Goal: Task Accomplishment & Management: Manage account settings

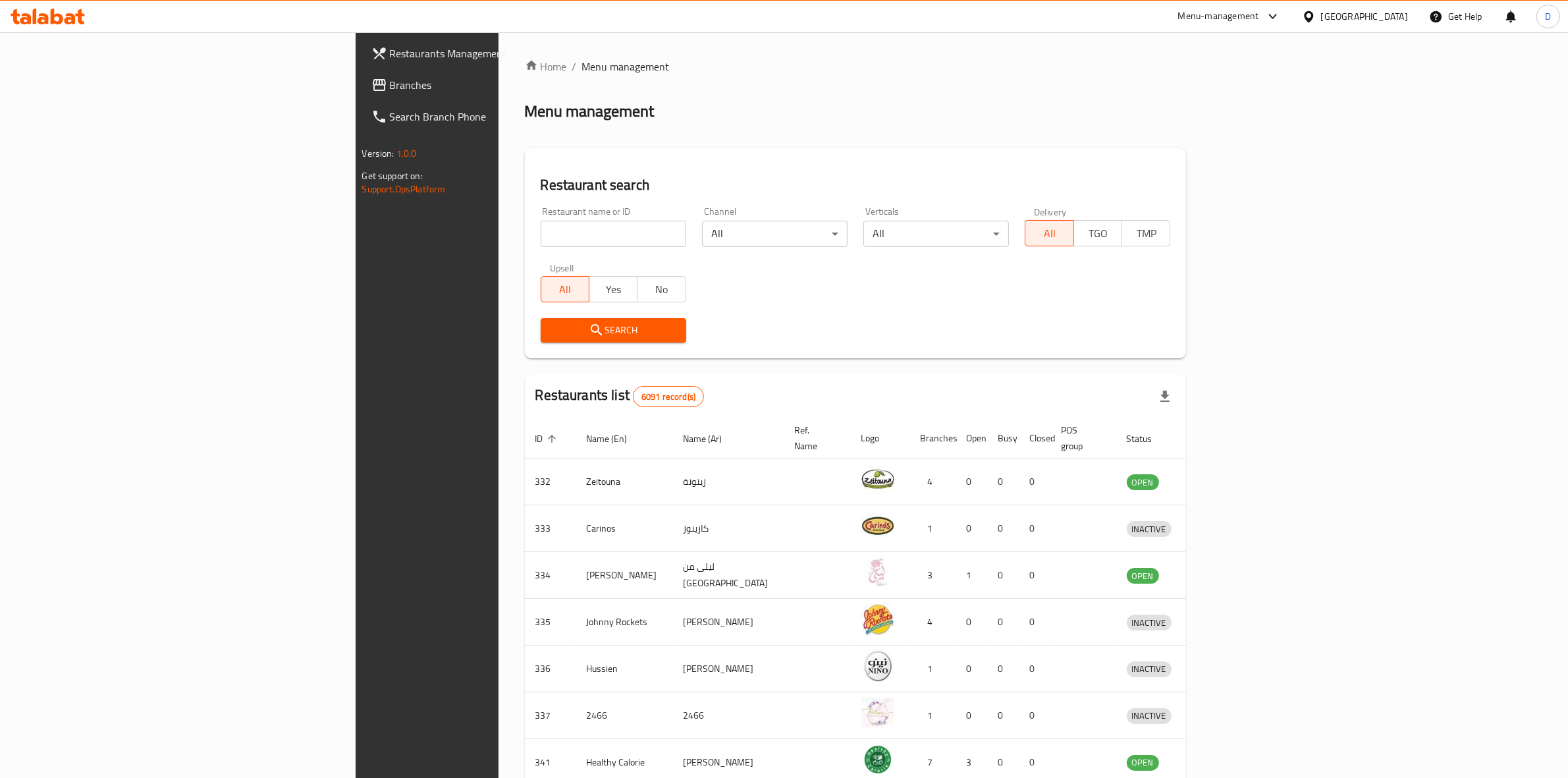
click at [540, 227] on input "search" at bounding box center [613, 234] width 145 height 26
click at [540, 231] on input "search" at bounding box center [613, 234] width 145 height 26
type input "vibes"
click at [540, 320] on button "Search" at bounding box center [613, 330] width 145 height 24
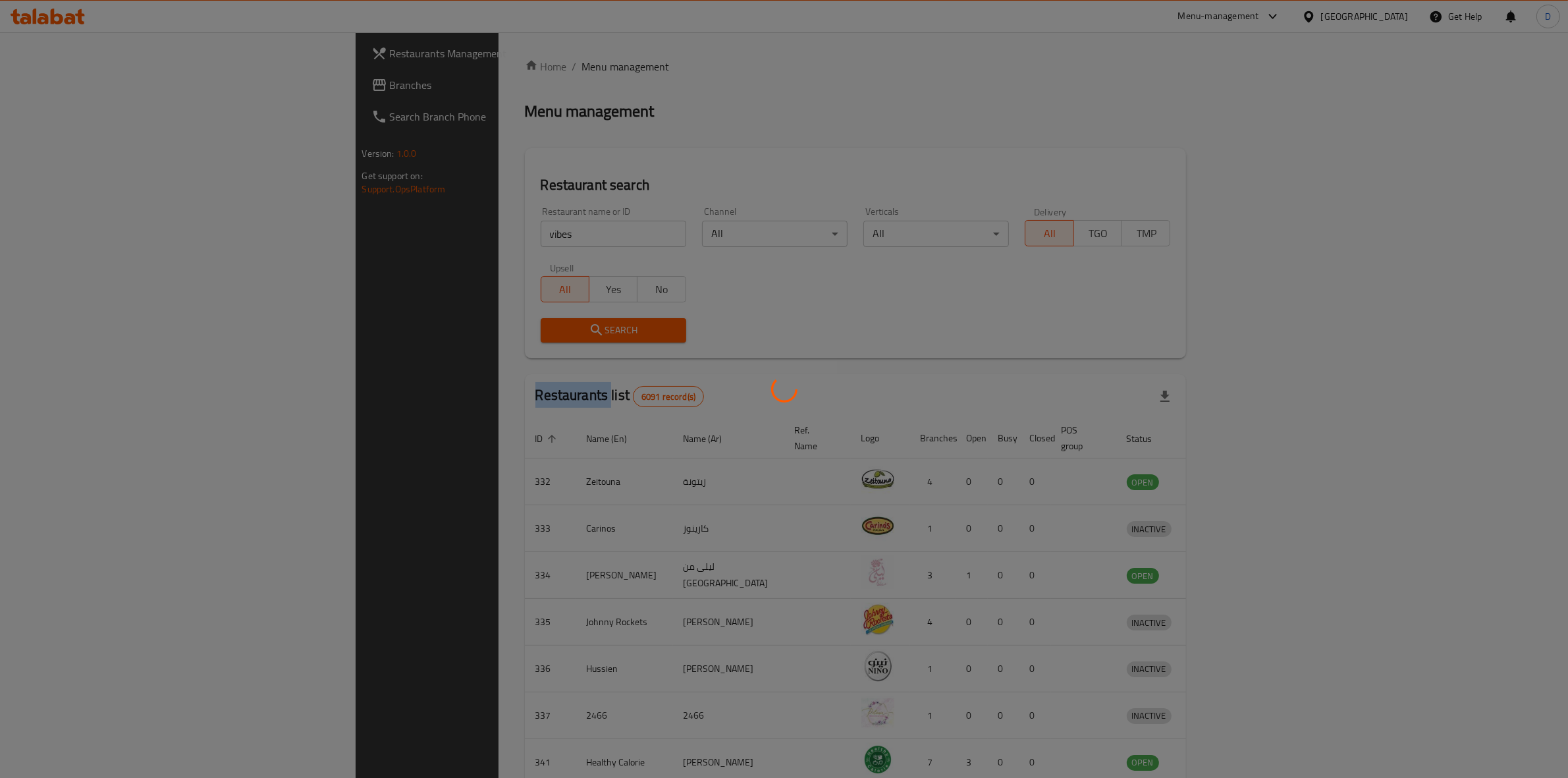
click at [436, 320] on div at bounding box center [784, 389] width 1568 height 778
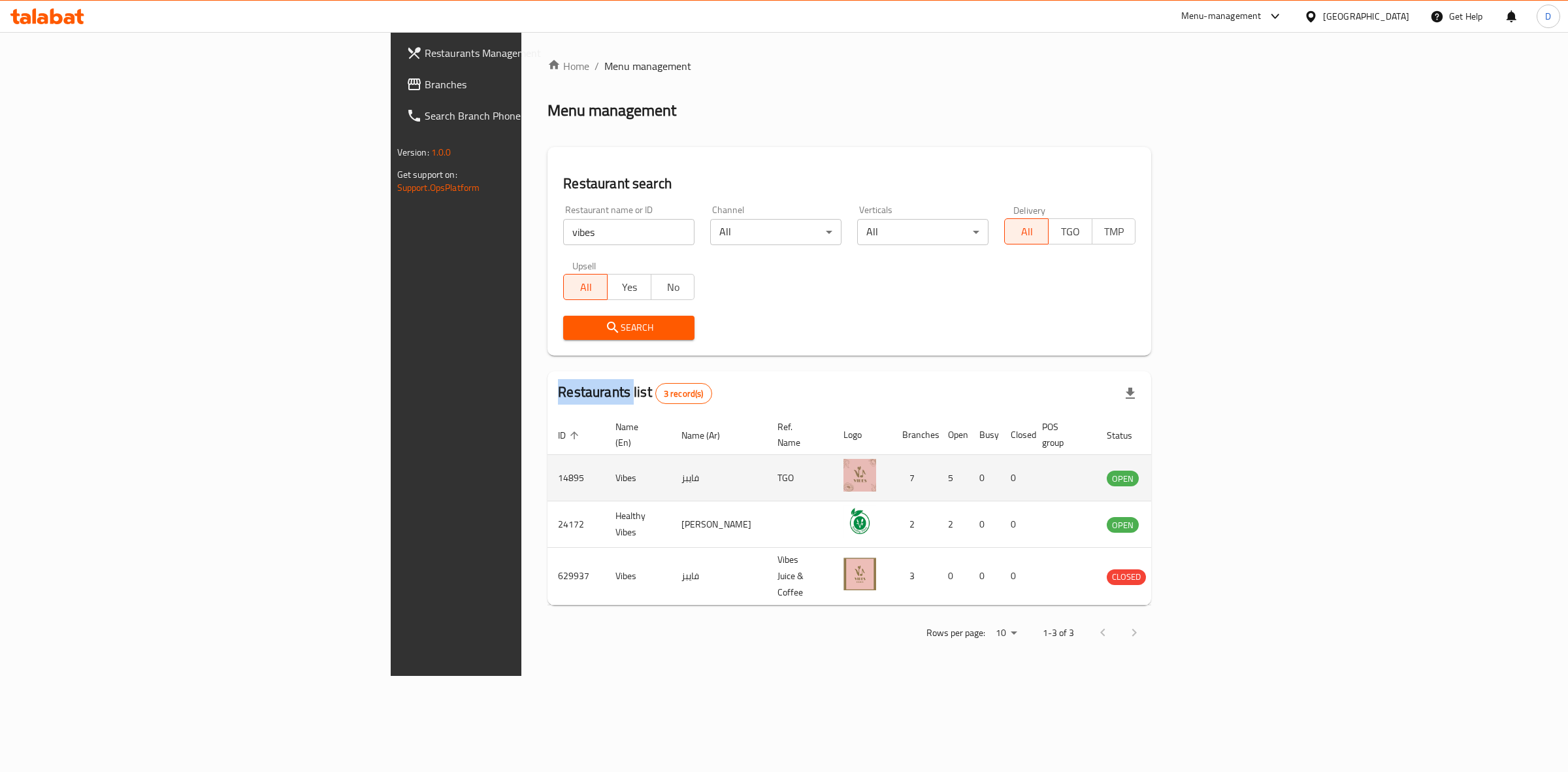
click at [1191, 470] on icon "enhanced table" at bounding box center [1183, 478] width 16 height 16
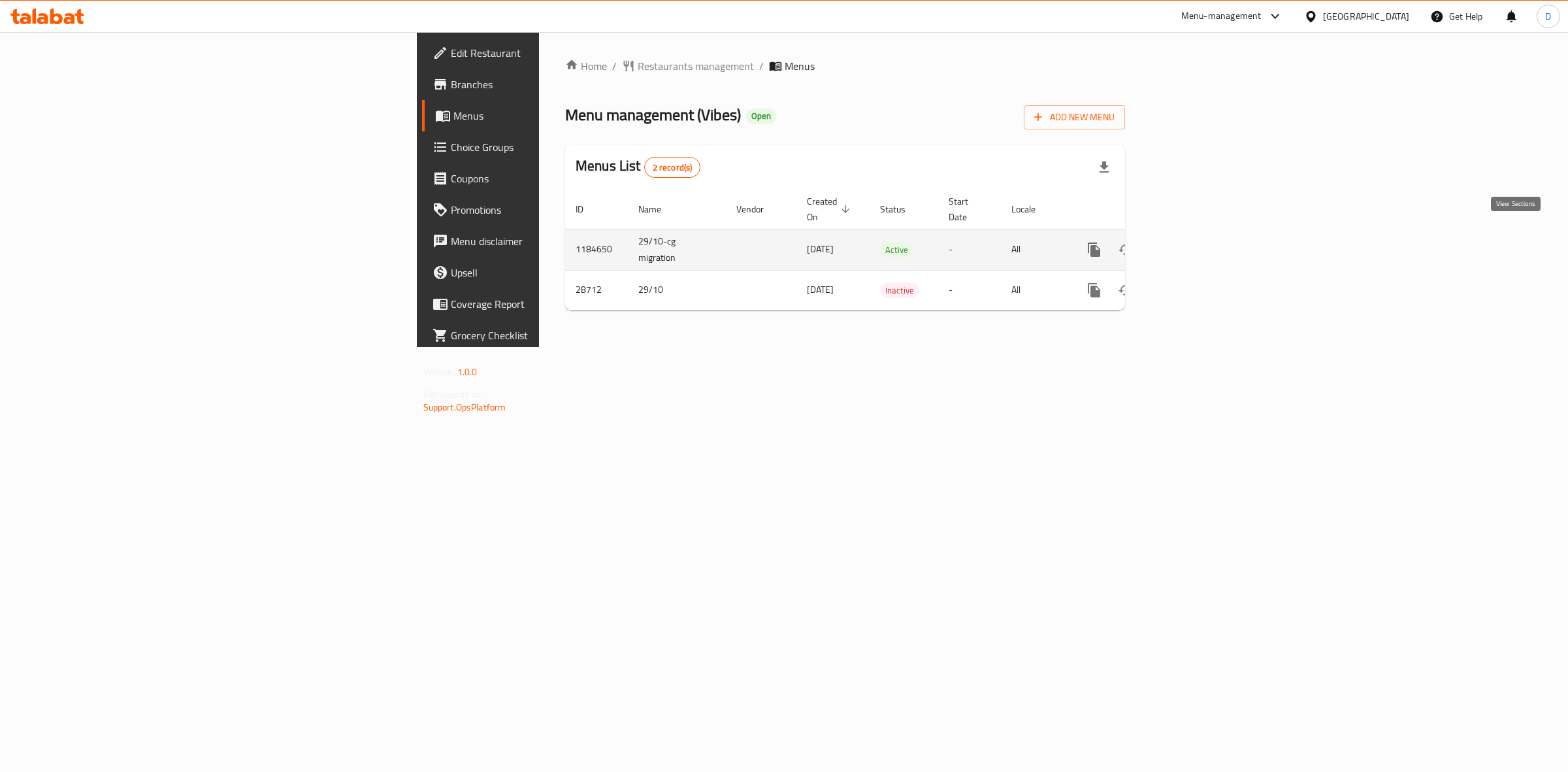
click at [1196, 242] on icon "enhanced table" at bounding box center [1188, 250] width 16 height 16
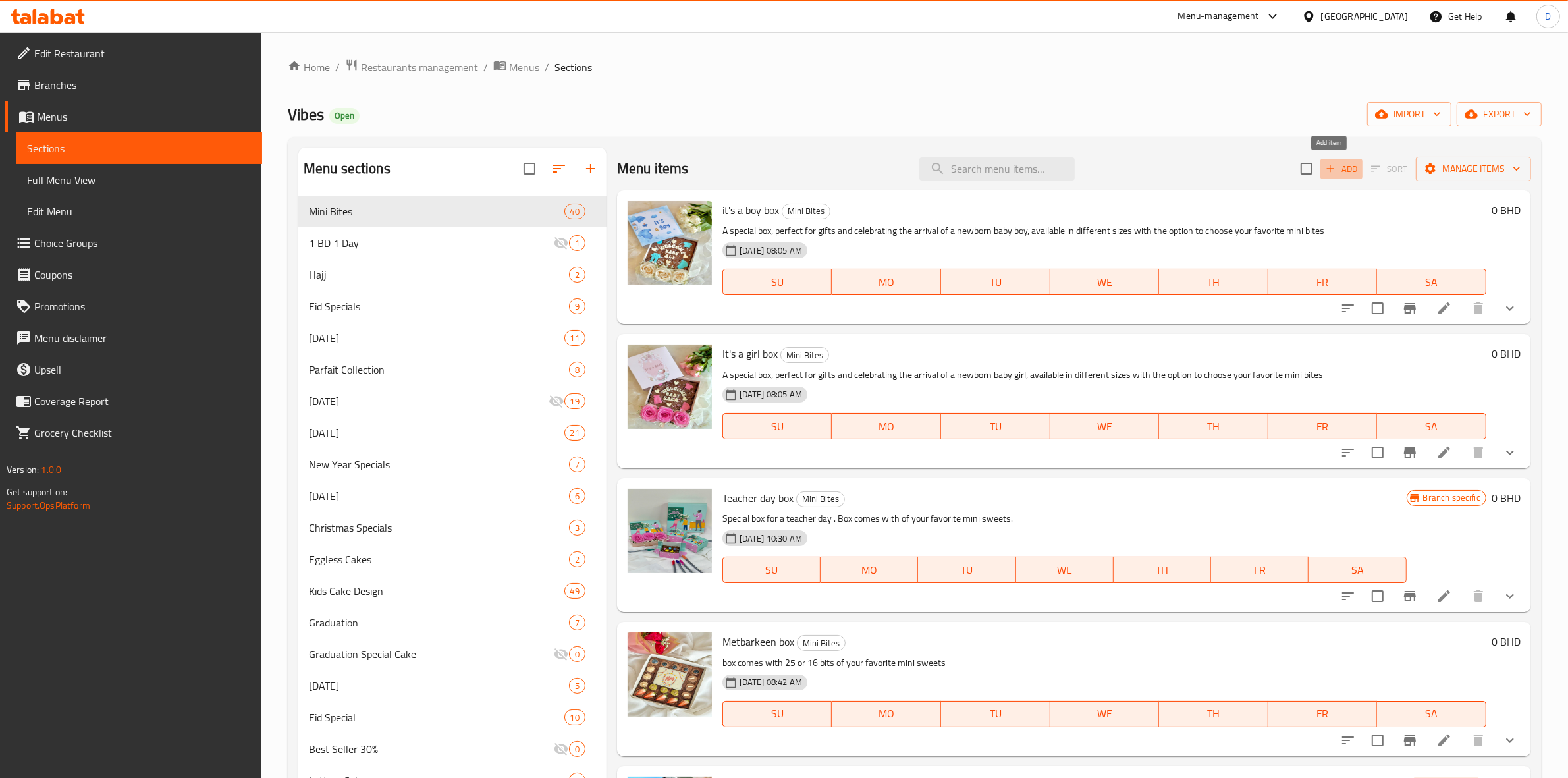
click at [1342, 168] on span "Add" at bounding box center [1342, 168] width 36 height 15
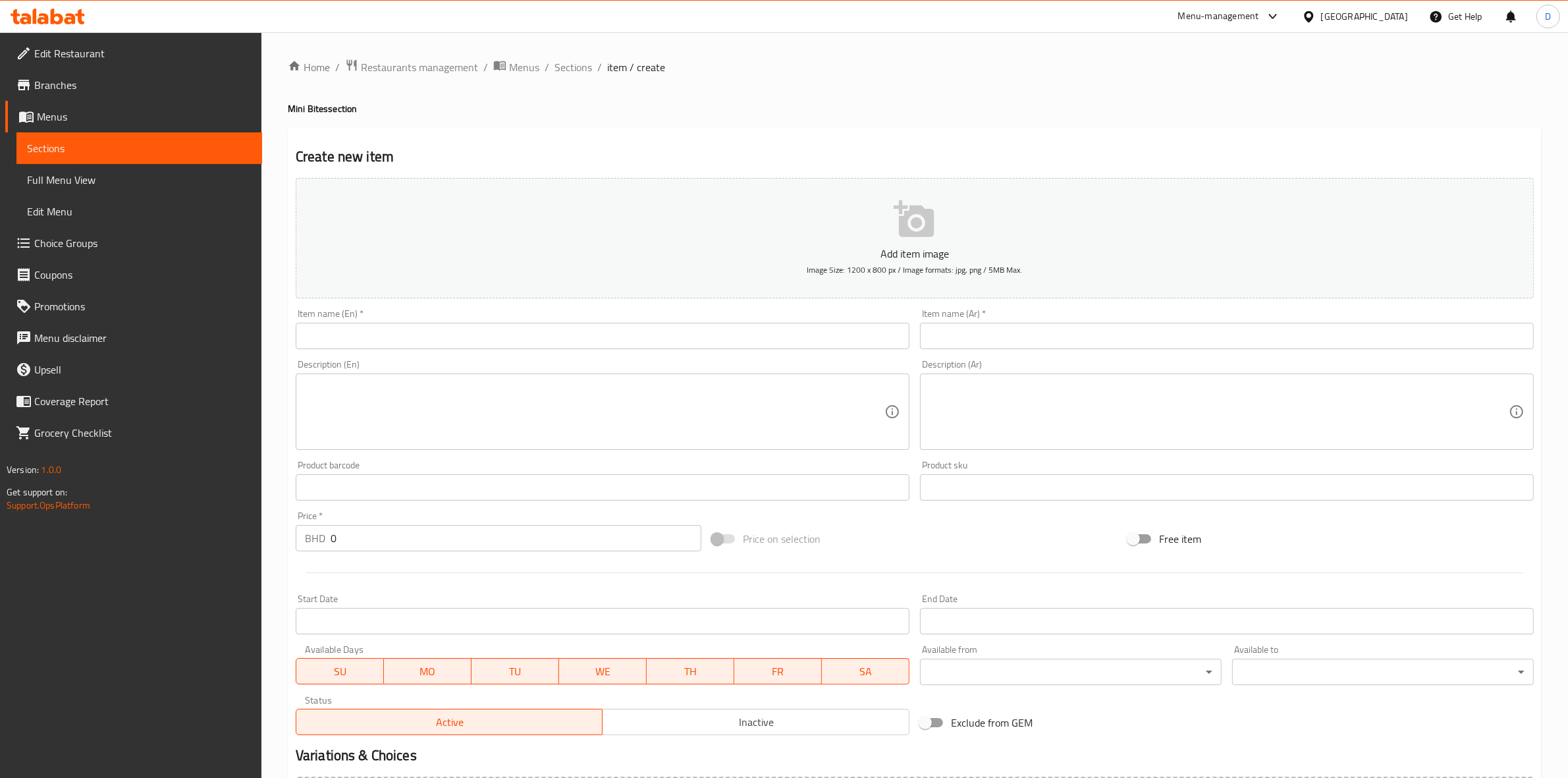
click at [591, 314] on div "Item name (En)   * Item name (En) *" at bounding box center [602, 328] width 614 height 40
click at [586, 336] on input "text" at bounding box center [602, 335] width 614 height 26
paste input "Le Fondant"
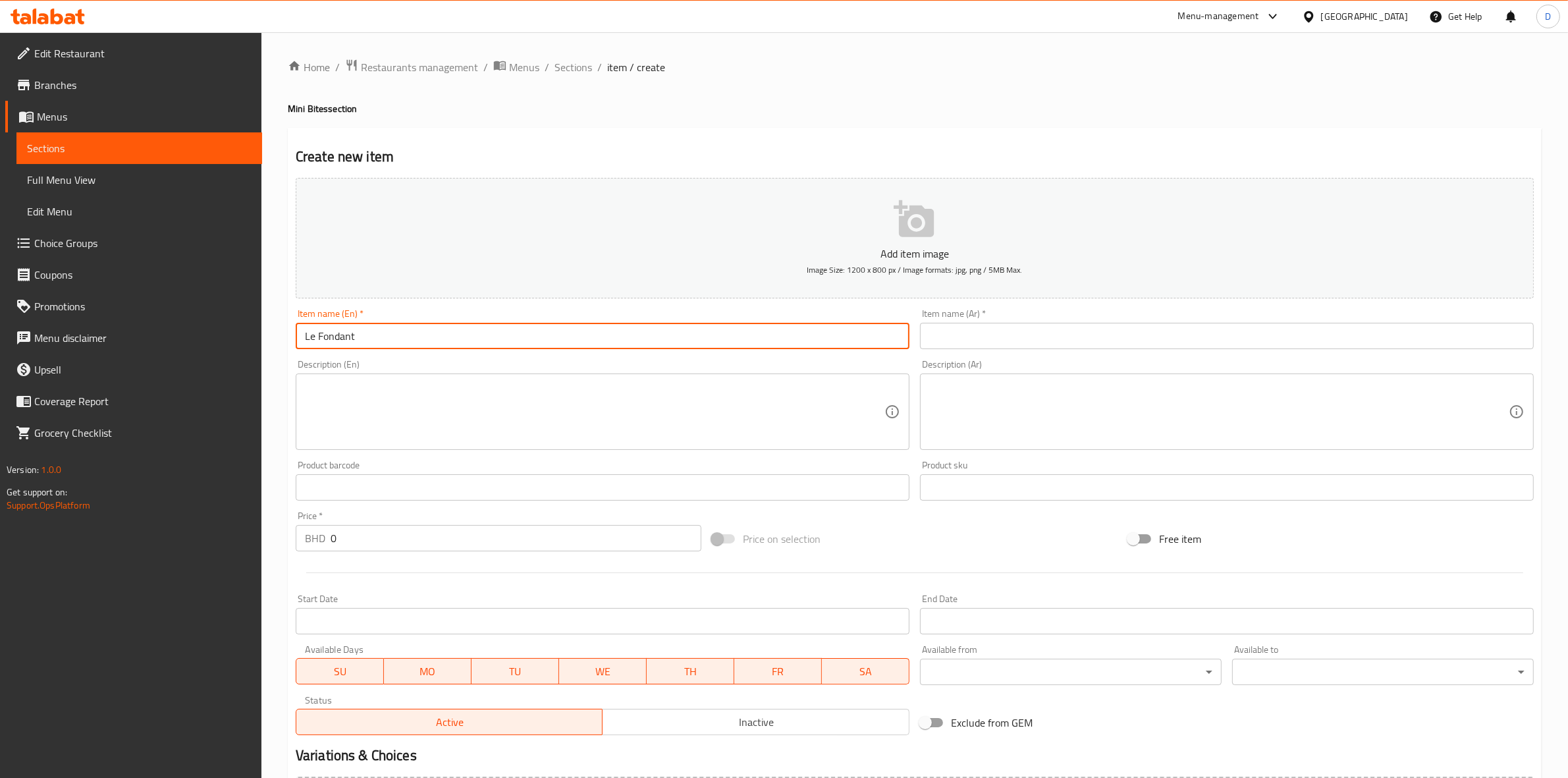
click at [587, 346] on input "Le Fondant" at bounding box center [602, 335] width 614 height 26
click at [409, 334] on input "Le Fondant" at bounding box center [602, 335] width 614 height 26
type input "Le Fondant"
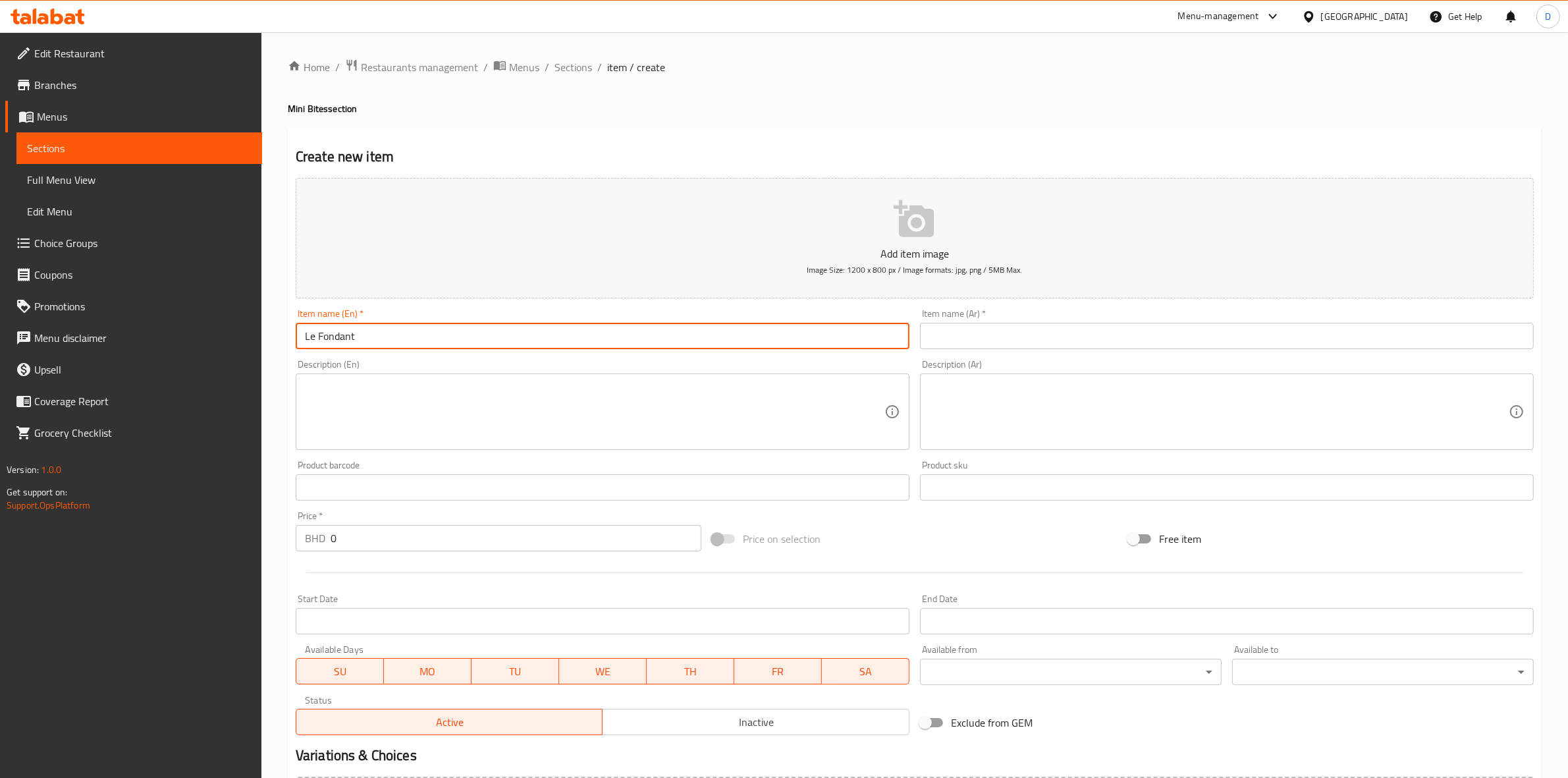
click at [1008, 355] on div "Description (Ar) Description (Ar)" at bounding box center [1227, 404] width 625 height 100
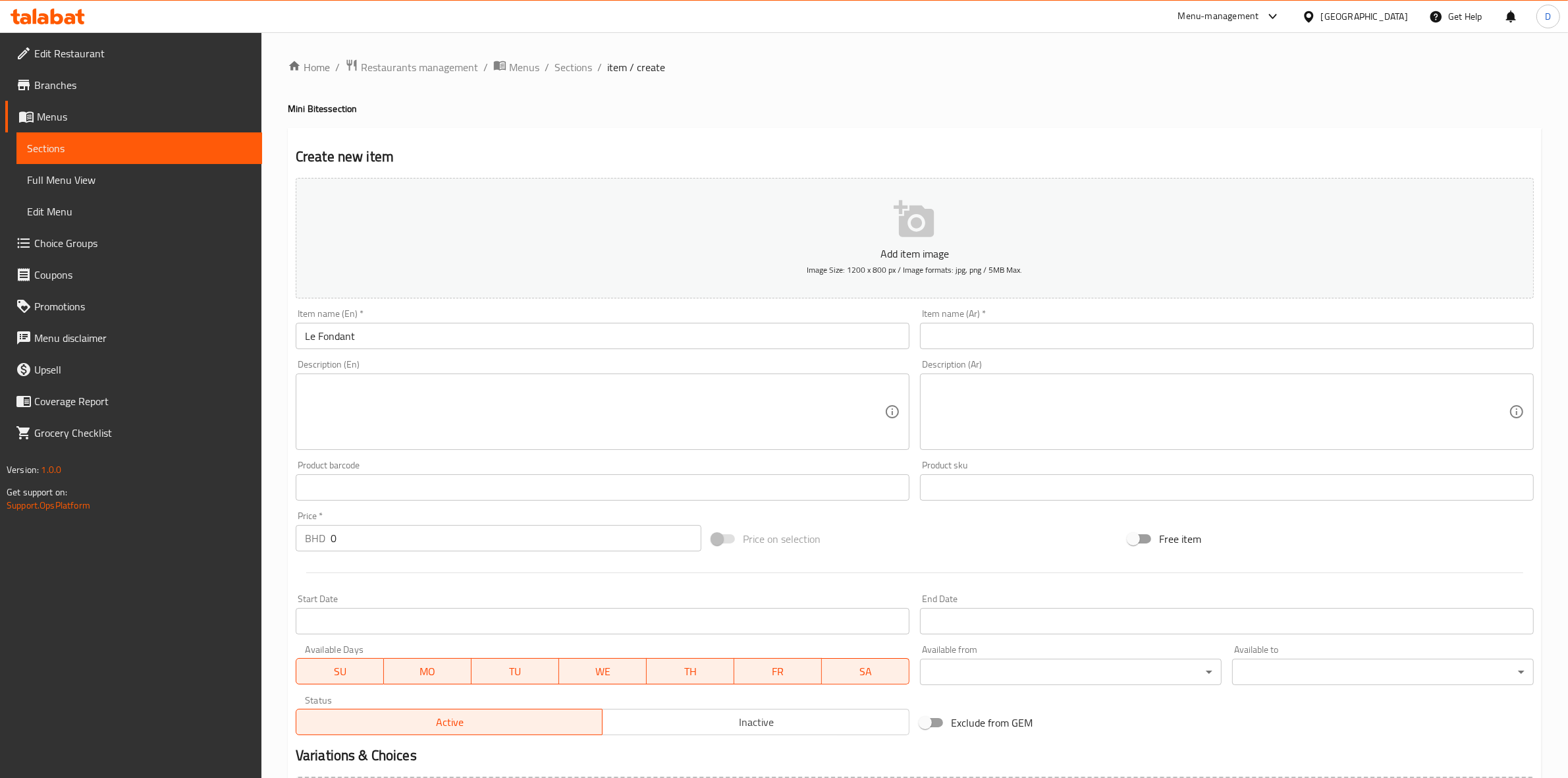
click at [1015, 336] on input "text" at bounding box center [1227, 335] width 614 height 26
paste input "[PERSON_NAME]"
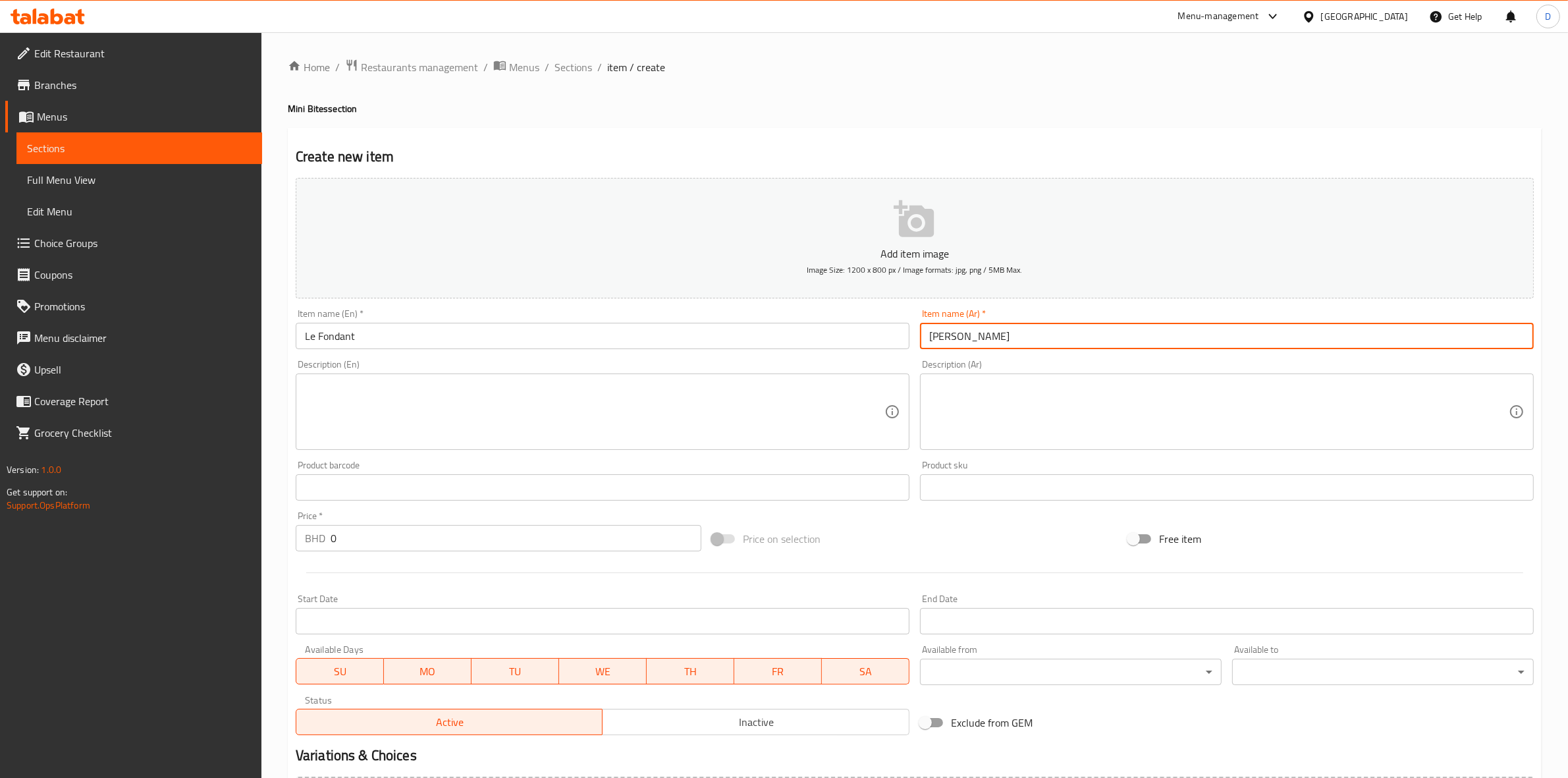
type input "[PERSON_NAME]"
click at [367, 534] on input "0" at bounding box center [515, 538] width 371 height 26
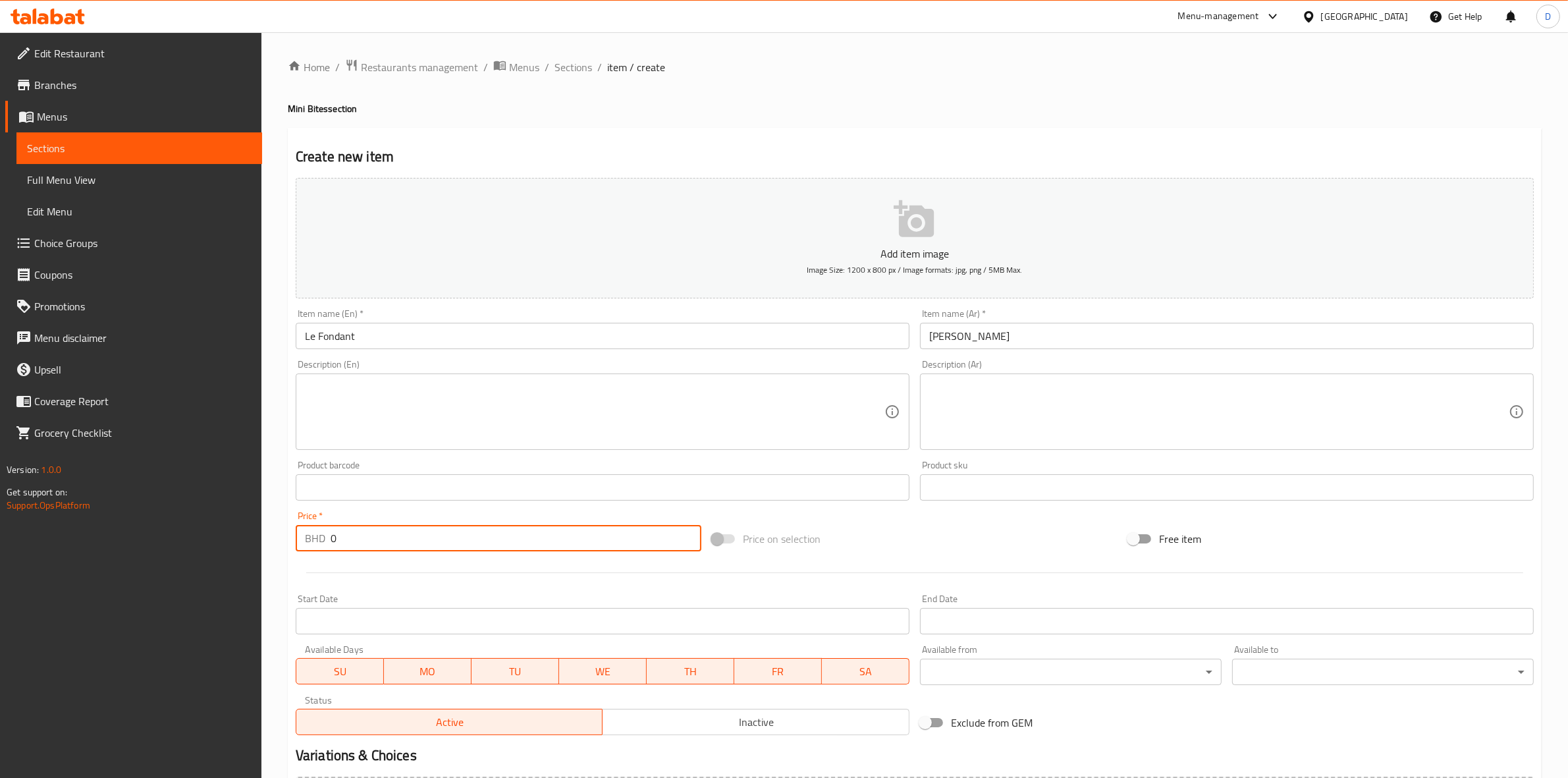
click at [367, 534] on input "0" at bounding box center [515, 538] width 371 height 26
click at [724, 386] on textarea at bounding box center [594, 412] width 580 height 63
paste textarea "A delightful mix of rich chocolate brownies and soft cookies"
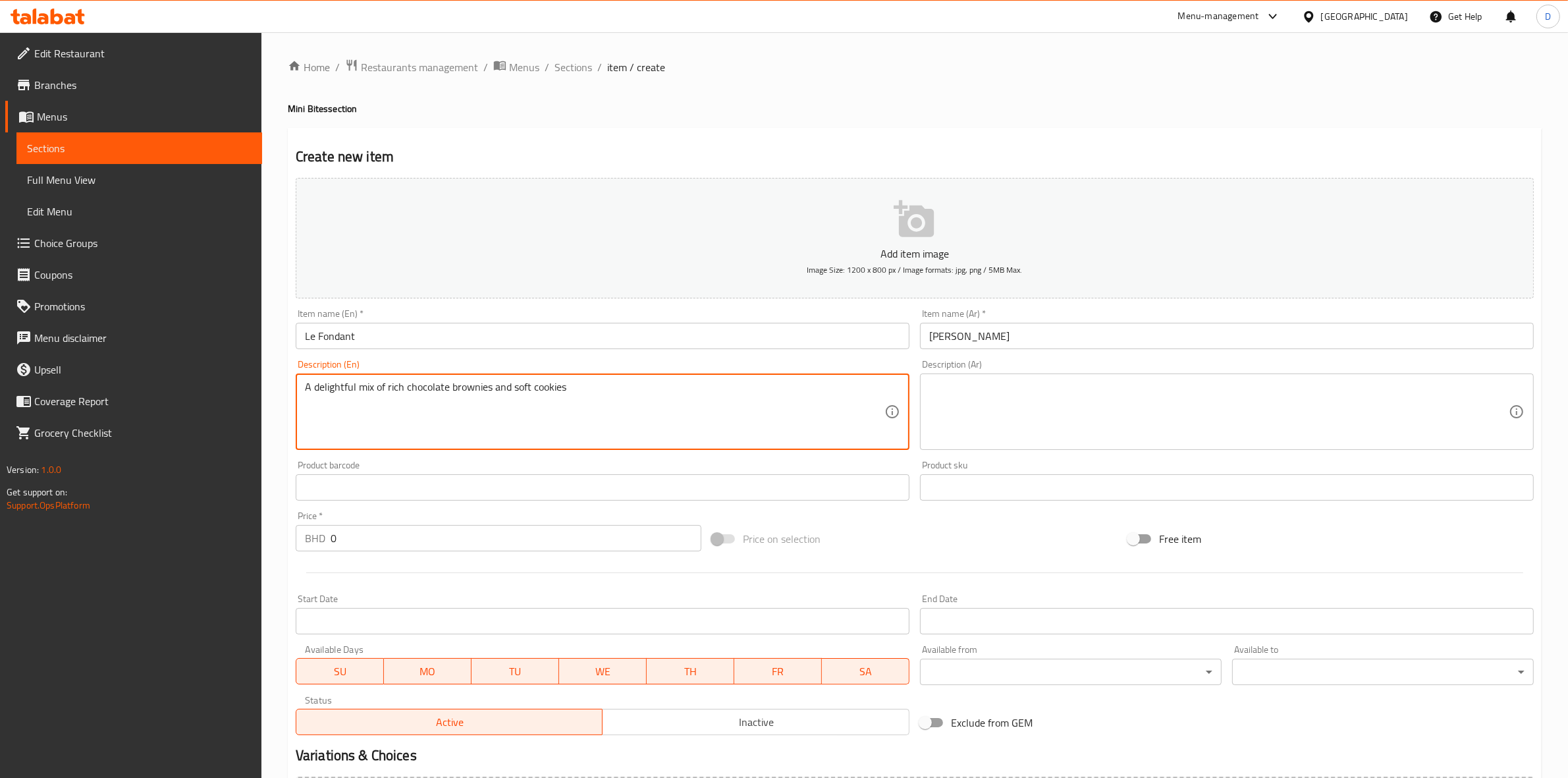
type textarea "A delightful mix of rich chocolate brownies and soft cookies"
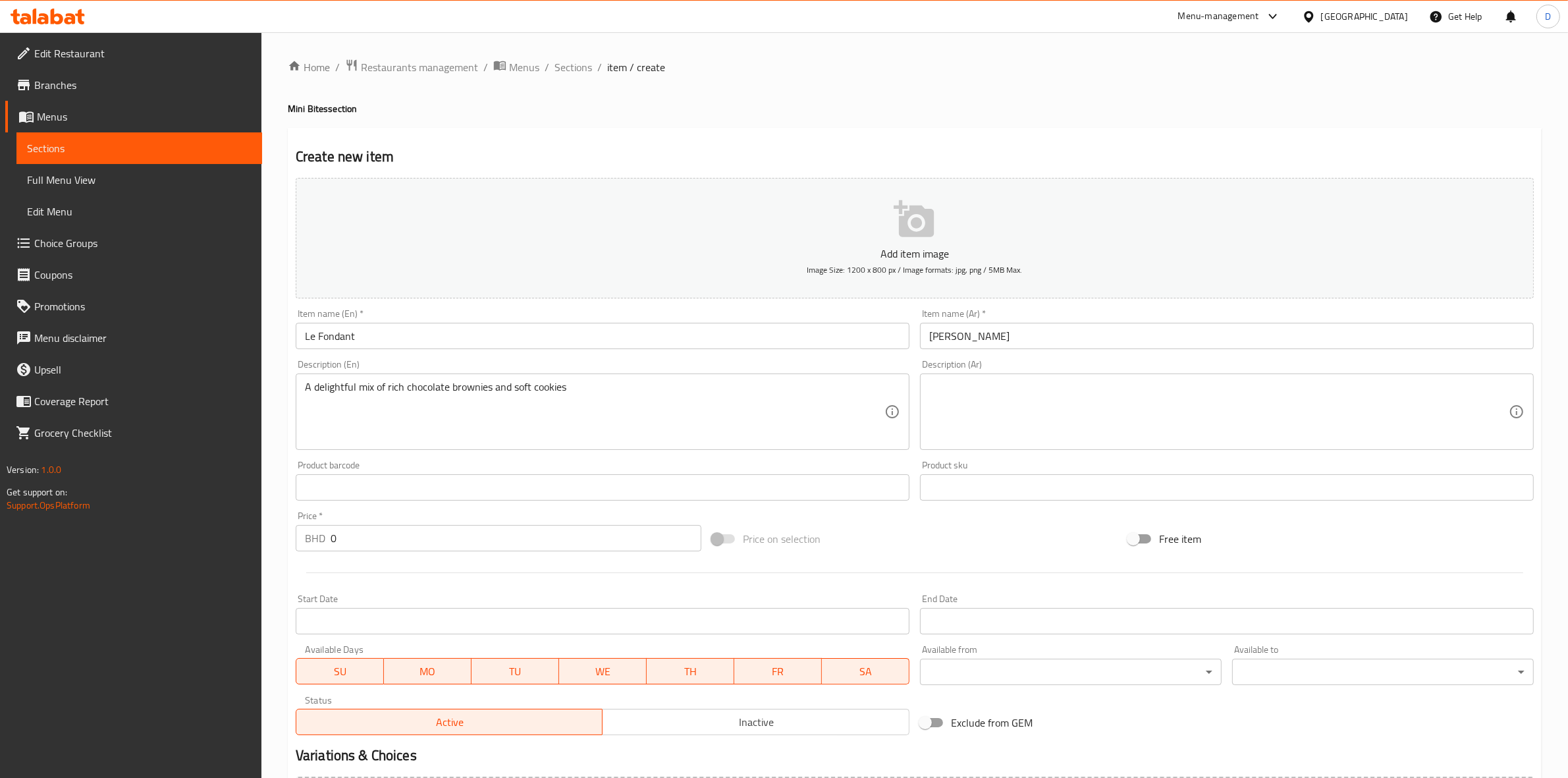
click at [1019, 440] on textarea at bounding box center [1219, 412] width 580 height 63
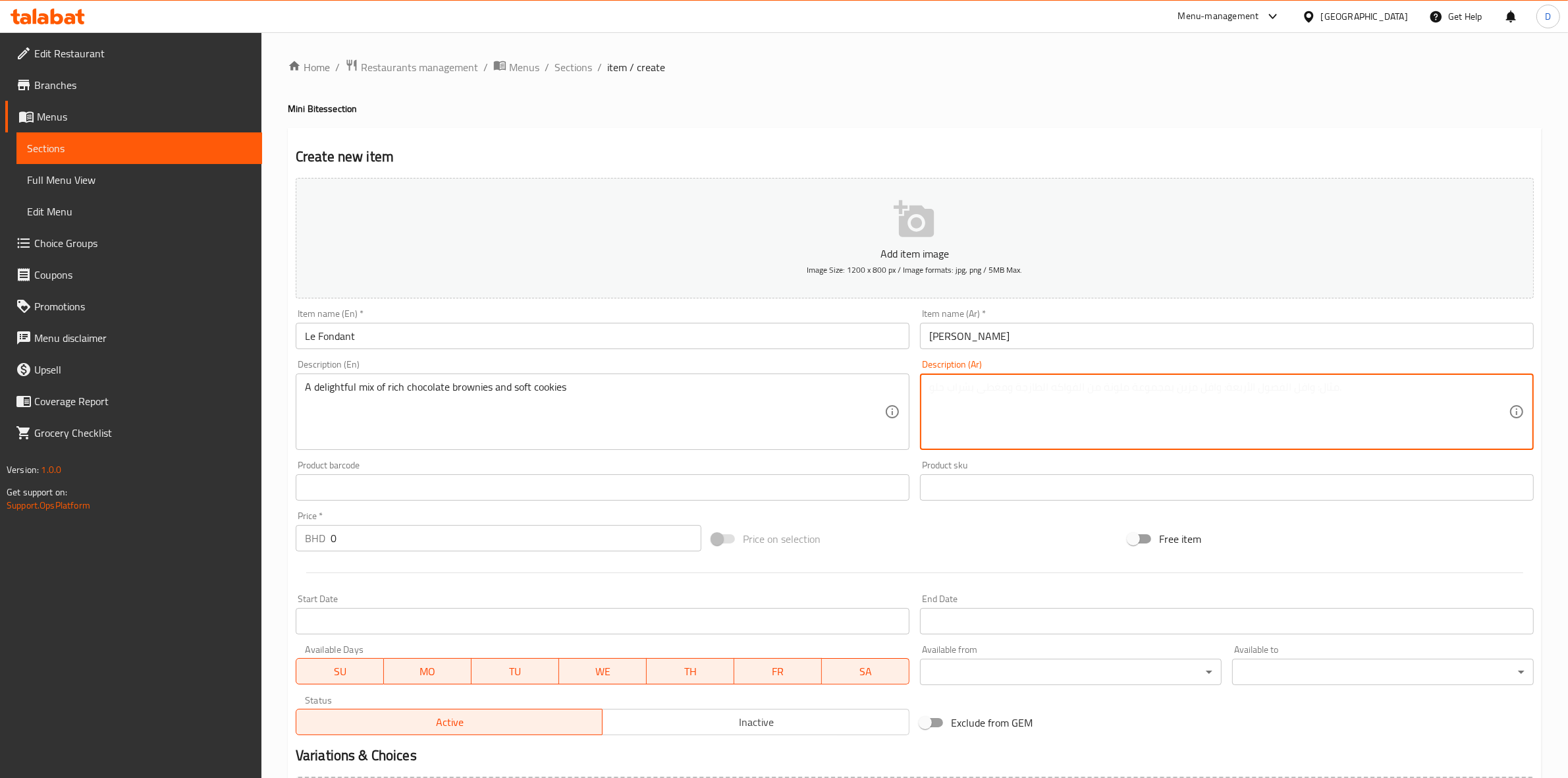
paste textarea "مزيج لذيذ يجمع بين براونيز غنية بطعم الشوكولاتة والكوكيز الطرية"
type textarea "مزيج لذيذ يجمع بين براونيز غنية بطعم الشوكولاتة والكوكيز الطرية"
click at [386, 544] on input "0" at bounding box center [515, 538] width 371 height 26
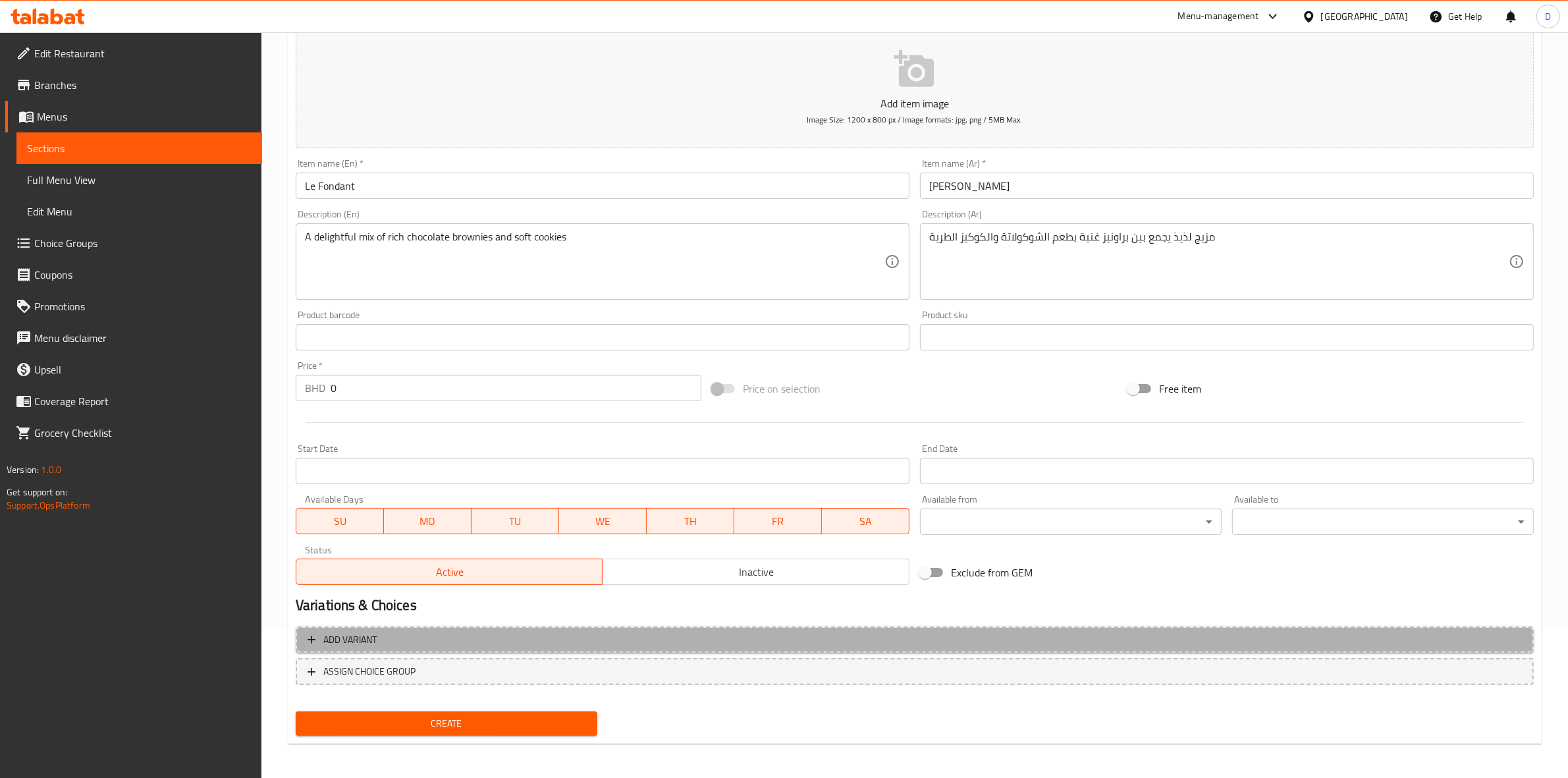
click at [485, 638] on span "Add variant" at bounding box center [914, 640] width 1215 height 17
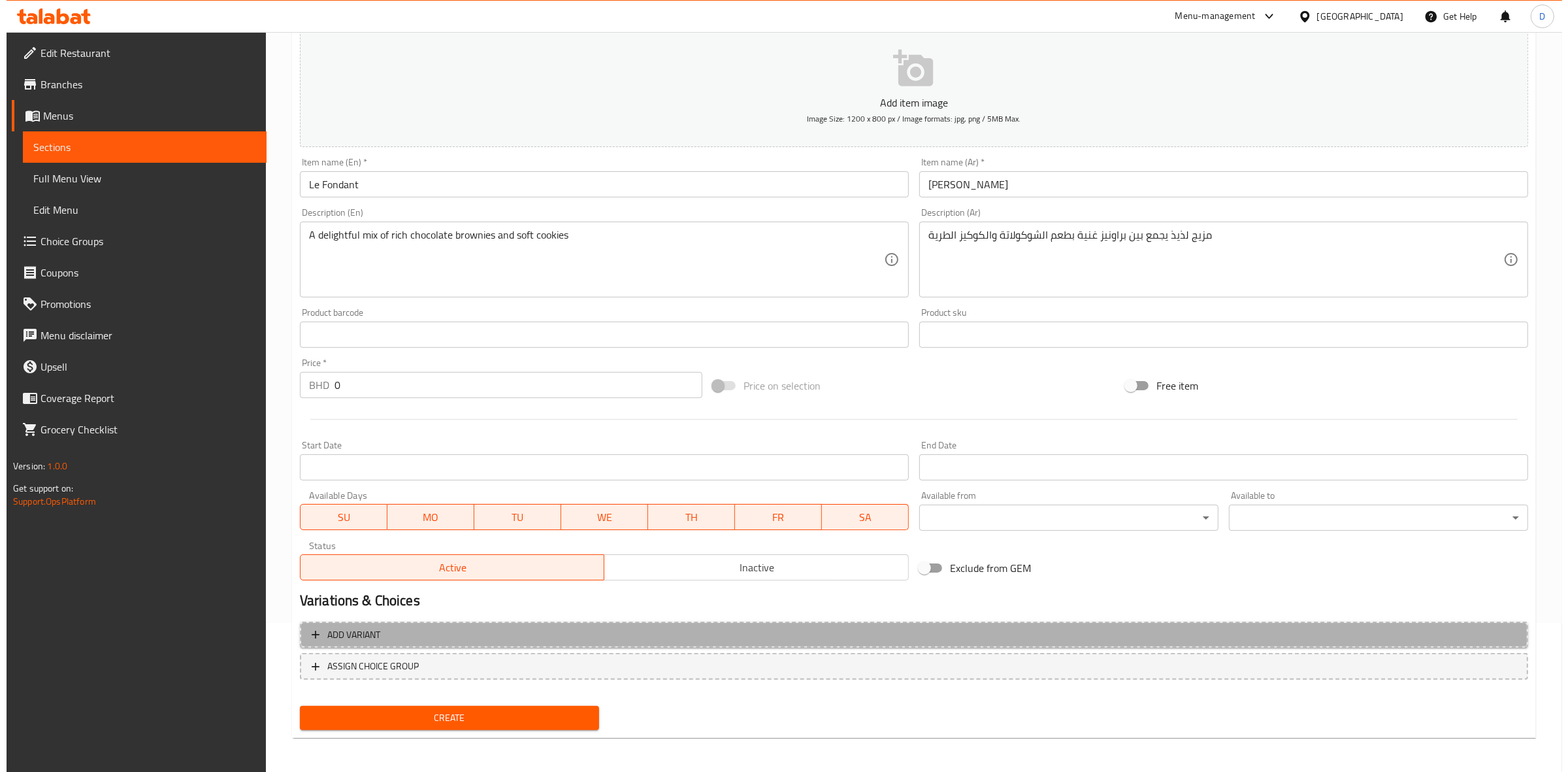
scroll to position [142, 0]
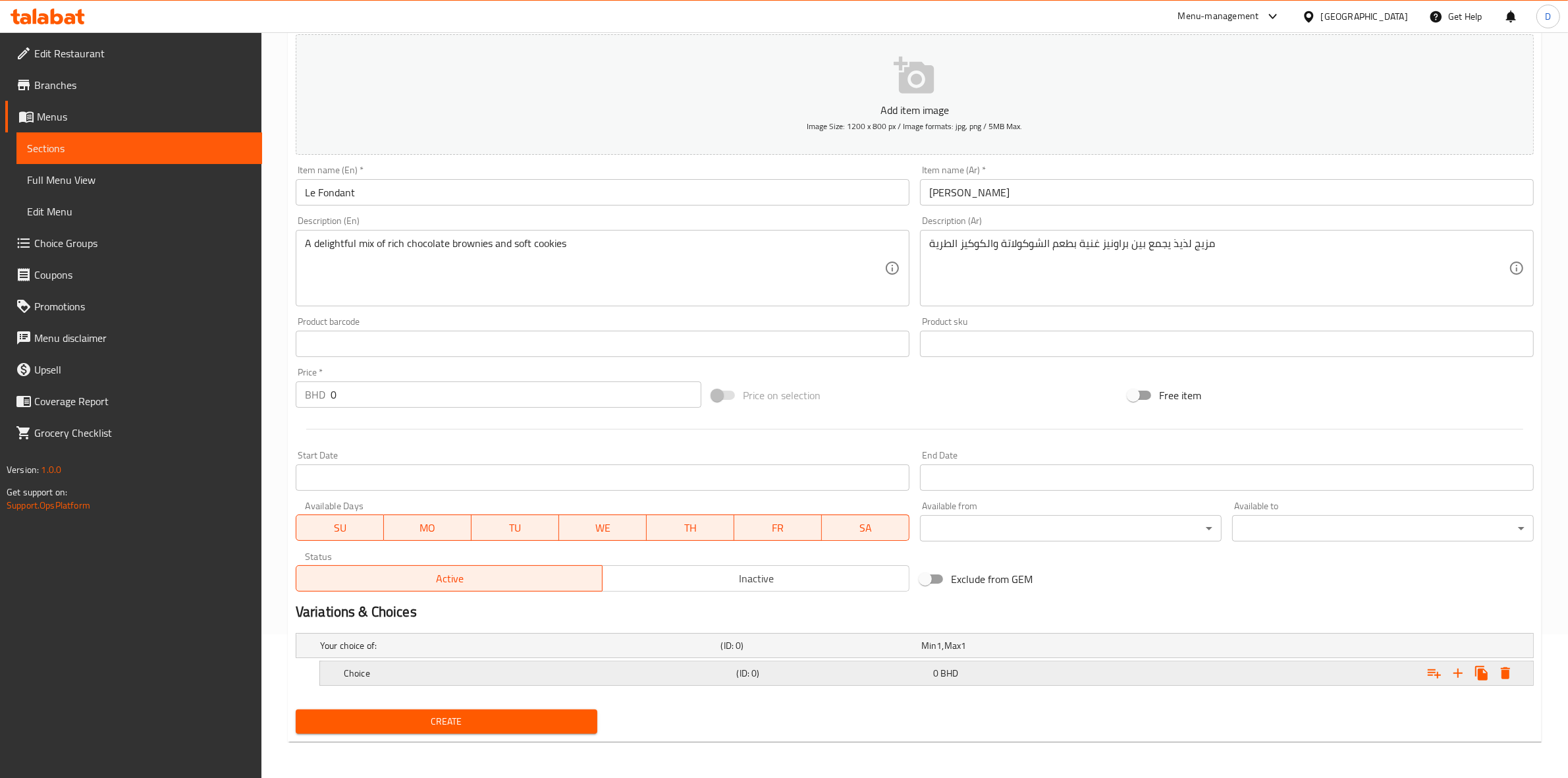
click at [507, 666] on div "Choice" at bounding box center [537, 673] width 393 height 19
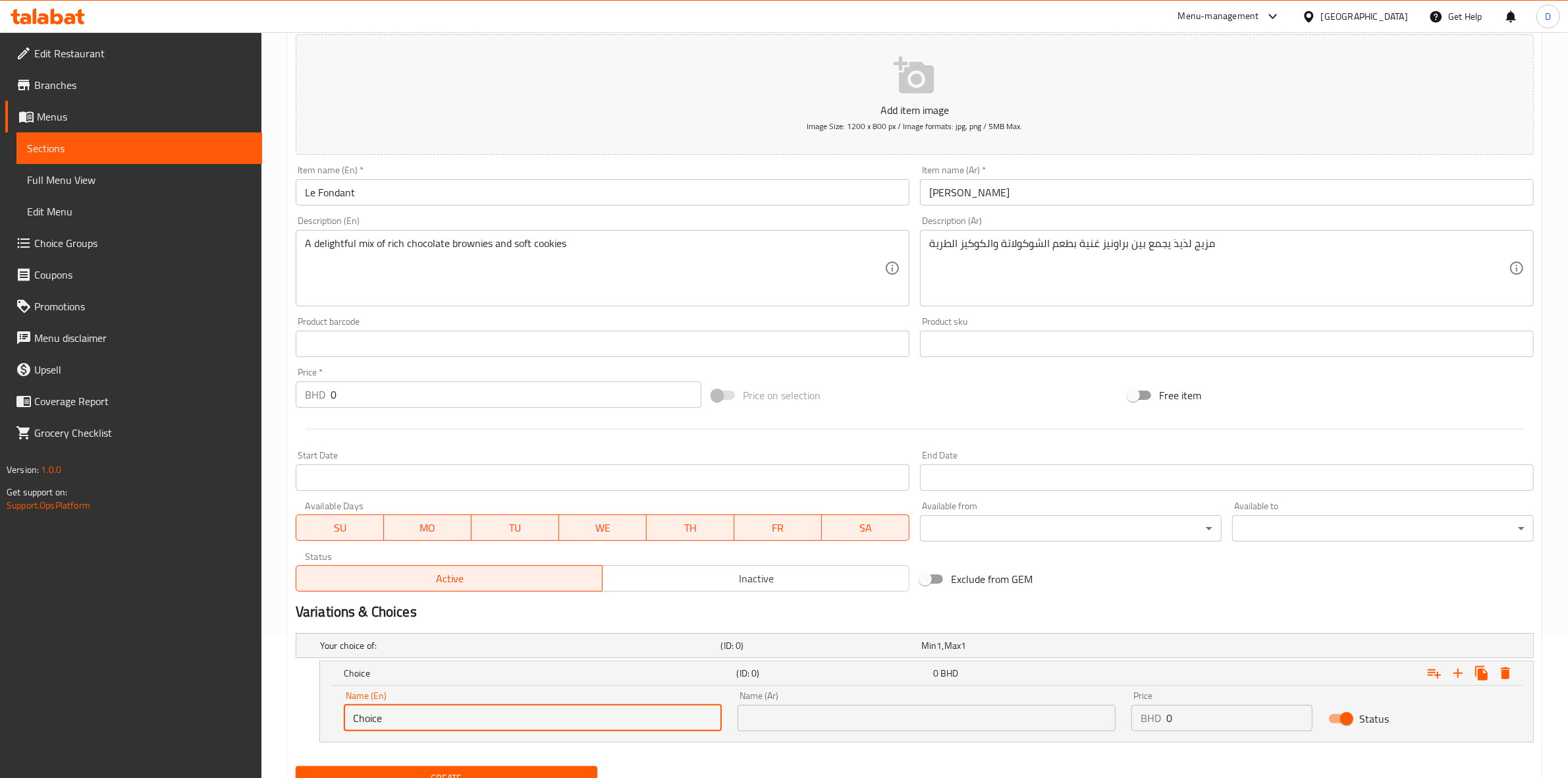
click at [508, 715] on input "Choice" at bounding box center [533, 717] width 378 height 26
click at [641, 726] on input "Choice" at bounding box center [533, 717] width 378 height 26
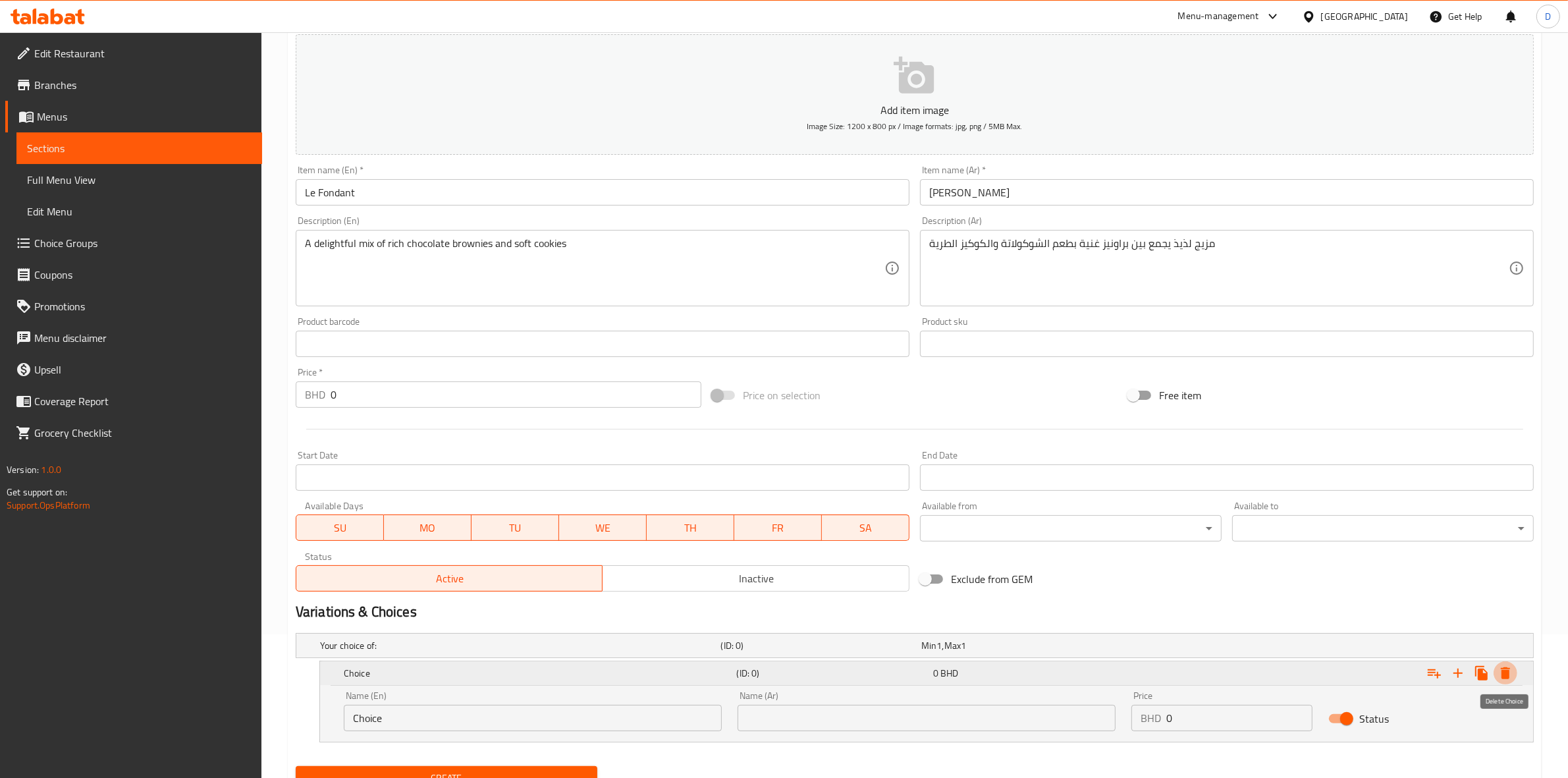
click at [1501, 670] on icon "Expand" at bounding box center [1505, 674] width 9 height 12
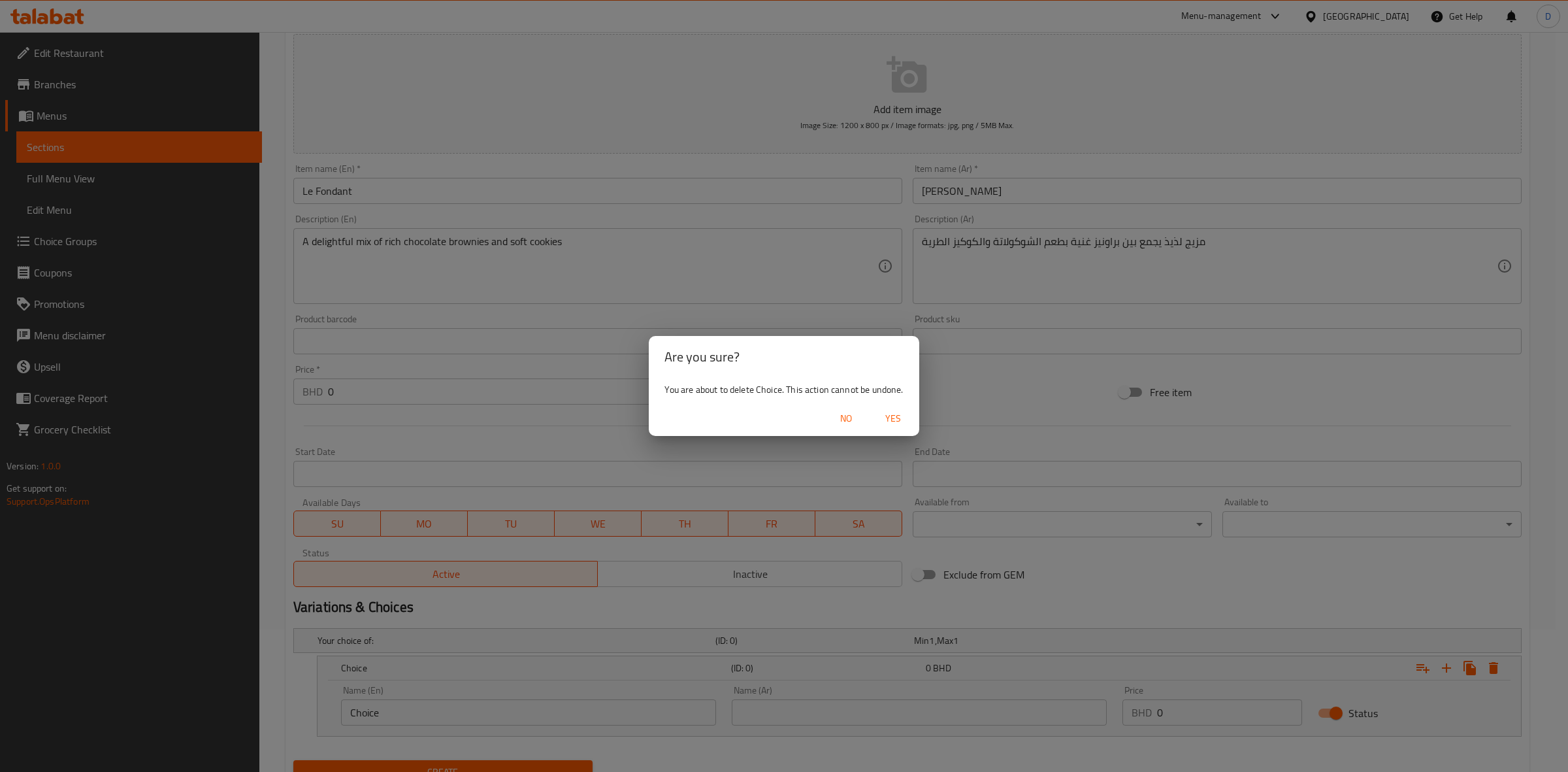
click at [883, 417] on span "Yes" at bounding box center [893, 419] width 32 height 17
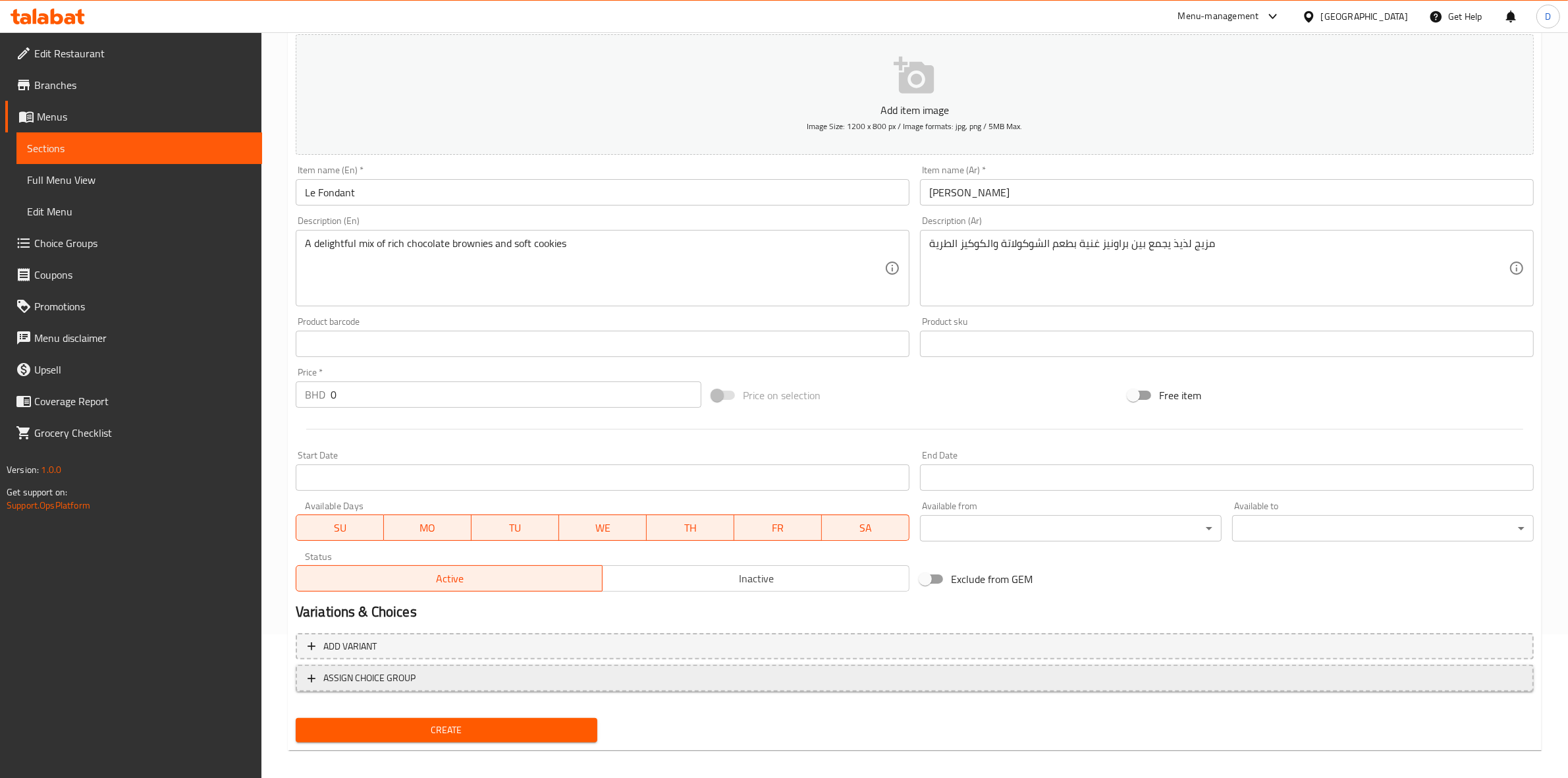
click at [553, 672] on span "ASSIGN CHOICE GROUP" at bounding box center [914, 678] width 1215 height 17
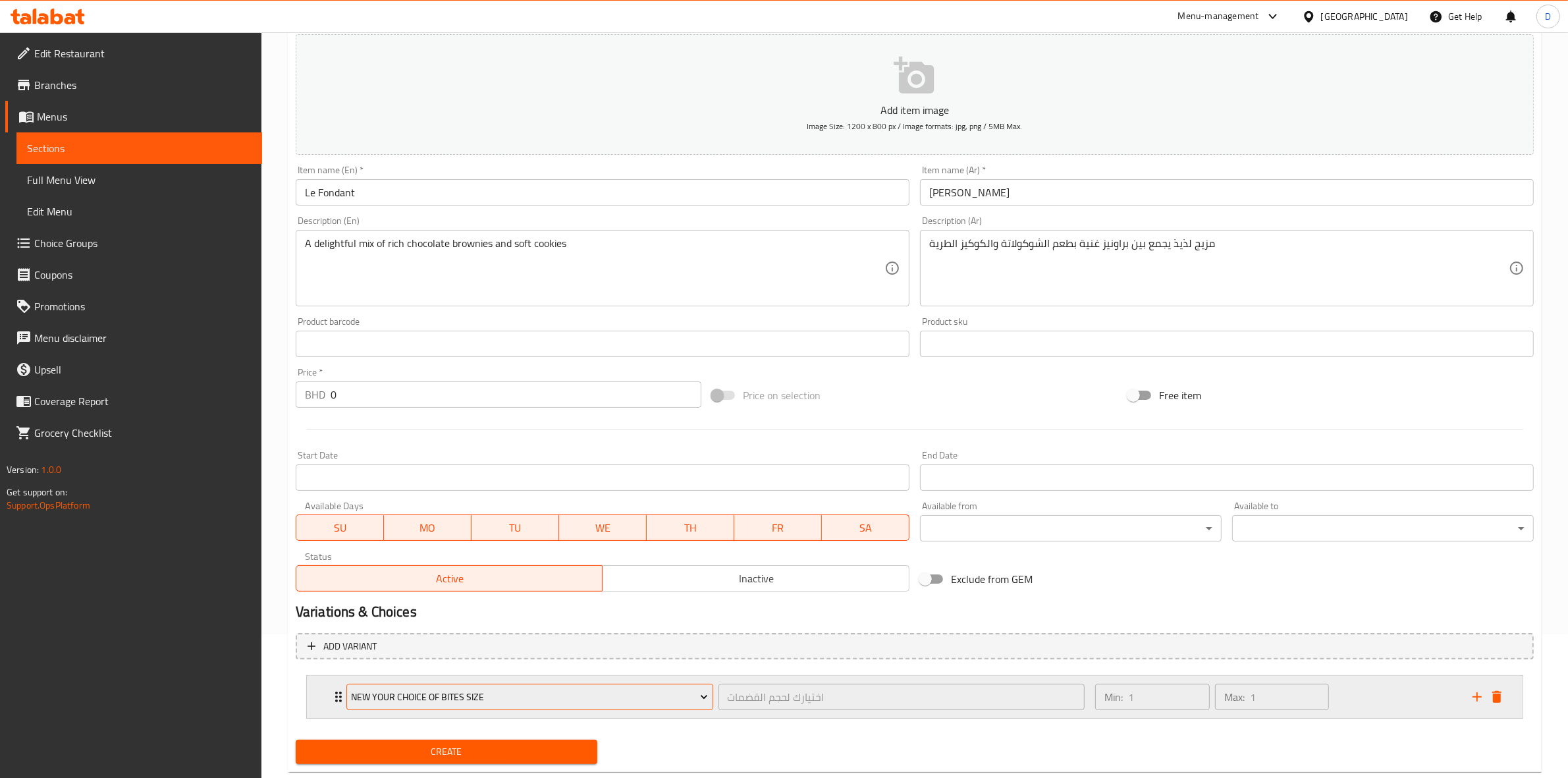
click at [542, 691] on span "New Your Choice Of Bites Size" at bounding box center [529, 696] width 357 height 17
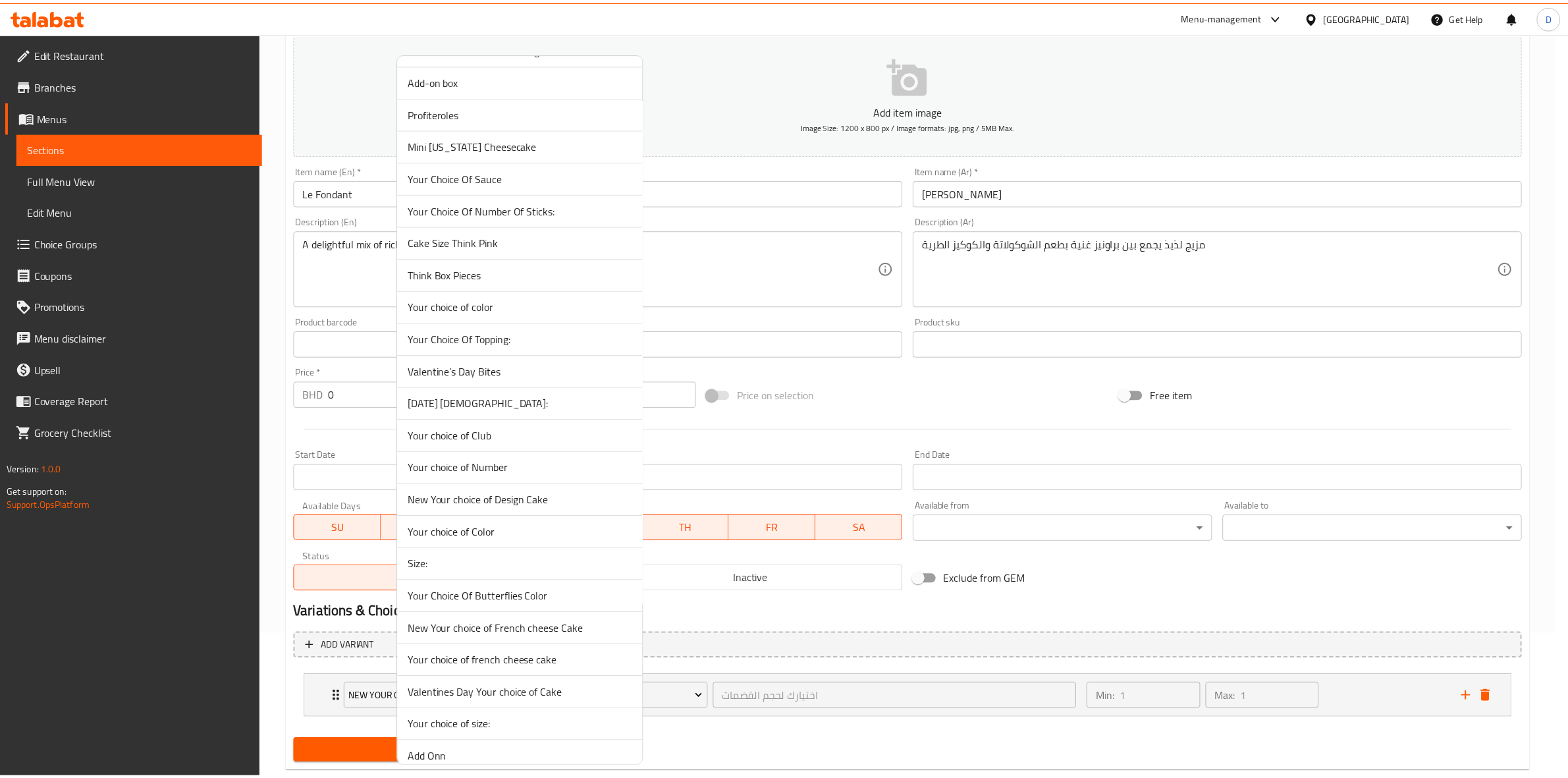
scroll to position [0, 0]
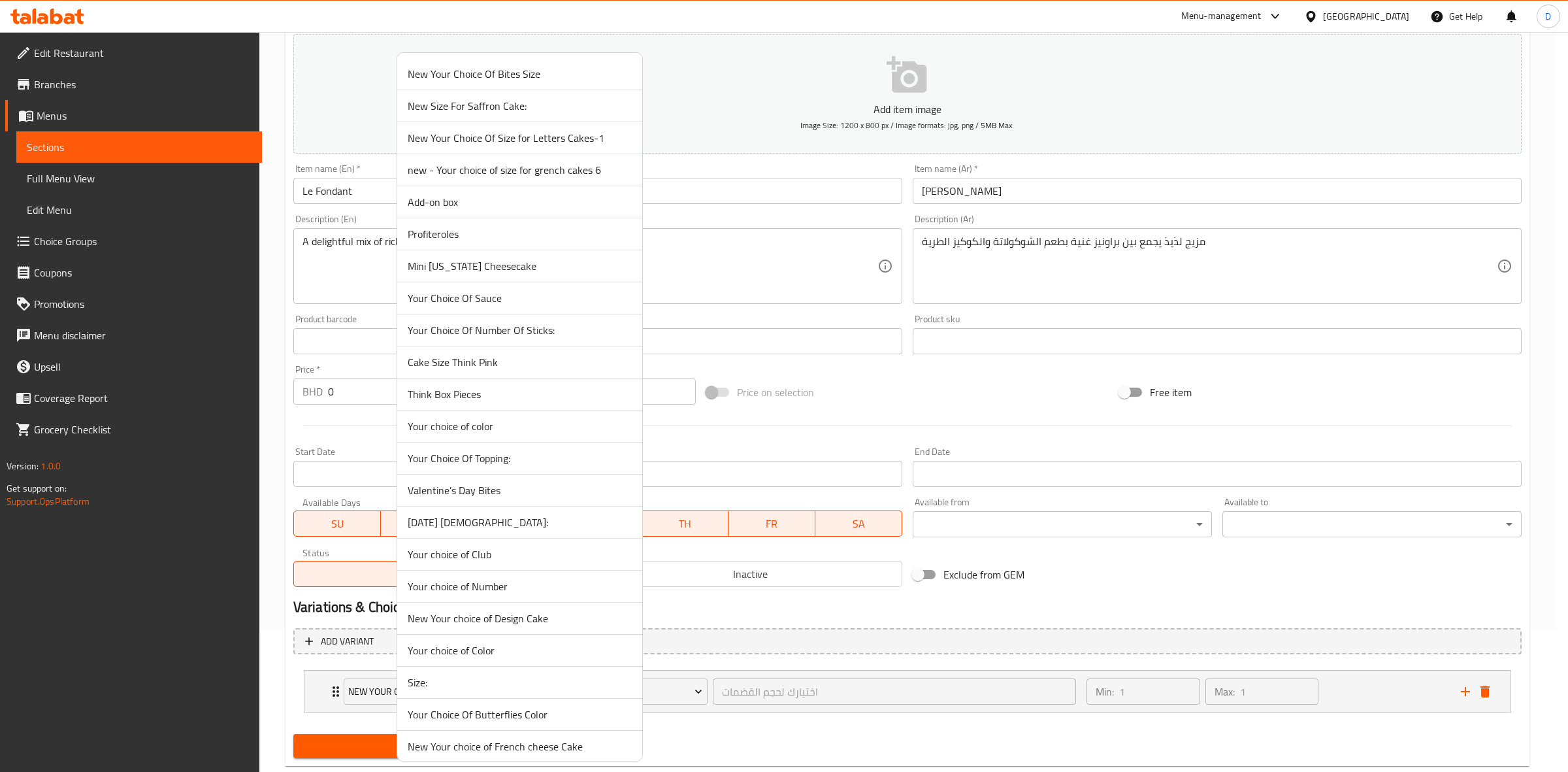
click at [556, 73] on span "New Your Choice Of Bites Size" at bounding box center [519, 74] width 224 height 16
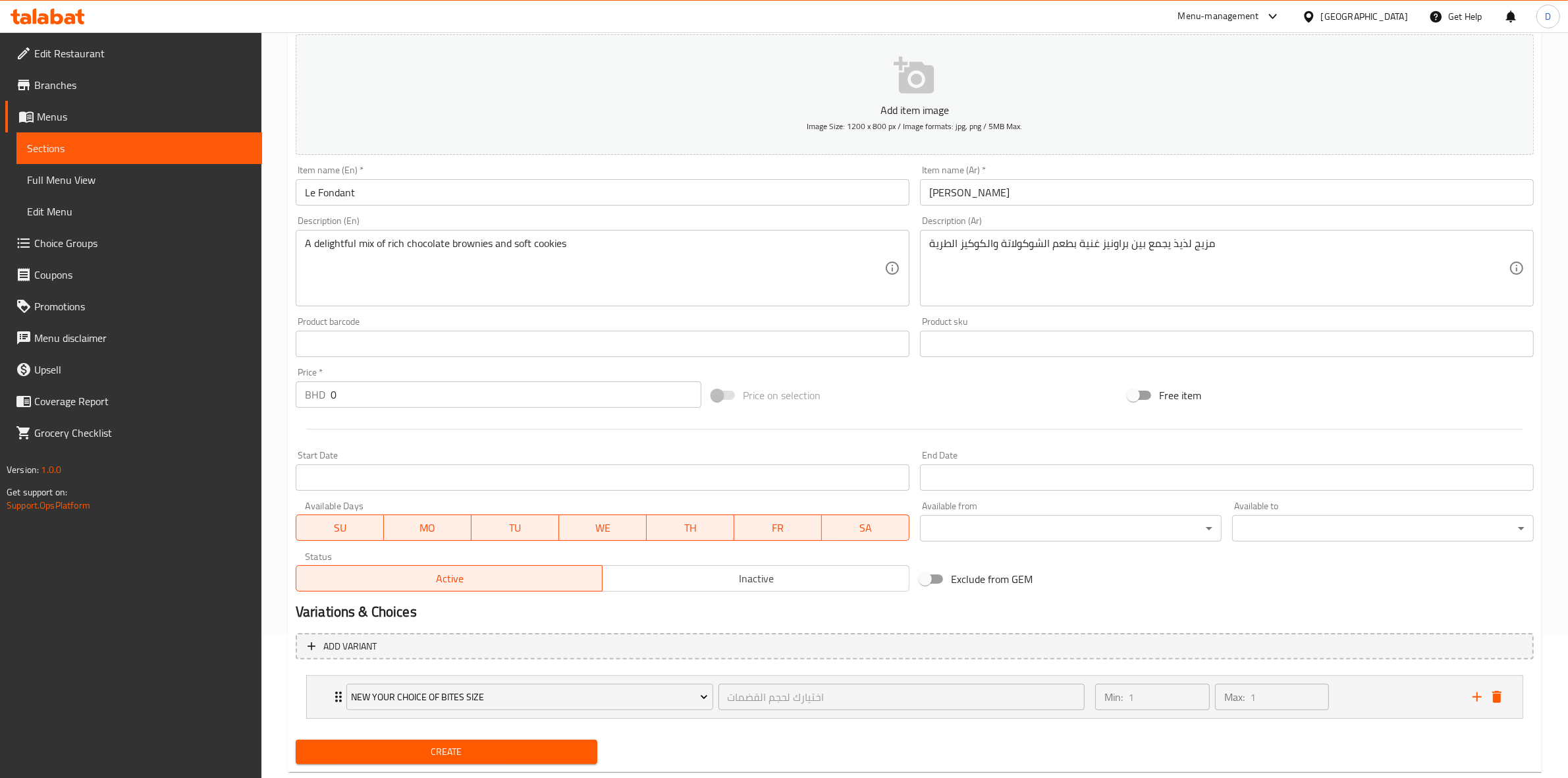
click at [581, 749] on span "Create" at bounding box center [447, 751] width 281 height 17
click at [155, 227] on link "Choice Groups" at bounding box center [133, 243] width 257 height 32
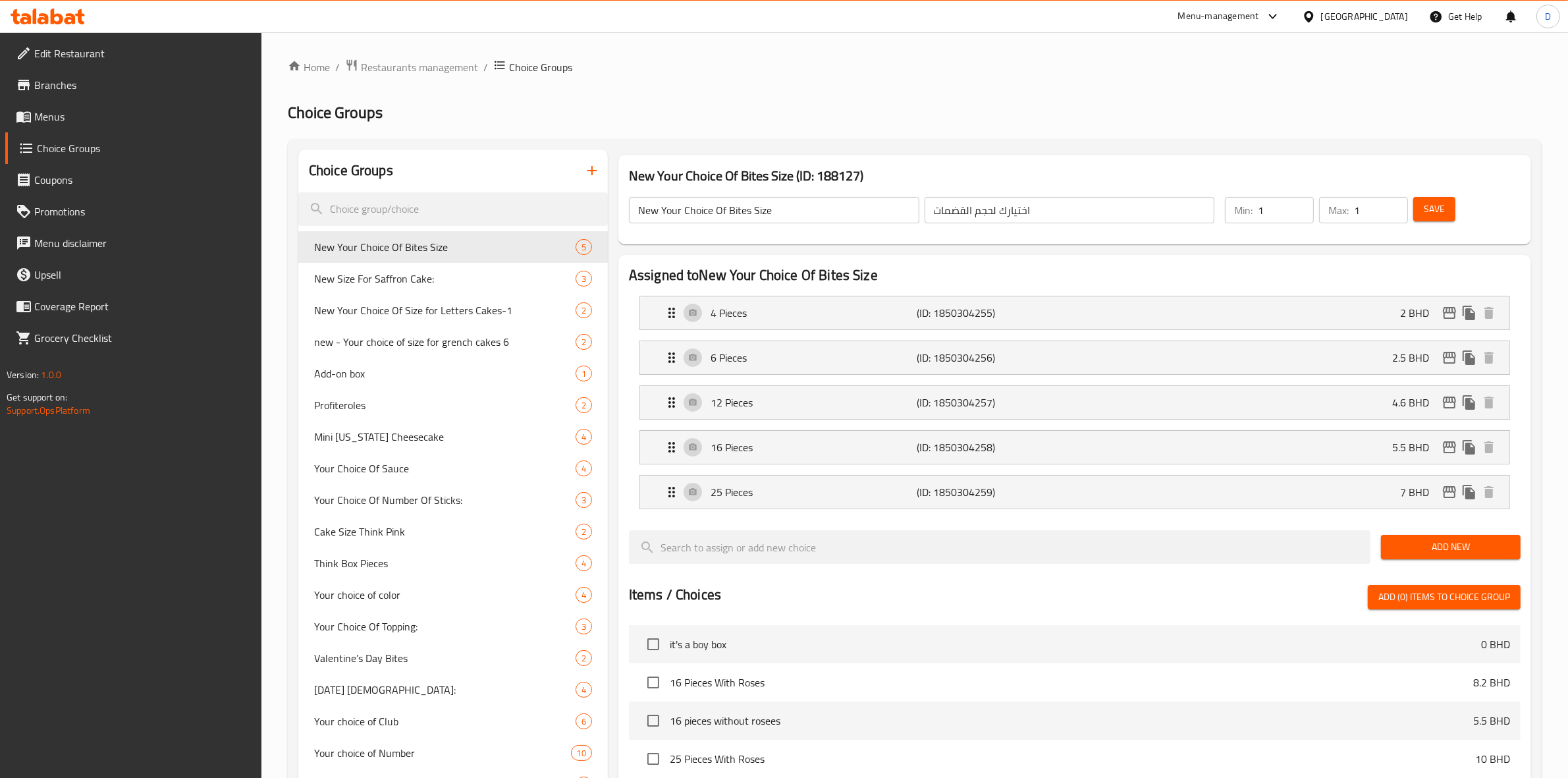
click at [593, 166] on icon "button" at bounding box center [592, 170] width 16 height 16
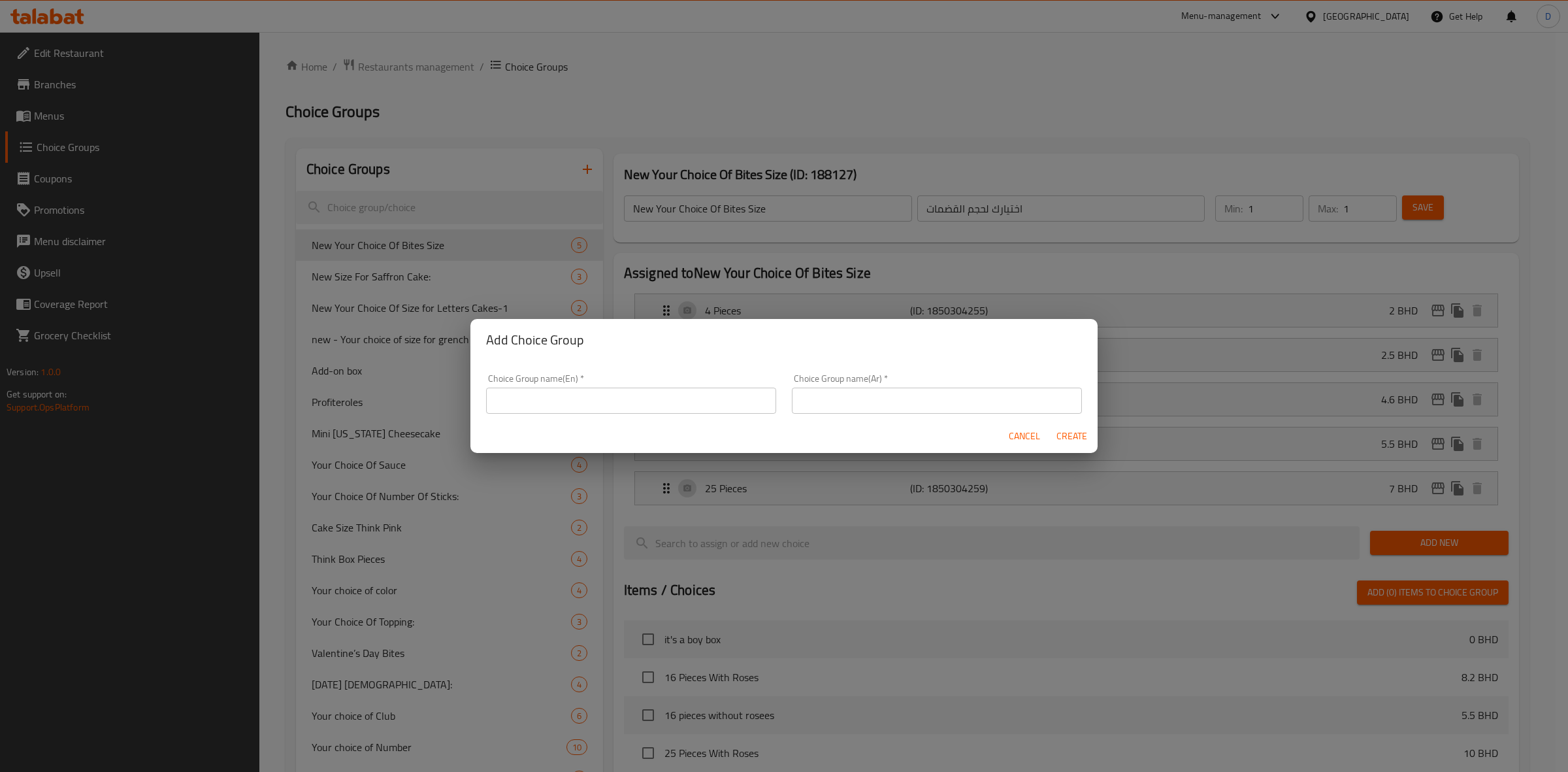
click at [588, 401] on input "text" at bounding box center [631, 401] width 290 height 26
click at [586, 403] on input "Add" at bounding box center [631, 401] width 290 height 26
click at [586, 402] on input "Add" at bounding box center [631, 401] width 290 height 26
type input "Add"
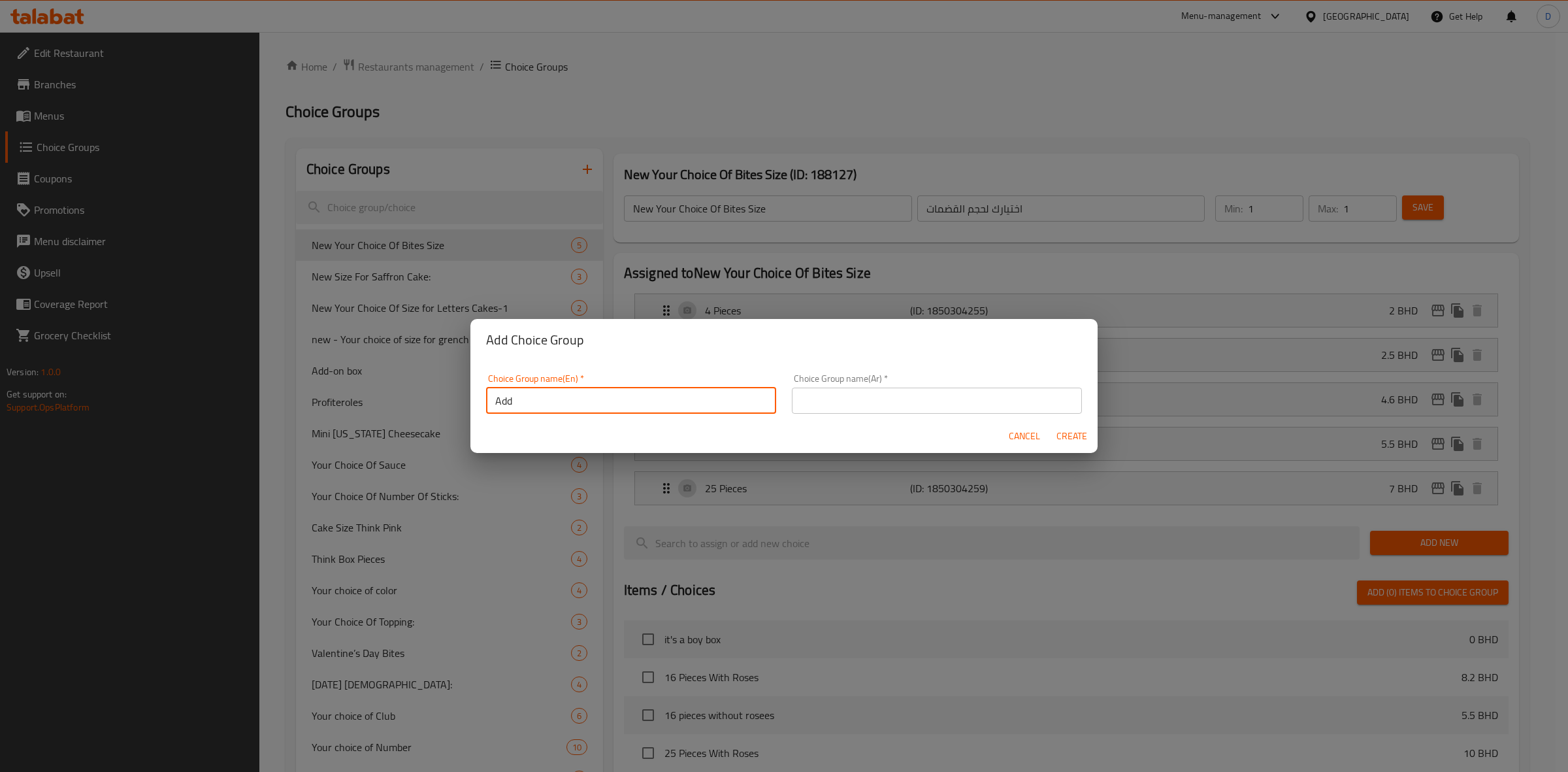
drag, startPoint x: 603, startPoint y: 396, endPoint x: 624, endPoint y: 399, distance: 21.2
click at [603, 396] on input "Add" at bounding box center [631, 401] width 290 height 26
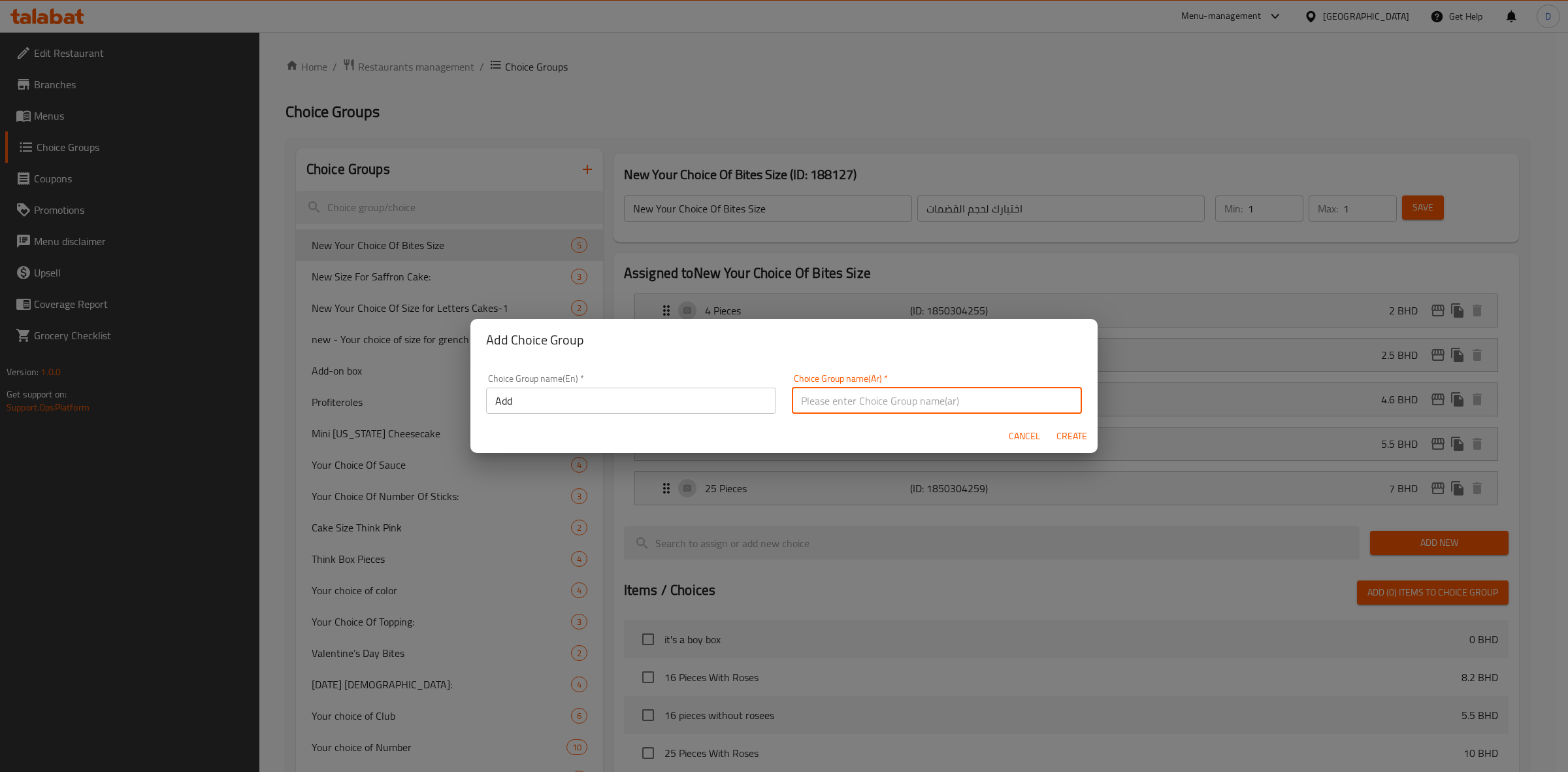
click at [856, 413] on input "text" at bounding box center [936, 401] width 290 height 26
click at [540, 391] on div "Choice Group name(En)   * Add Choice Group name(En) *" at bounding box center [631, 394] width 290 height 39
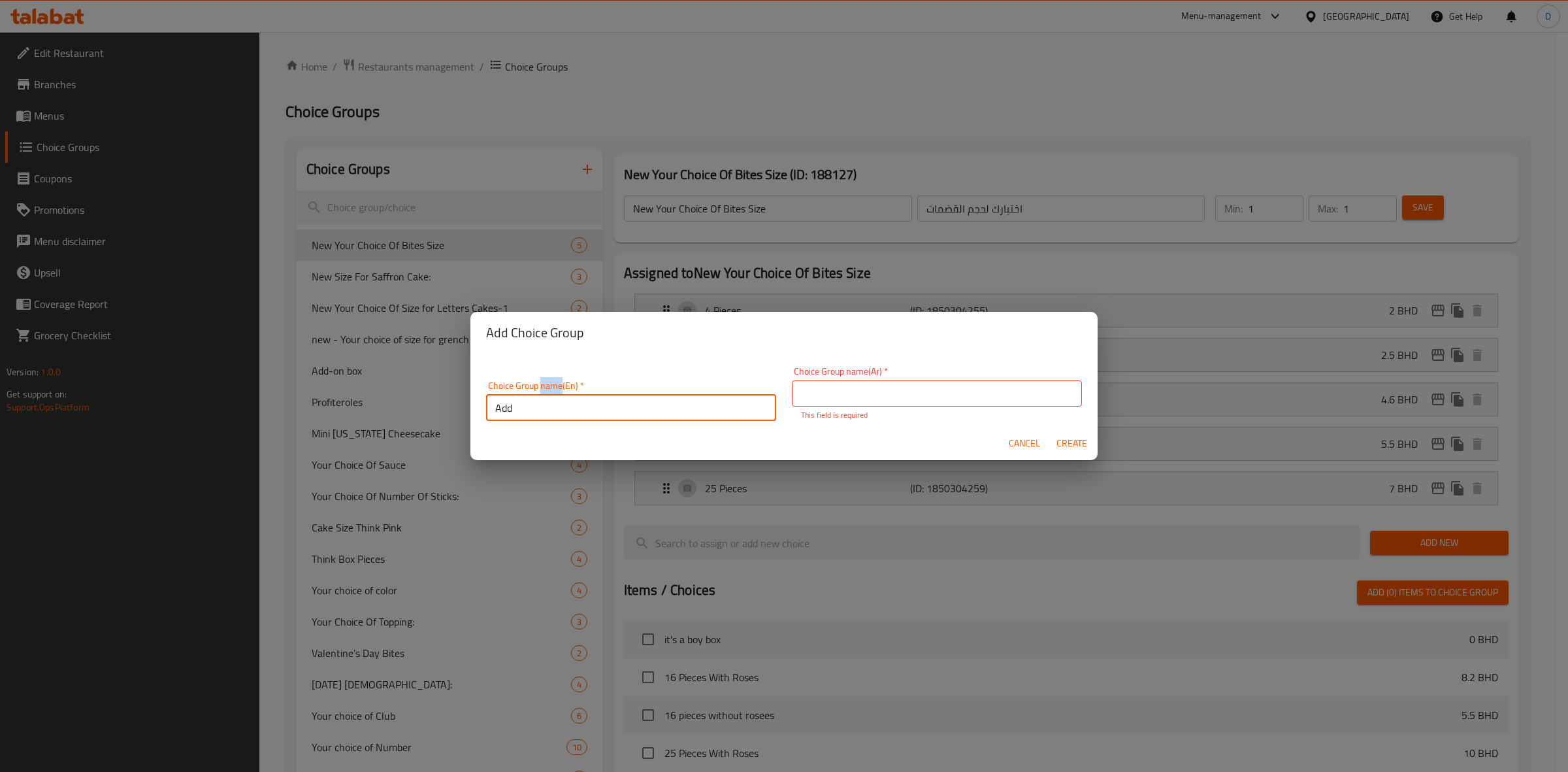
click at [540, 391] on div "Choice Group name(En)   * Add Choice Group name(En) *" at bounding box center [631, 401] width 290 height 39
click at [542, 397] on input "Add" at bounding box center [631, 408] width 290 height 26
click at [838, 401] on input "text" at bounding box center [936, 393] width 290 height 26
paste input "يضيف"
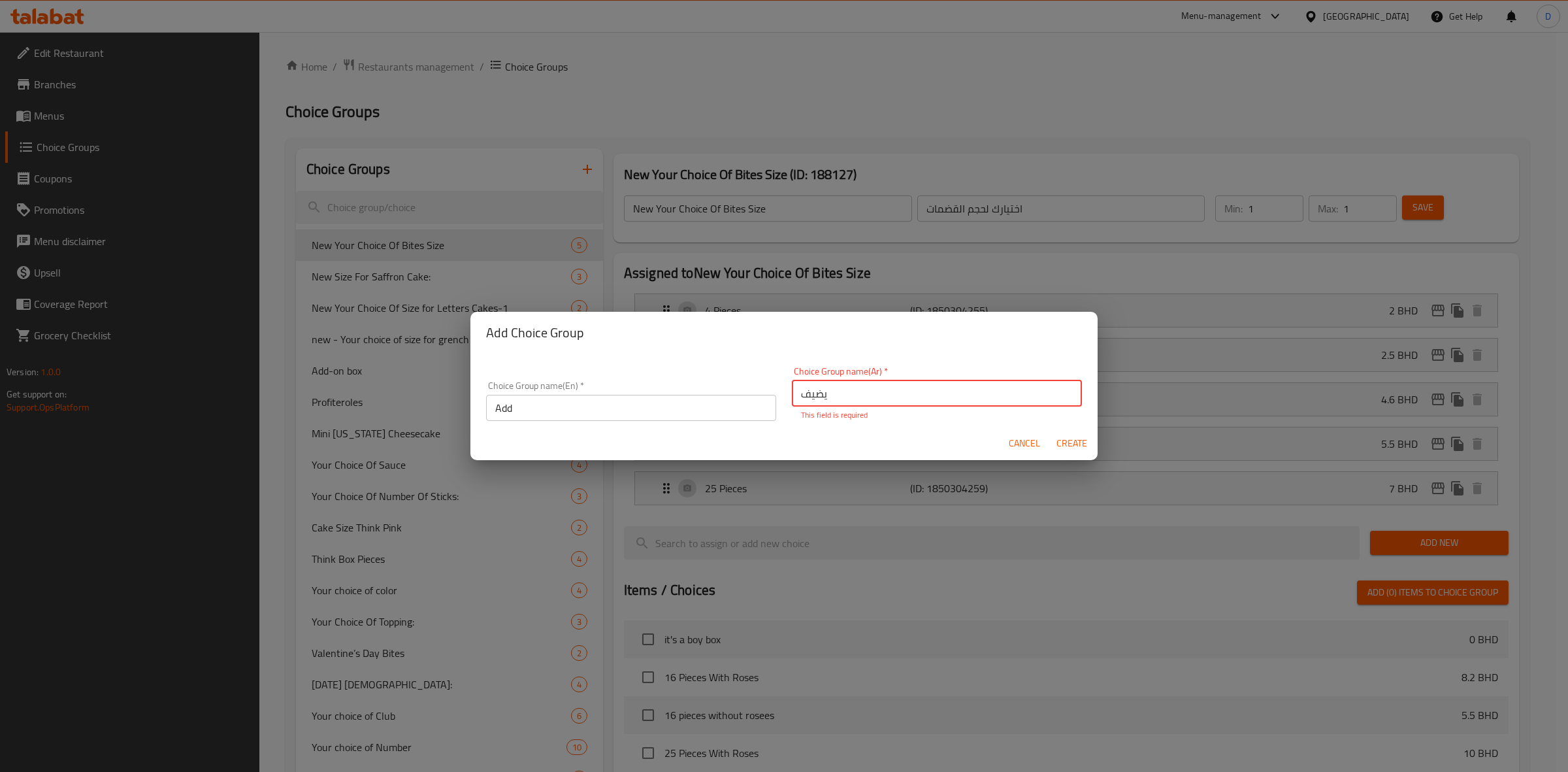
type input "يضيف"
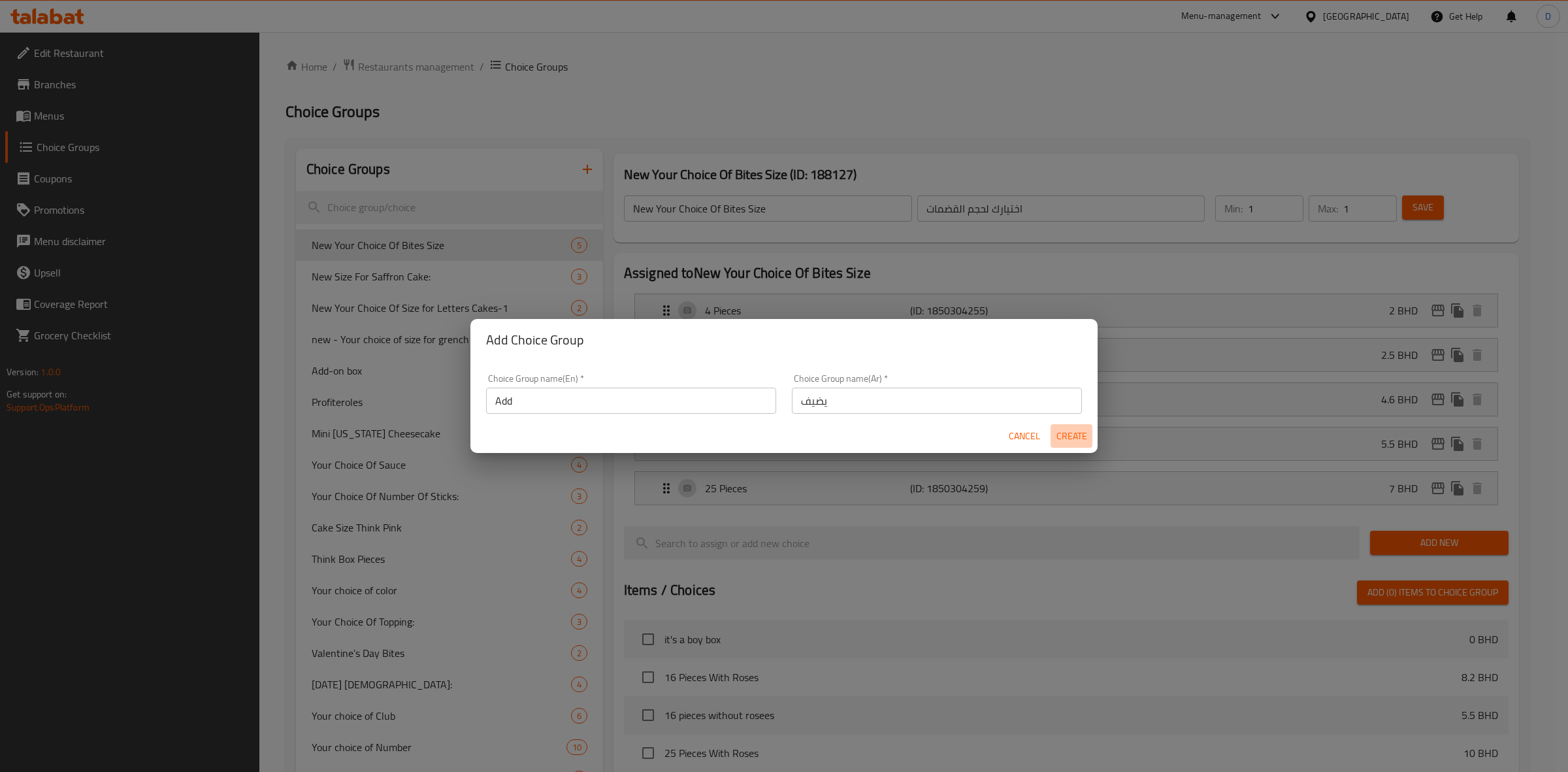
click at [1075, 442] on span "Create" at bounding box center [1072, 436] width 32 height 17
type input "Add"
type input "يضيف"
type input "0"
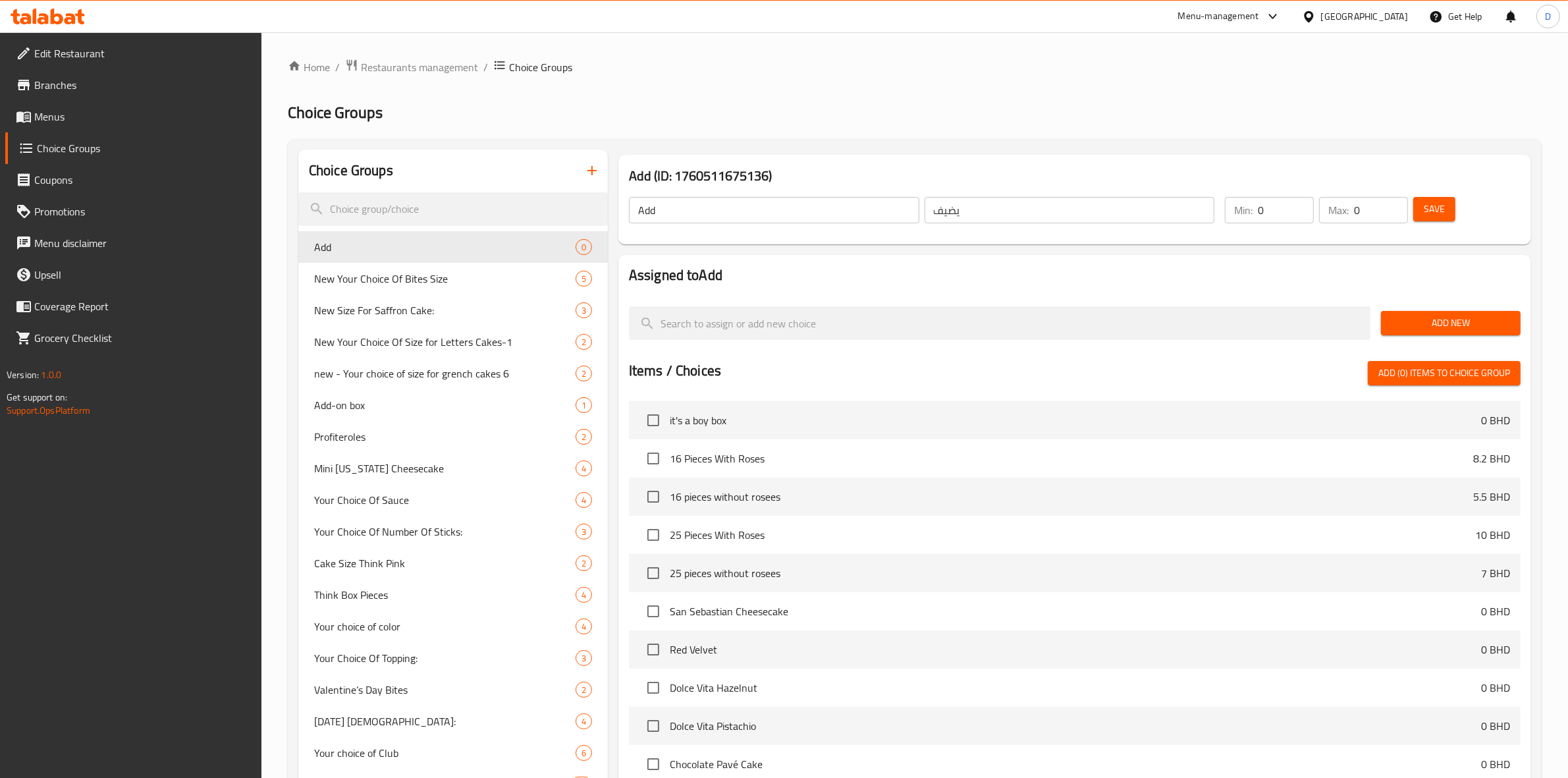
click at [1448, 330] on span "Add New" at bounding box center [1451, 322] width 118 height 17
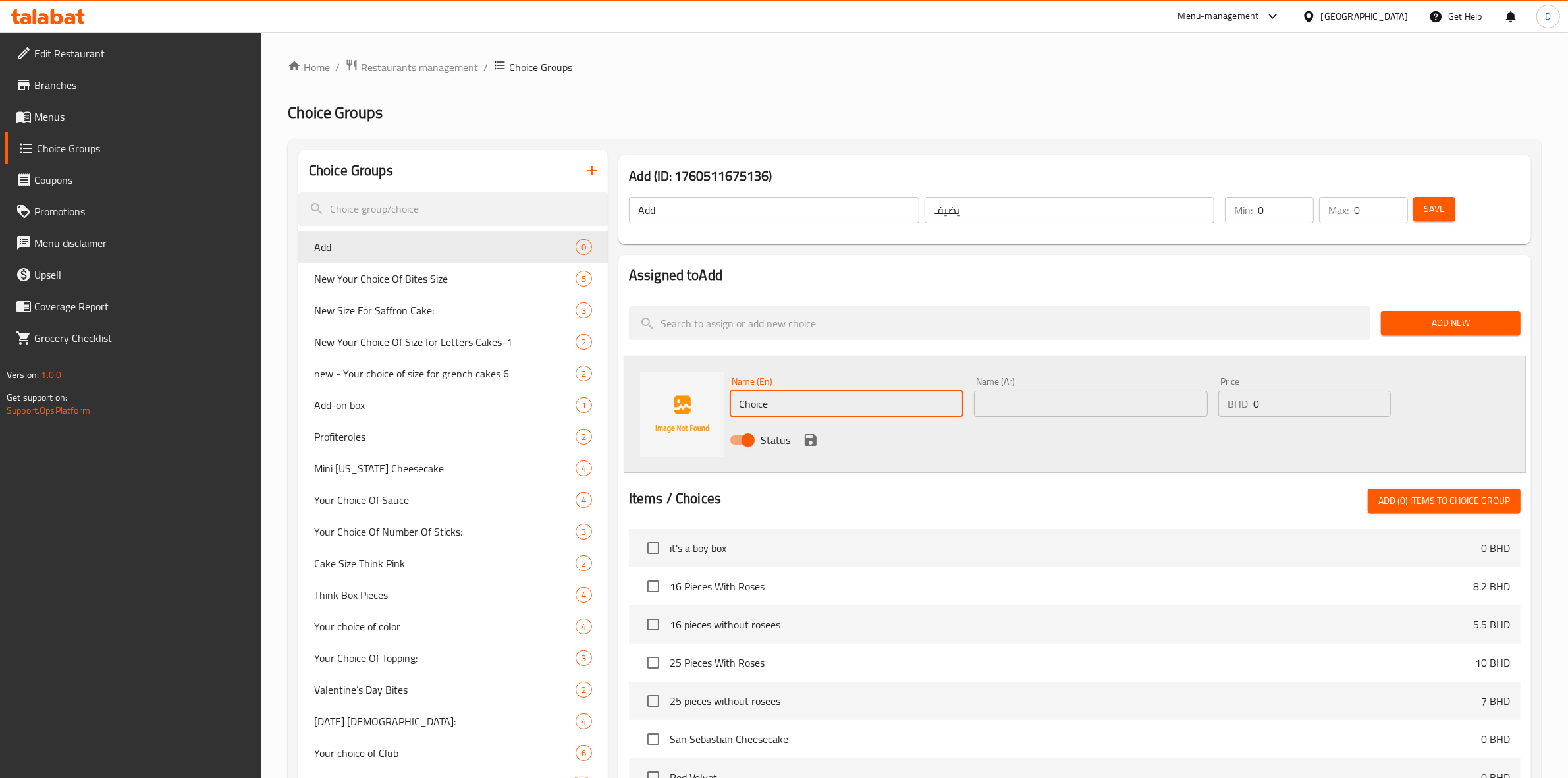
click at [834, 402] on input "Choice" at bounding box center [846, 404] width 234 height 26
click at [806, 398] on input "Choice" at bounding box center [846, 404] width 234 height 26
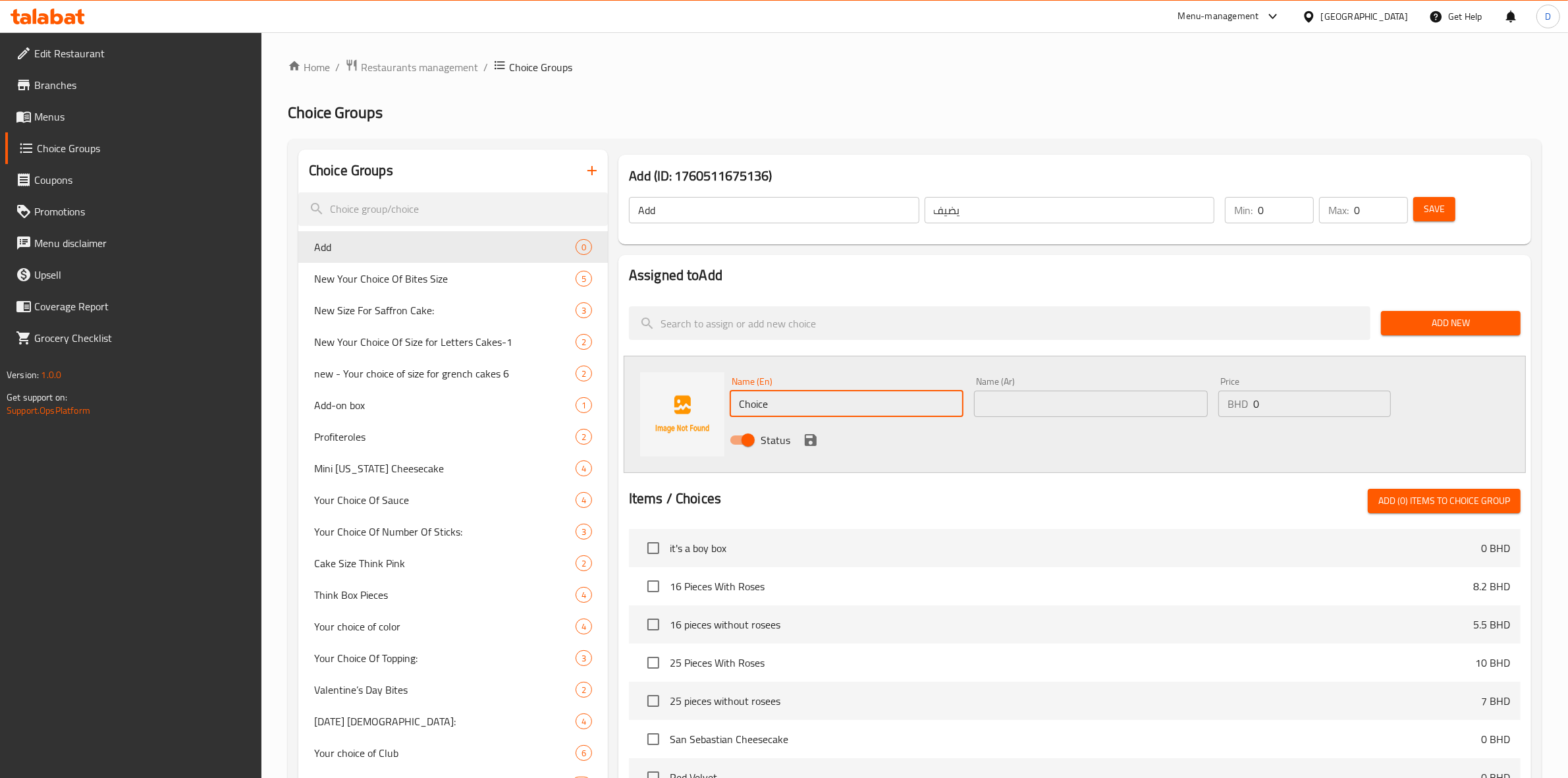
paste input "Belgian chocolat"
click at [792, 406] on input "Belgian chocolate" at bounding box center [846, 404] width 234 height 26
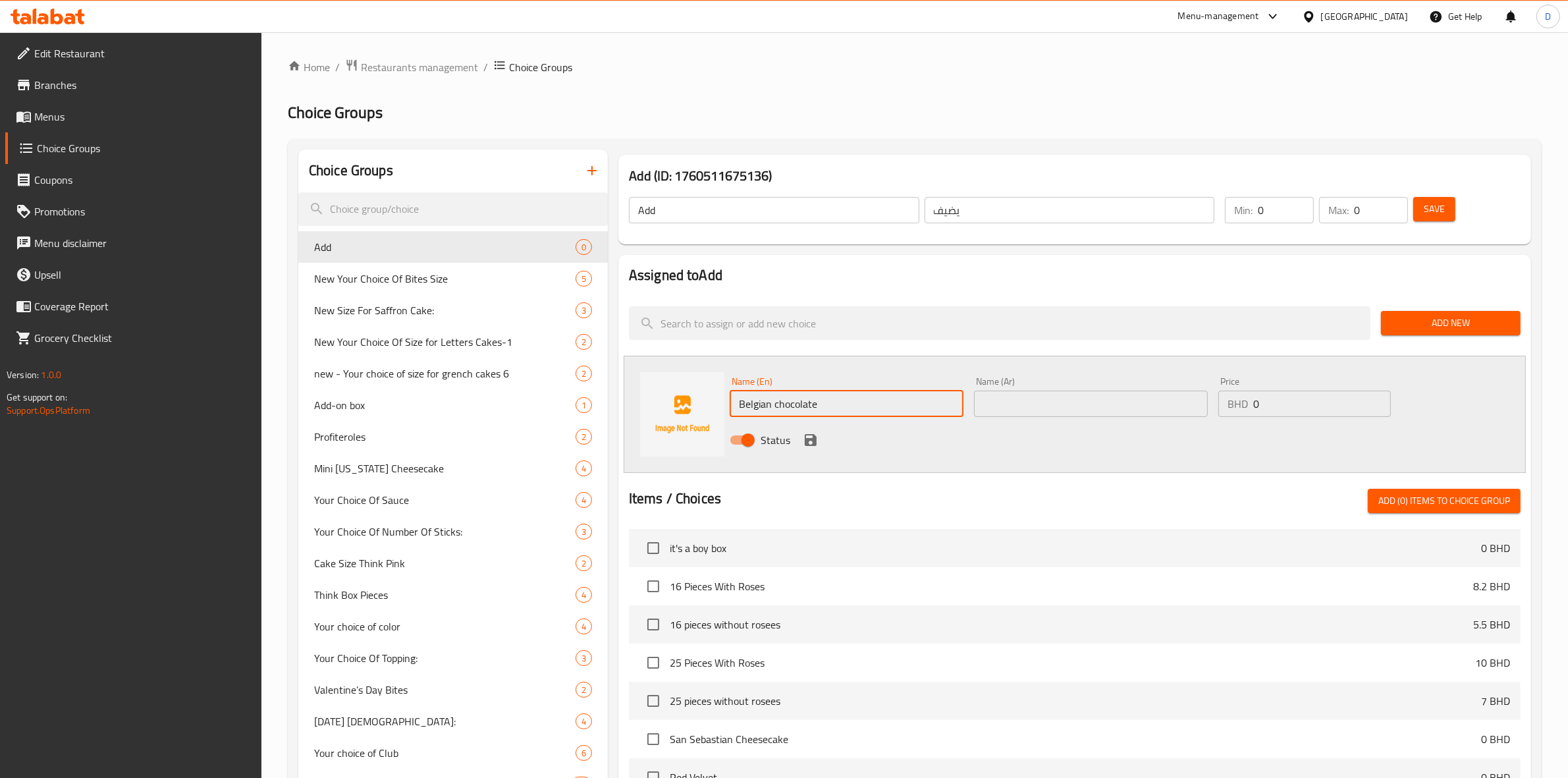
type input "Belgian chocolate"
click at [1022, 403] on input "text" at bounding box center [1090, 404] width 234 height 26
paste input "الشوكولاتة البلجيكية"
type input "الشوكولاتة البلجيكية"
click at [1305, 394] on input "0" at bounding box center [1322, 404] width 137 height 26
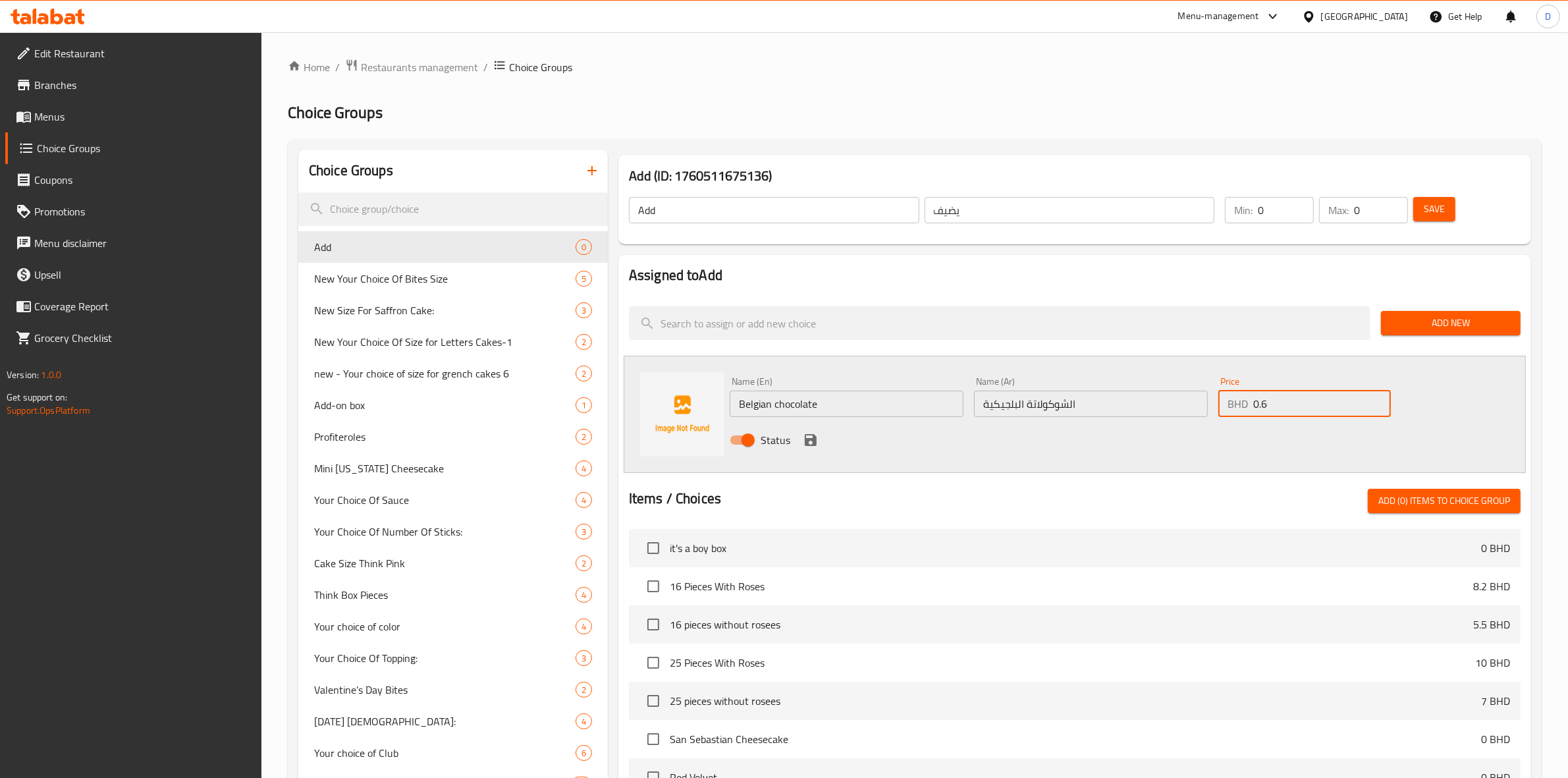
type input "0.6"
click at [810, 440] on icon "save" at bounding box center [811, 440] width 12 height 12
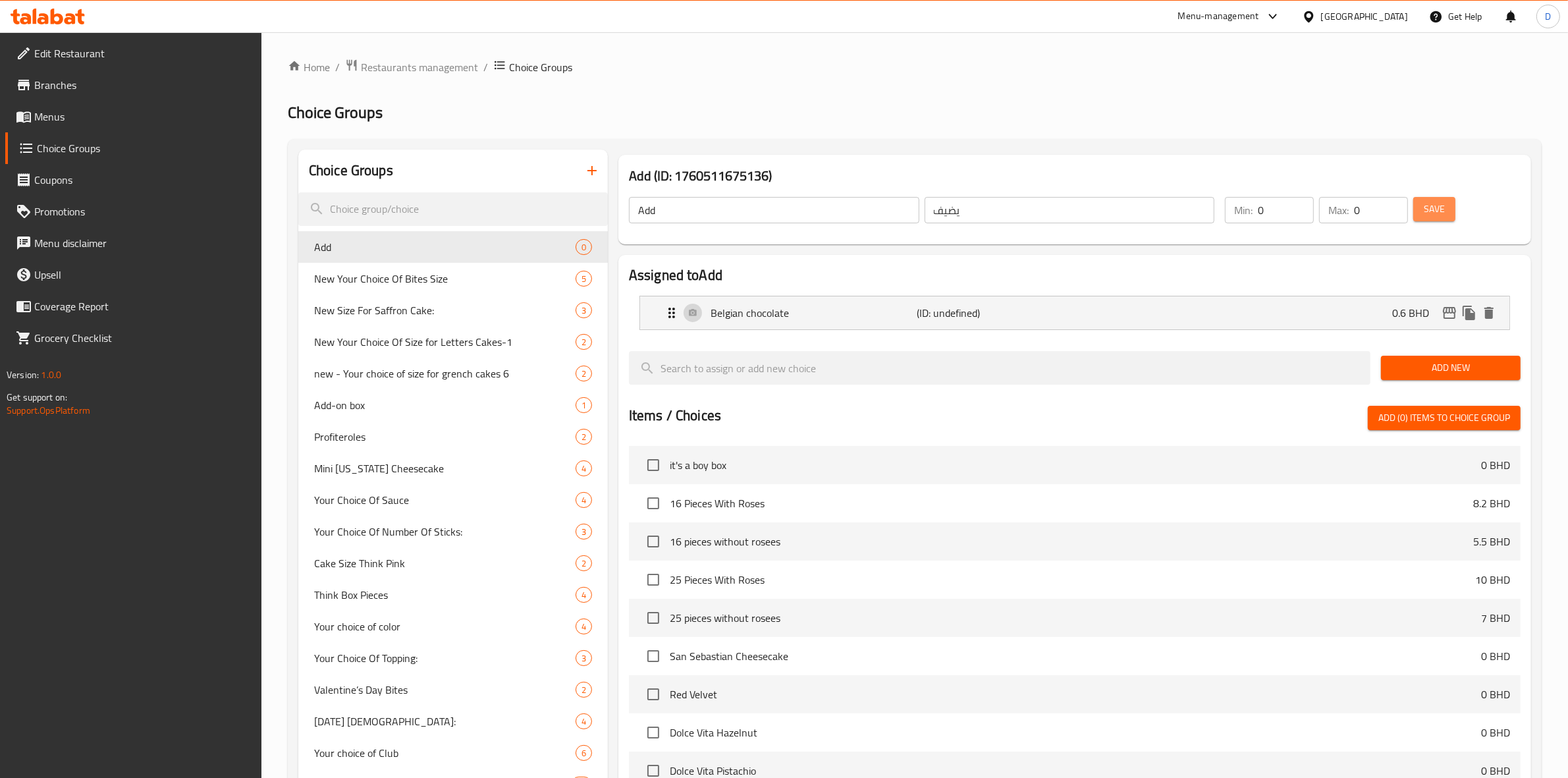
click at [1440, 215] on span "Save" at bounding box center [1434, 209] width 21 height 17
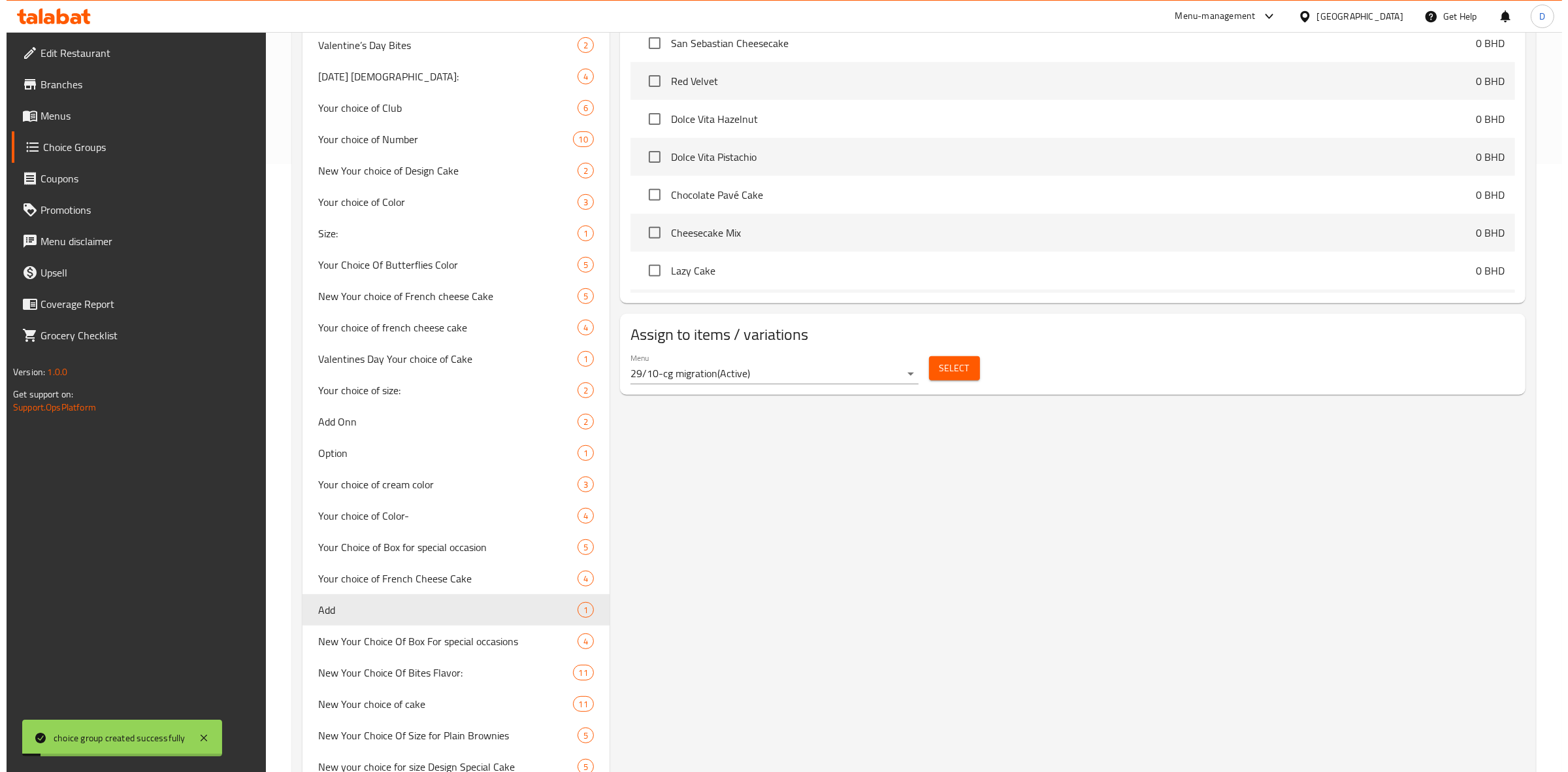
scroll to position [735, 0]
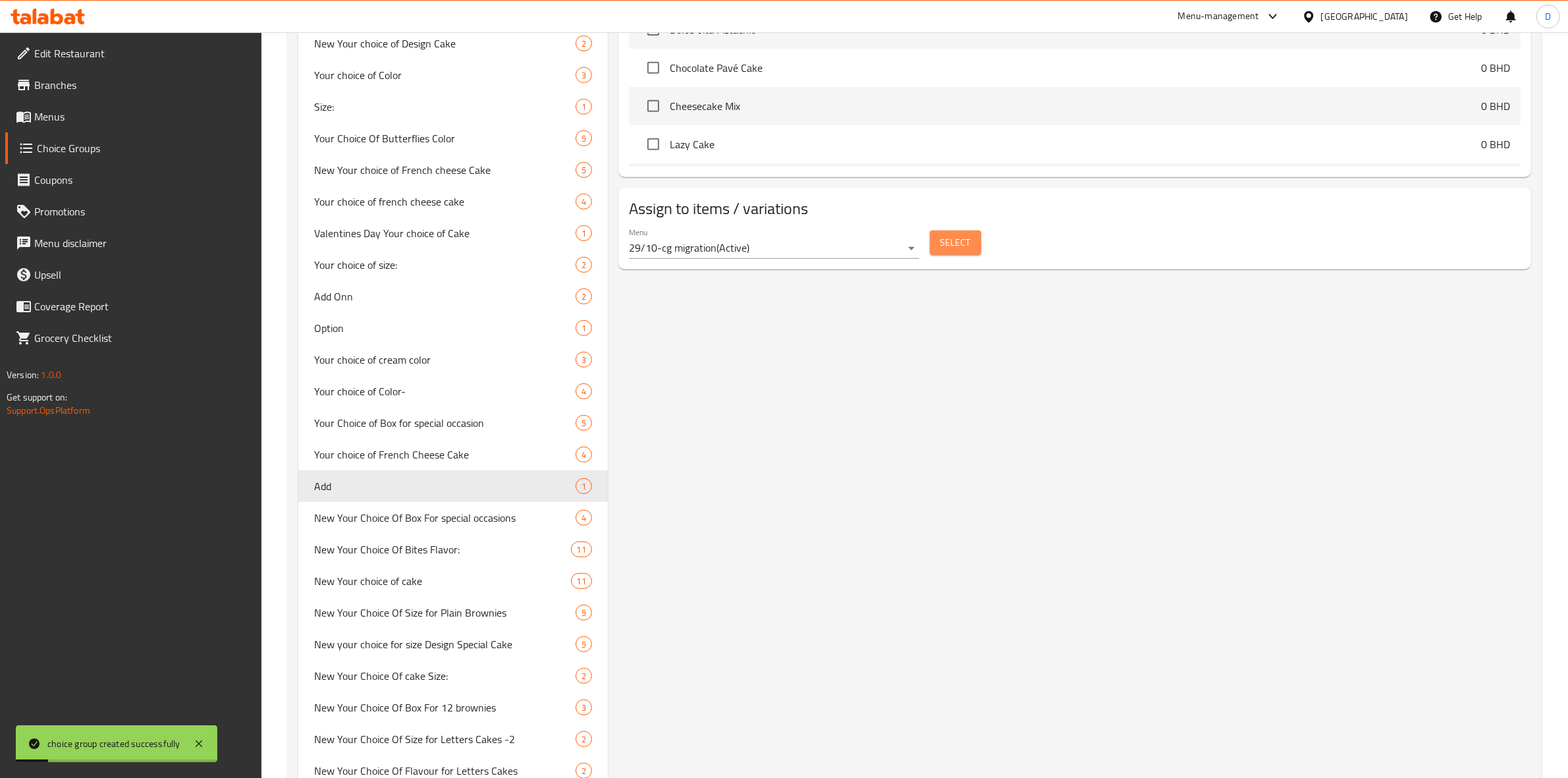
click at [950, 252] on button "Select" at bounding box center [956, 243] width 52 height 24
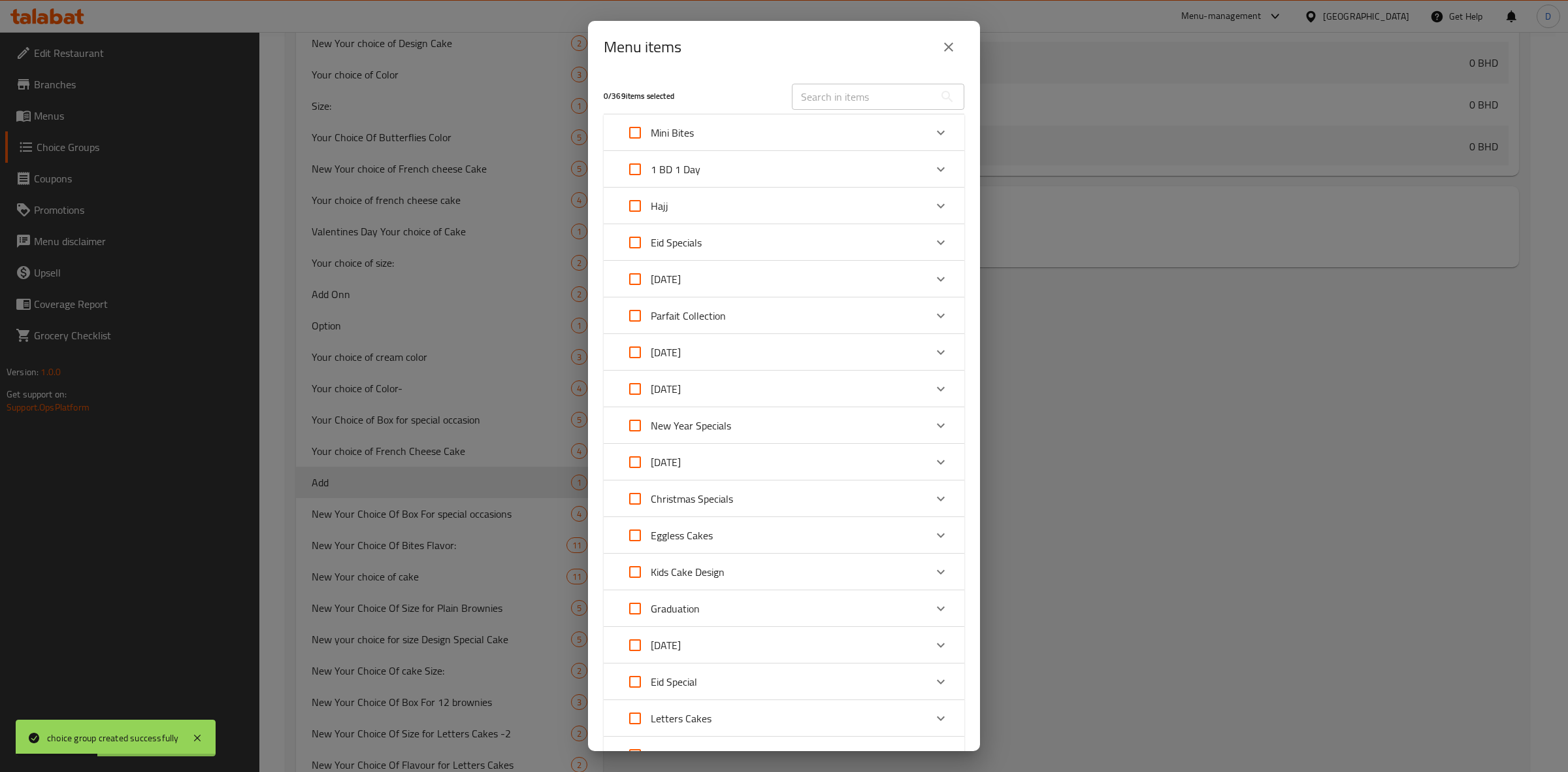
click at [762, 134] on div "Mini Bites" at bounding box center [773, 132] width 306 height 32
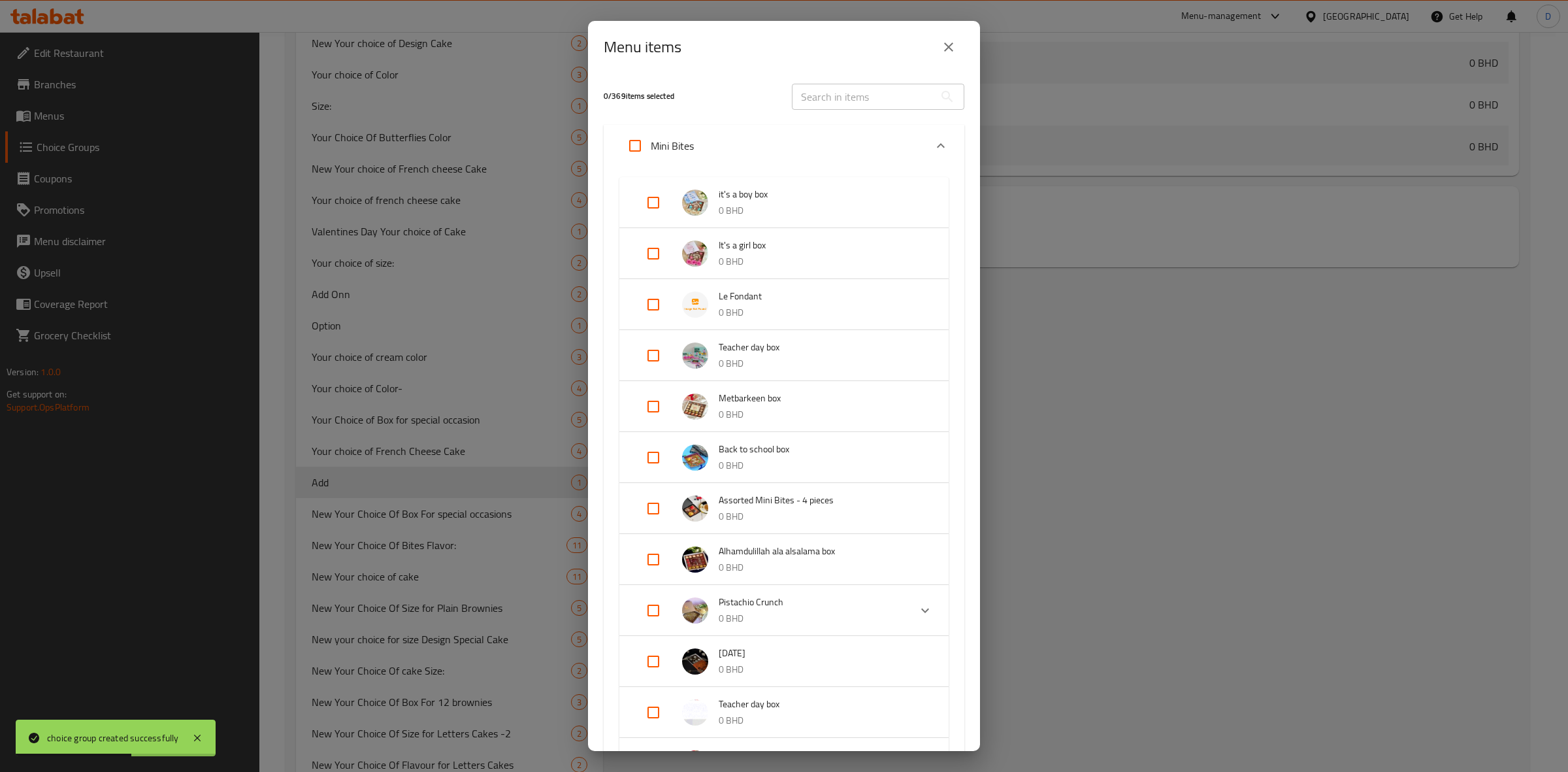
click at [660, 298] on input "Expand" at bounding box center [653, 305] width 32 height 32
checkbox input "true"
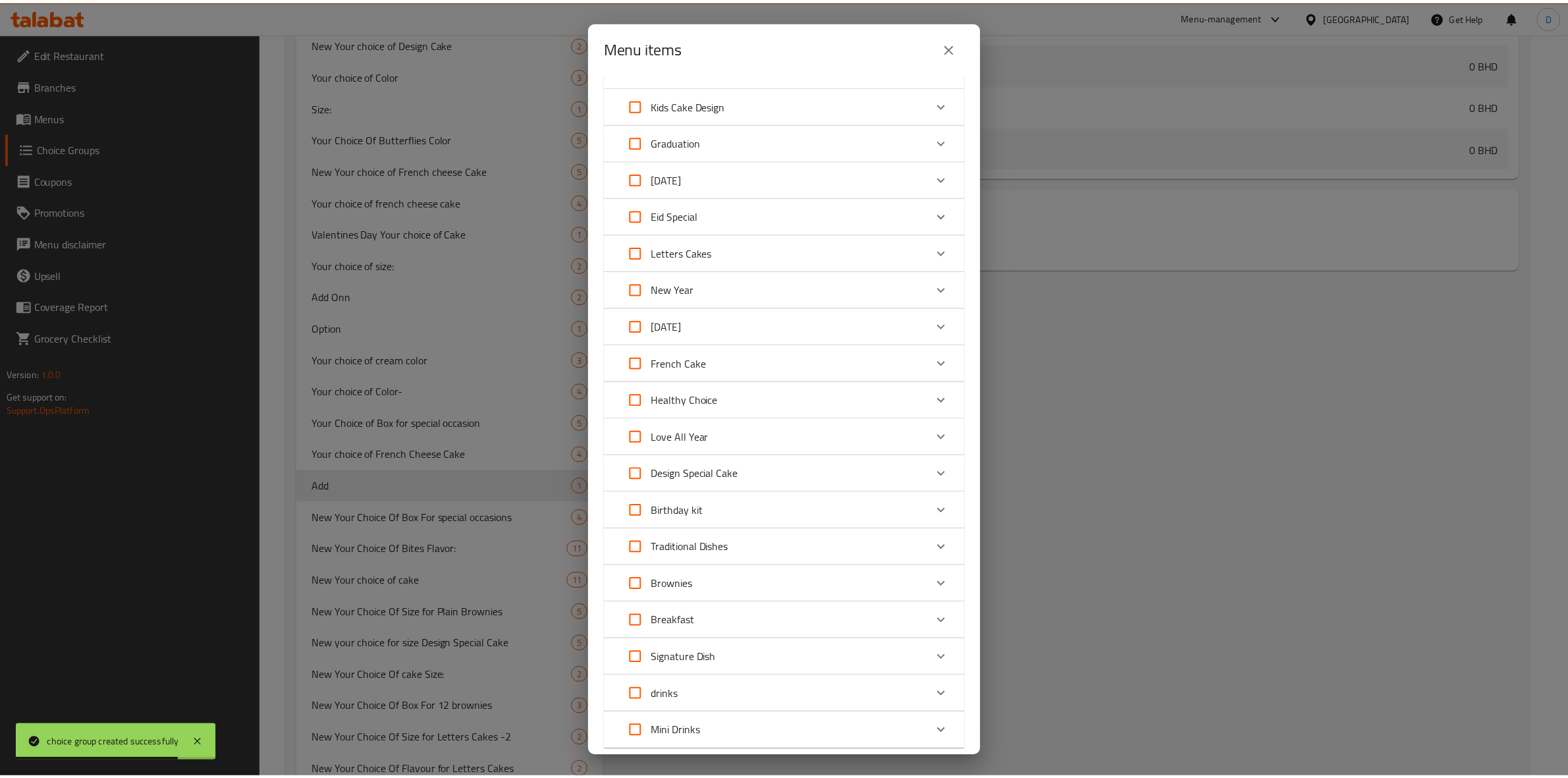
scroll to position [2737, 0]
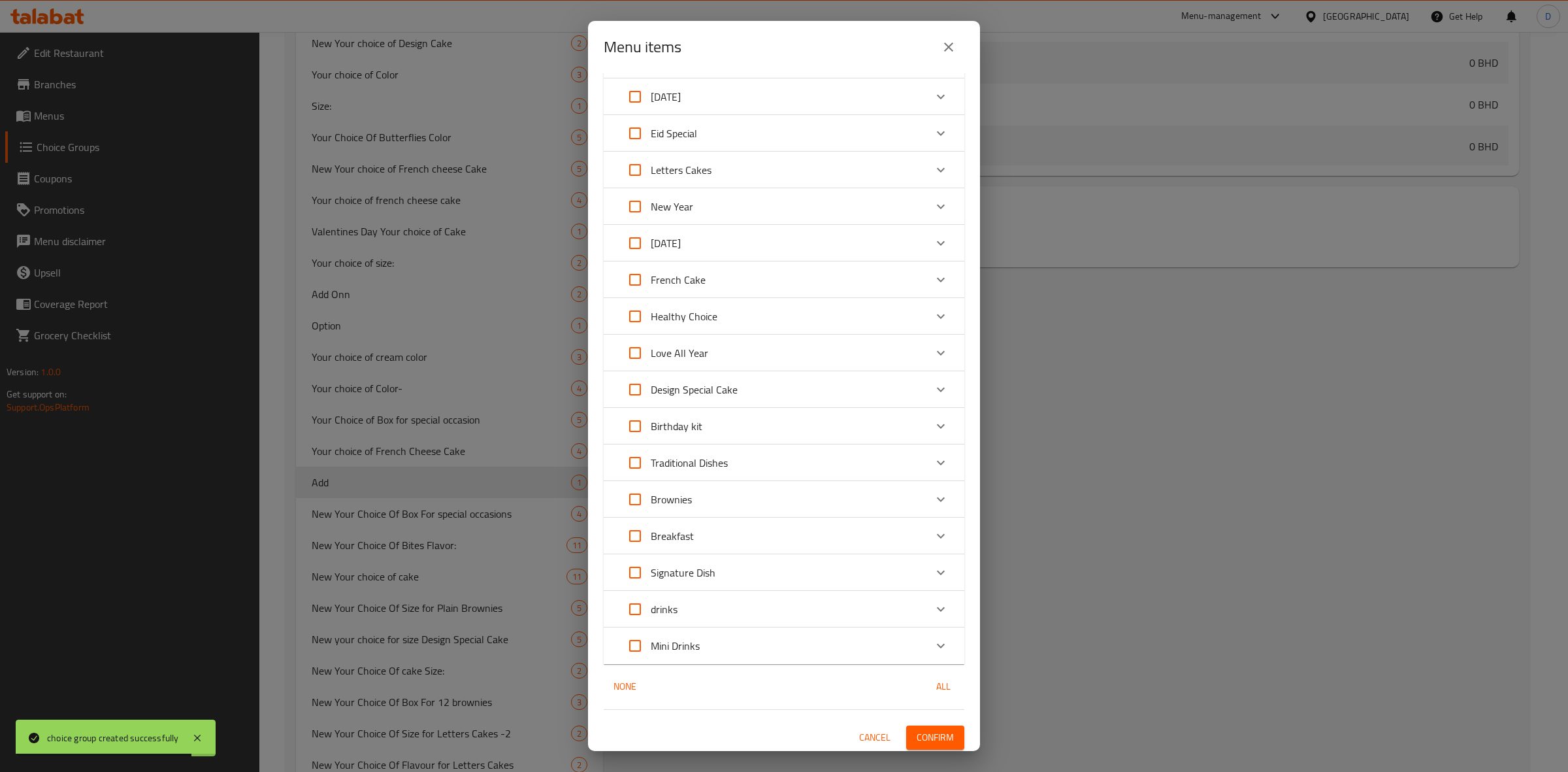
click at [925, 730] on span "Confirm" at bounding box center [935, 737] width 37 height 17
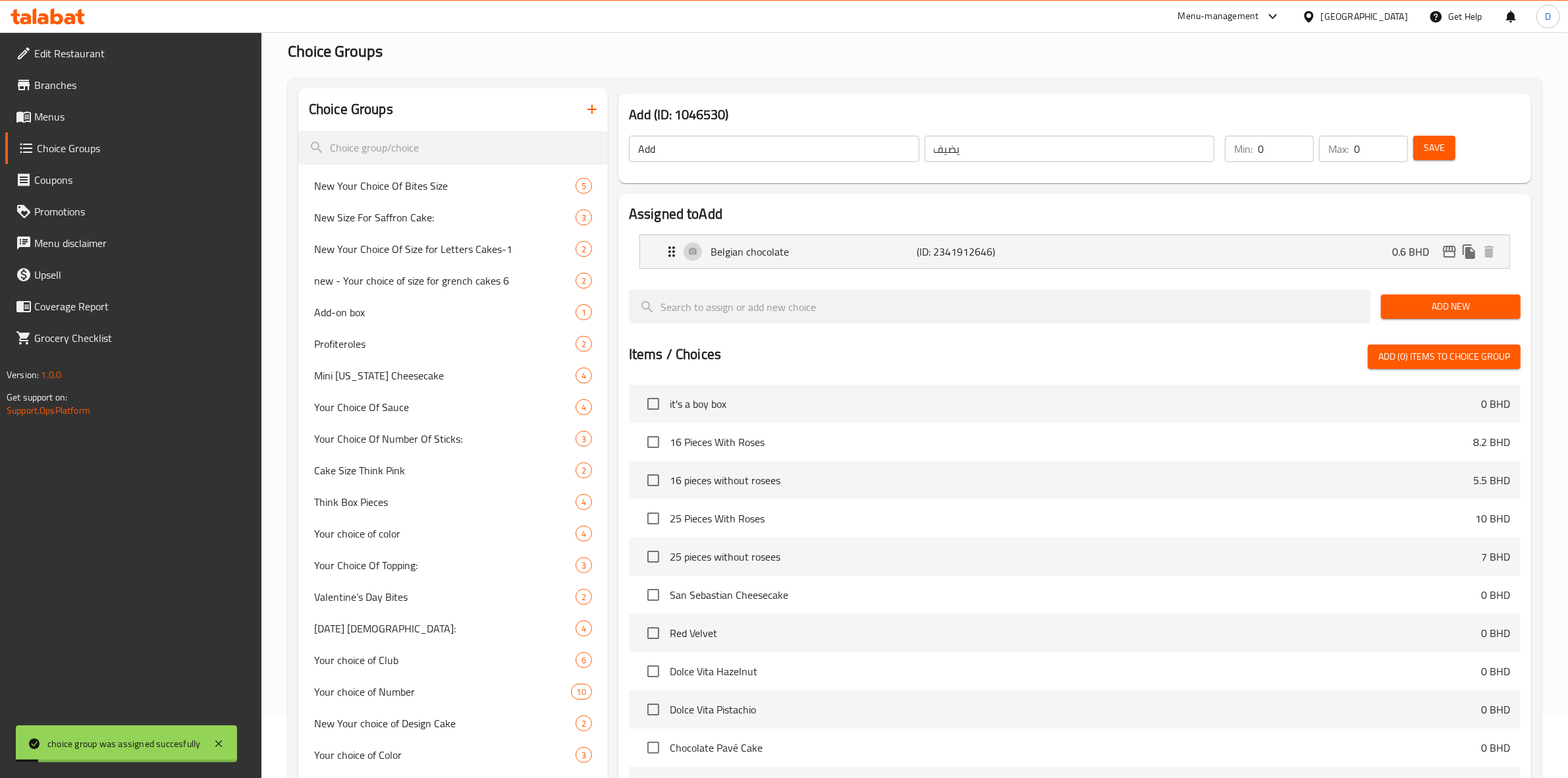
scroll to position [0, 0]
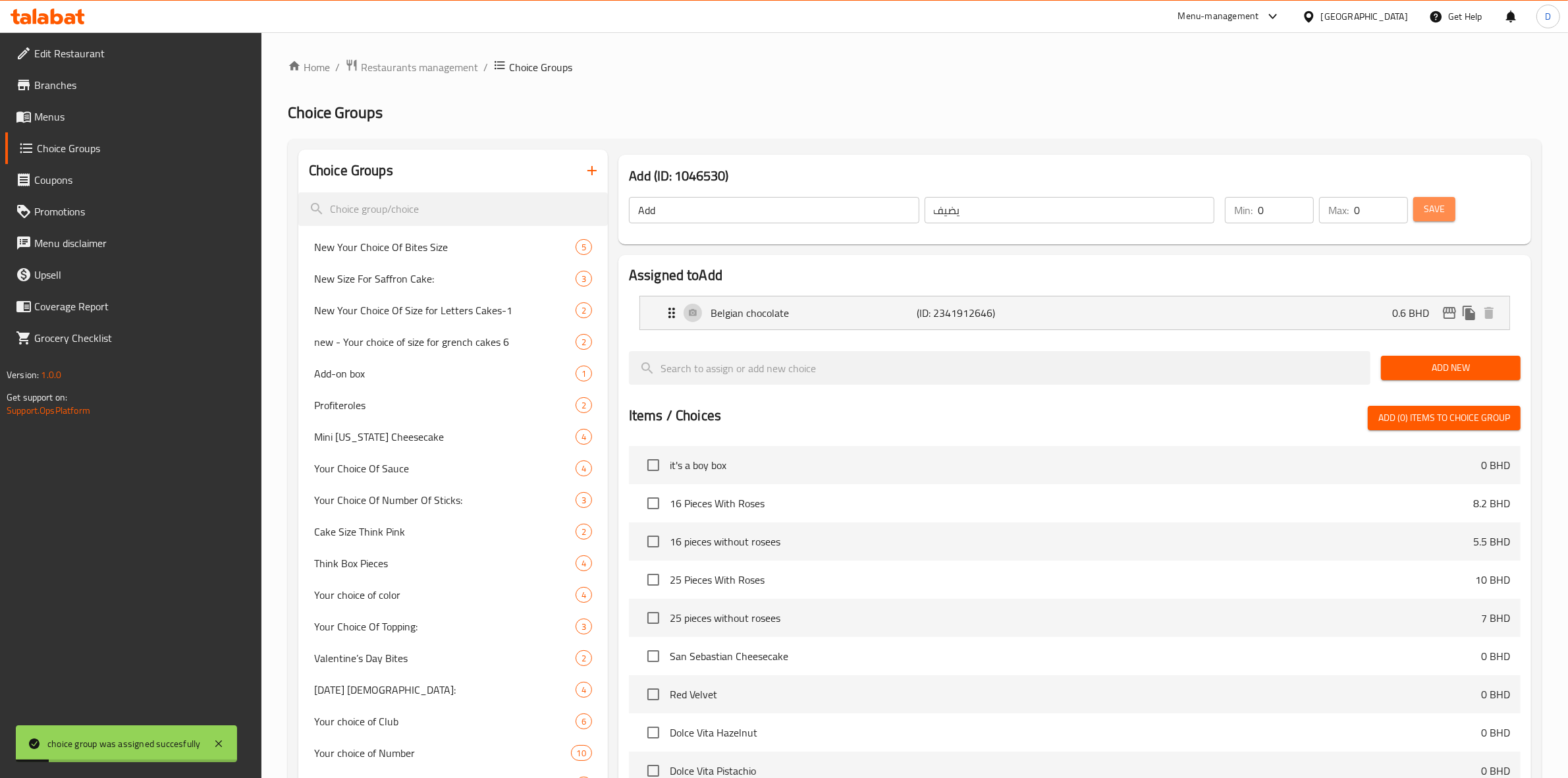
click at [1443, 211] on span "Save" at bounding box center [1434, 209] width 21 height 17
click at [1437, 215] on span "Save" at bounding box center [1434, 209] width 21 height 17
click at [95, 110] on span "Menus" at bounding box center [142, 116] width 217 height 16
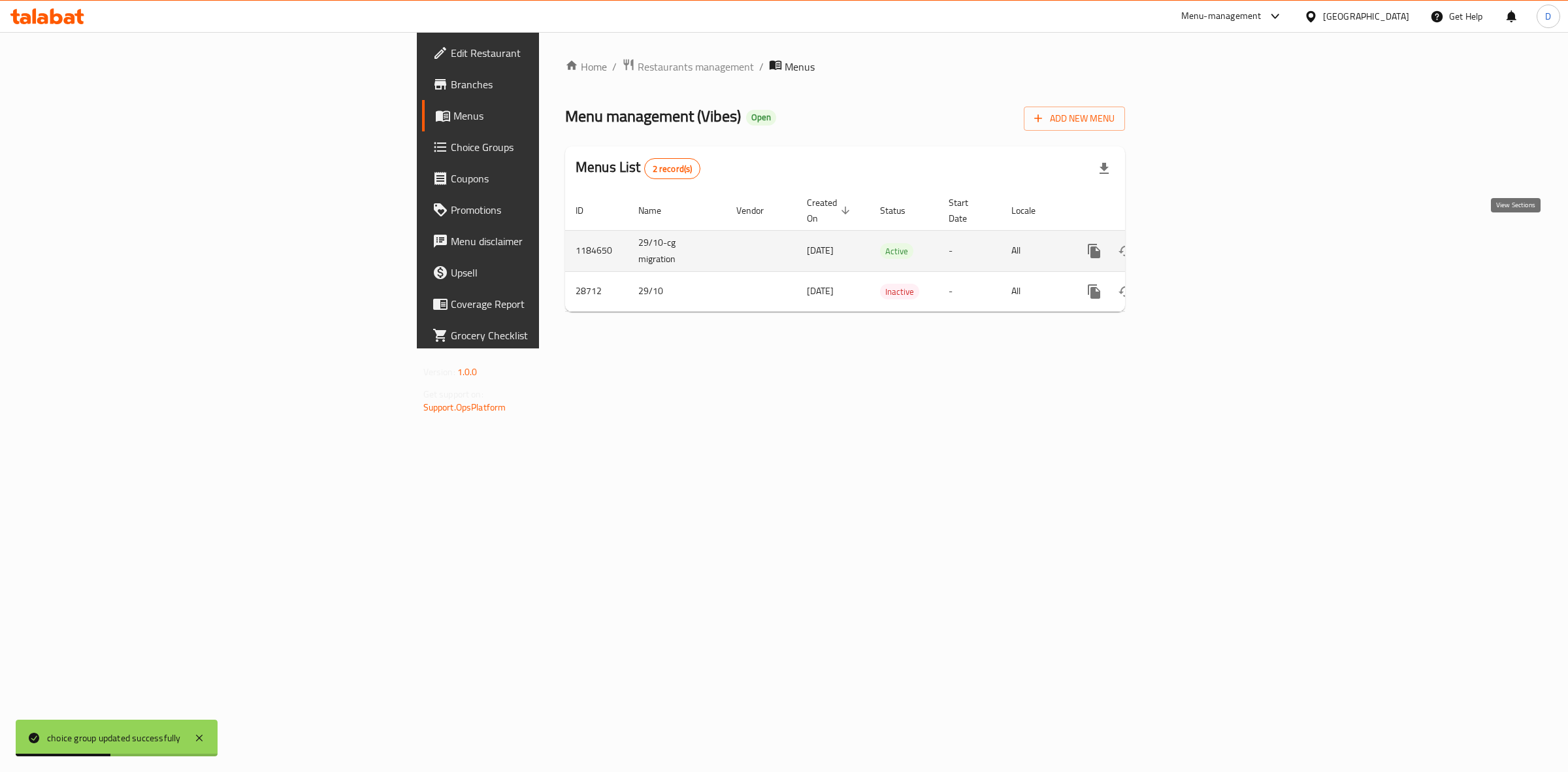
click at [1204, 235] on link "enhanced table" at bounding box center [1188, 251] width 32 height 32
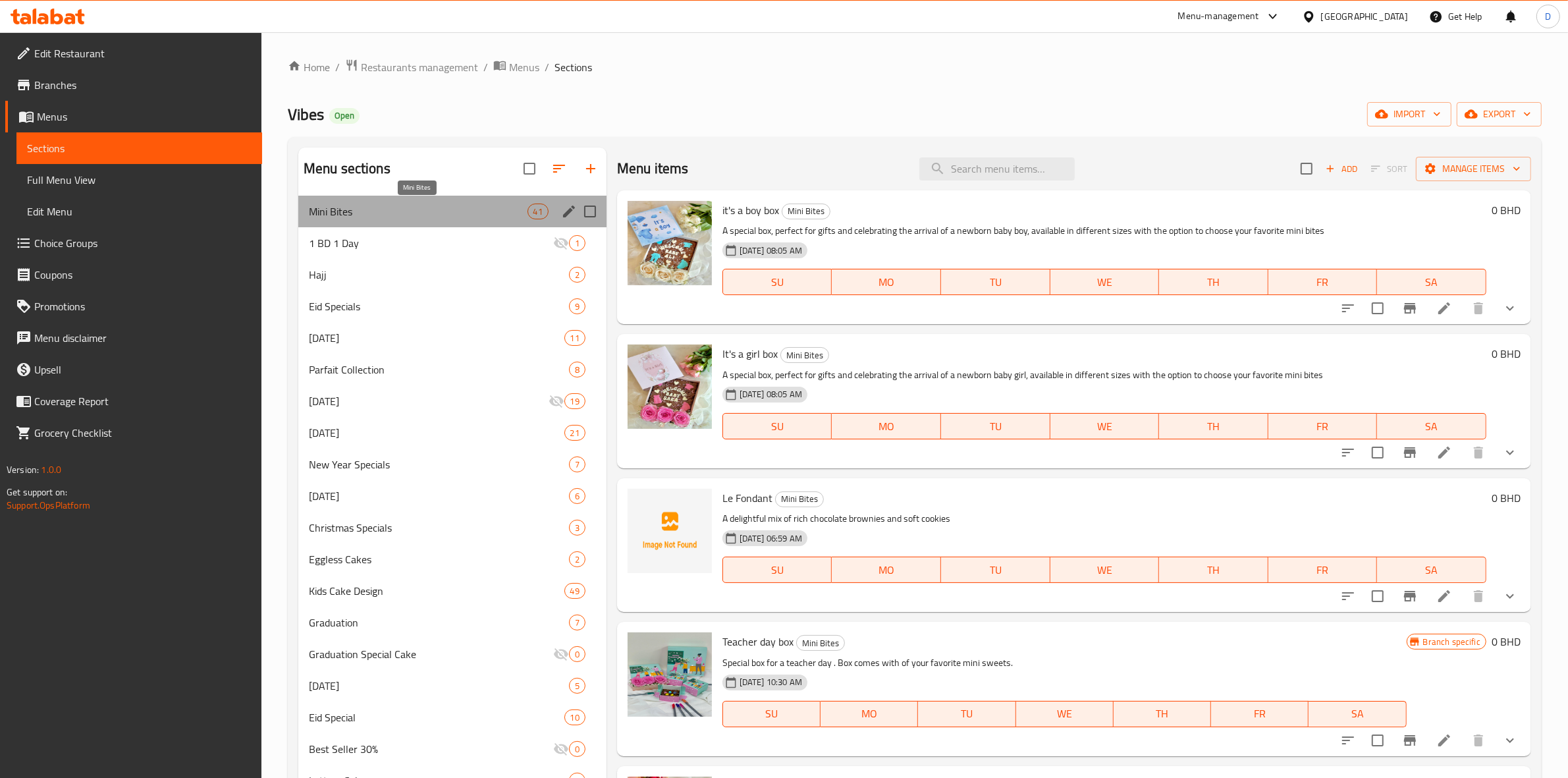
click at [381, 214] on span "Mini Bites" at bounding box center [418, 212] width 219 height 16
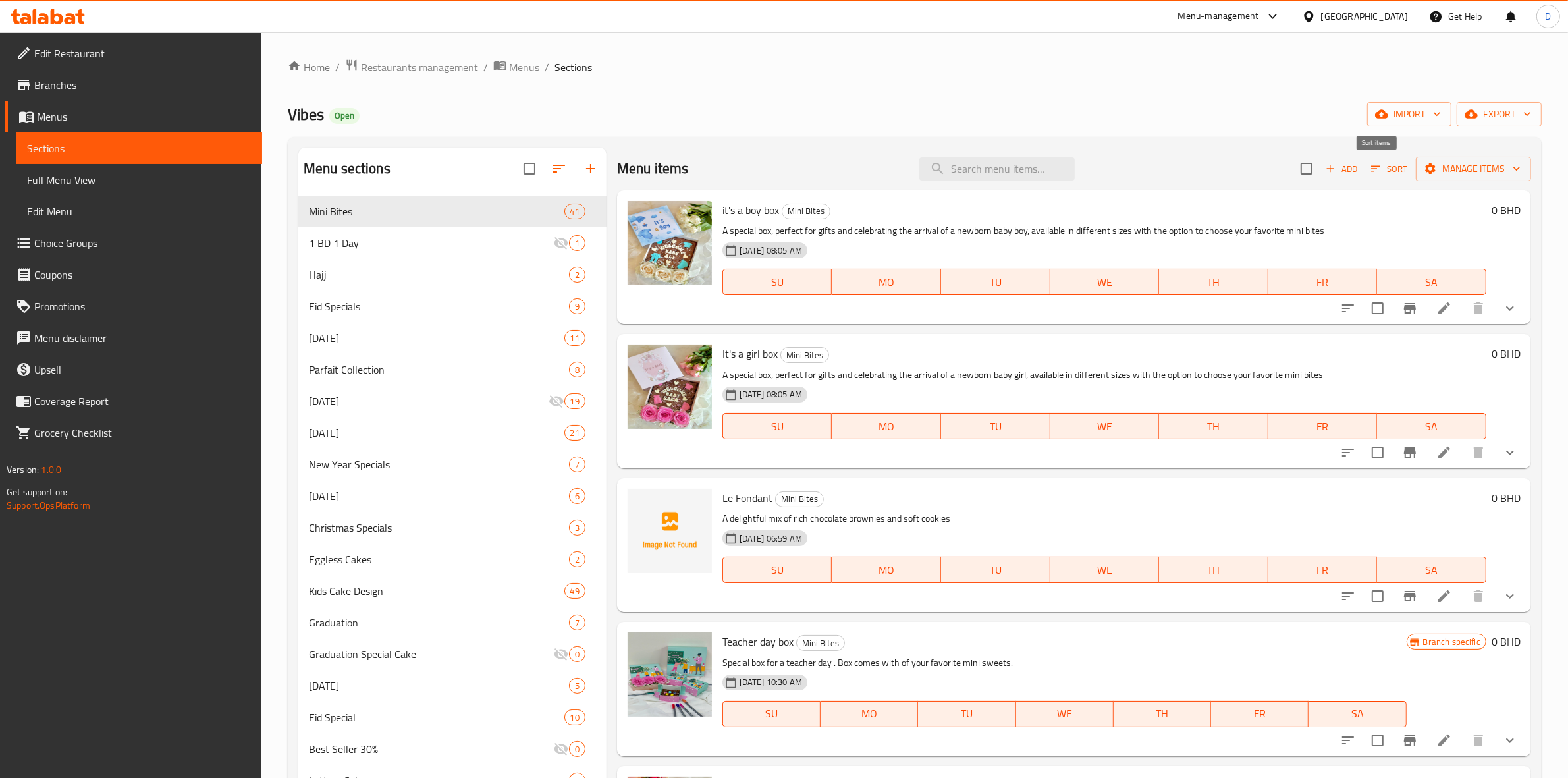
click at [1370, 164] on icon "button" at bounding box center [1376, 168] width 12 height 12
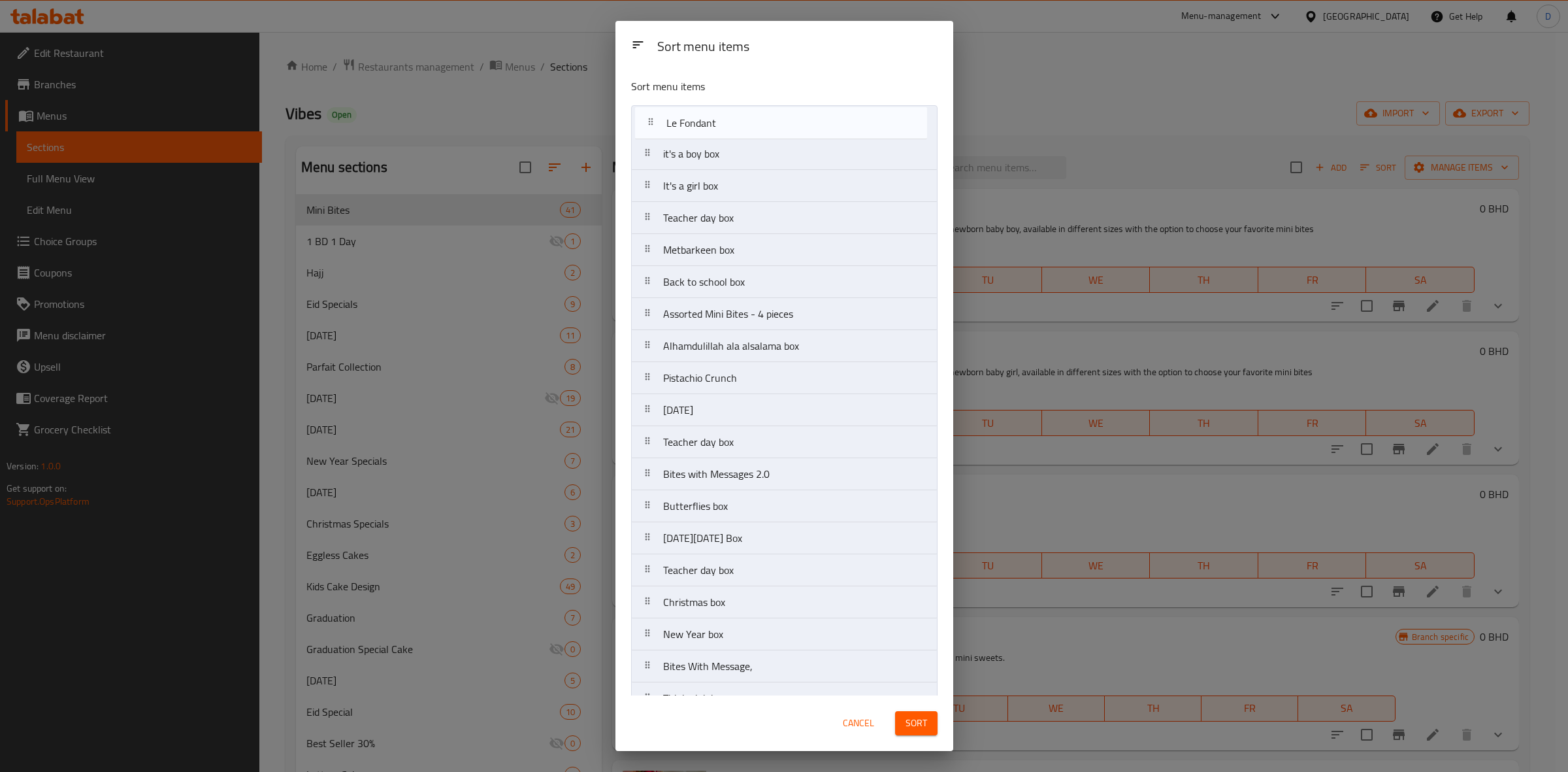
drag, startPoint x: 738, startPoint y: 191, endPoint x: 743, endPoint y: 113, distance: 78.2
click at [743, 113] on nav "it's a boy box It's a girl box Le Fondant Teacher day box Metbarkeen box Back t…" at bounding box center [784, 762] width 306 height 1314
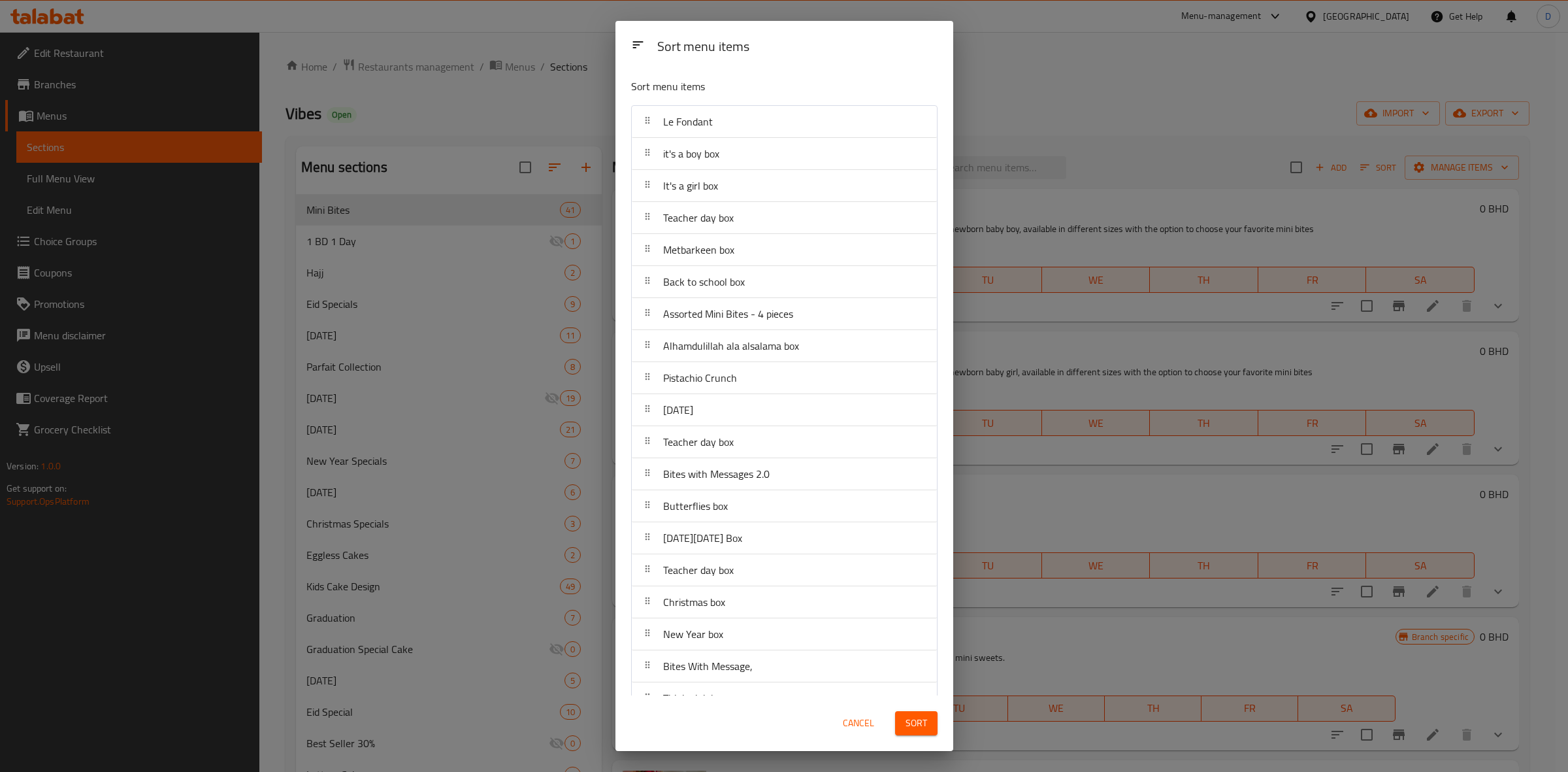
click at [906, 717] on span "Sort" at bounding box center [916, 723] width 22 height 17
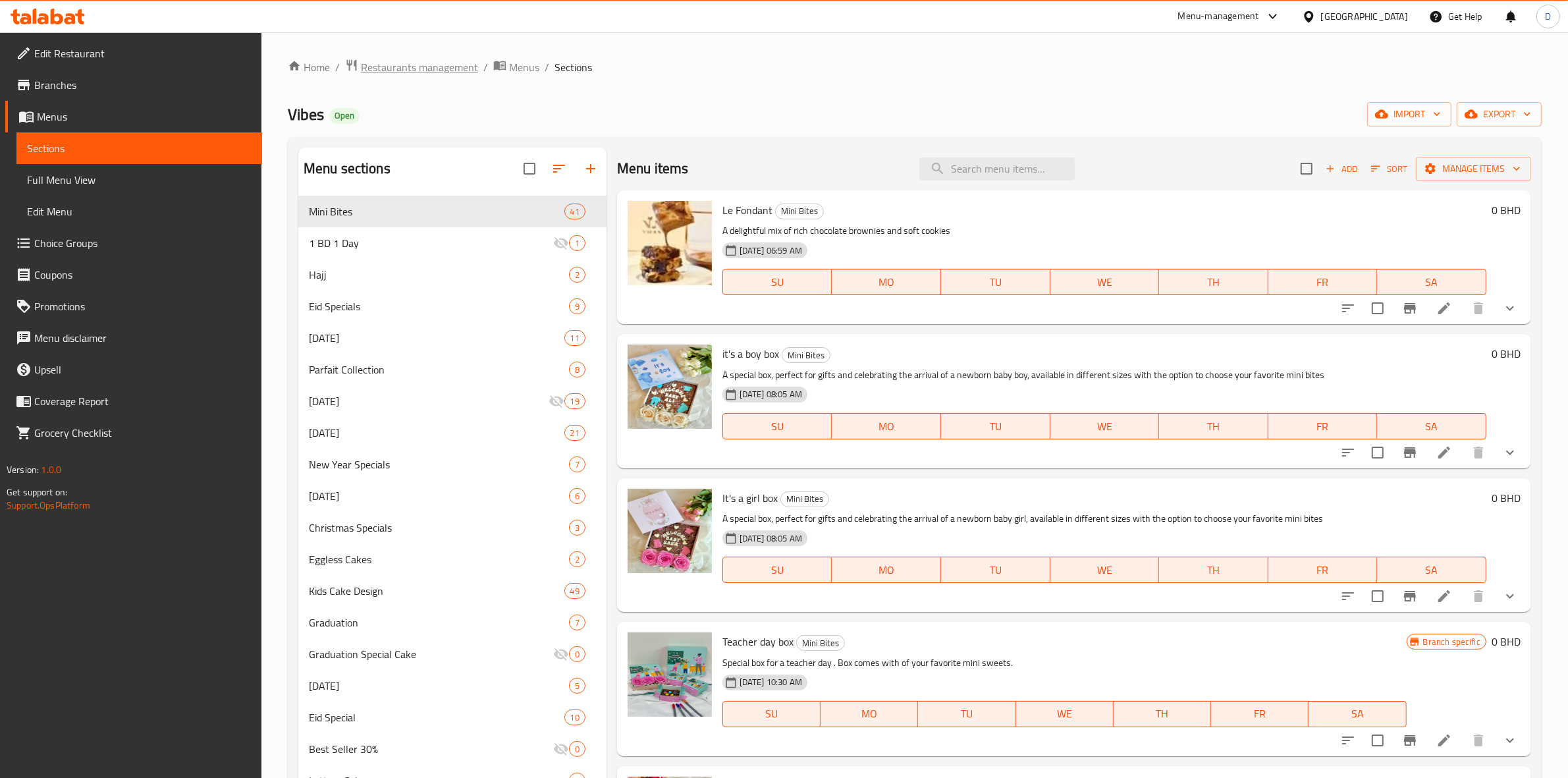
click at [460, 68] on span "Restaurants management" at bounding box center [420, 68] width 117 height 16
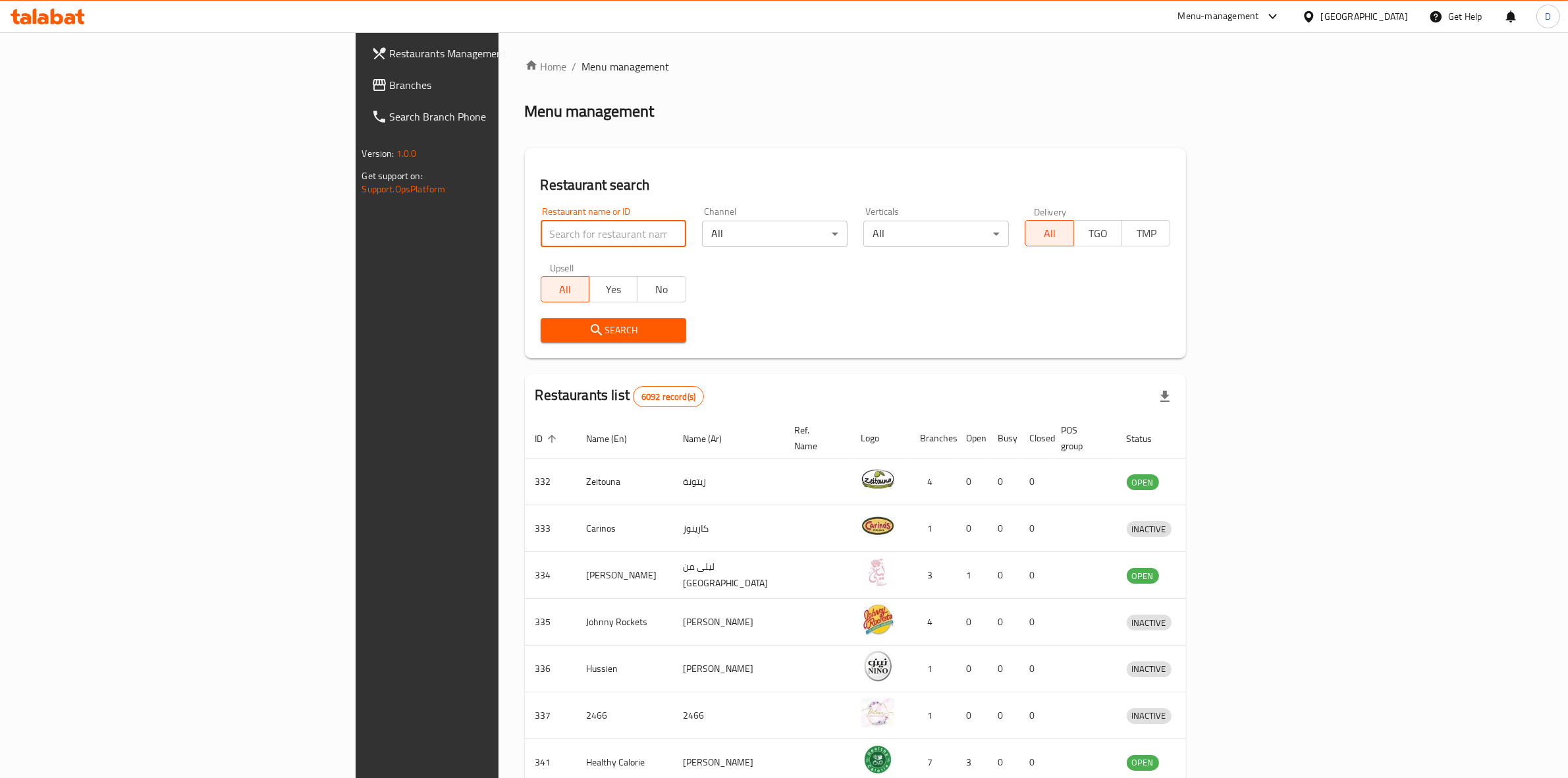
click at [540, 245] on input "search" at bounding box center [613, 234] width 145 height 26
click at [551, 336] on span "Search" at bounding box center [613, 330] width 124 height 17
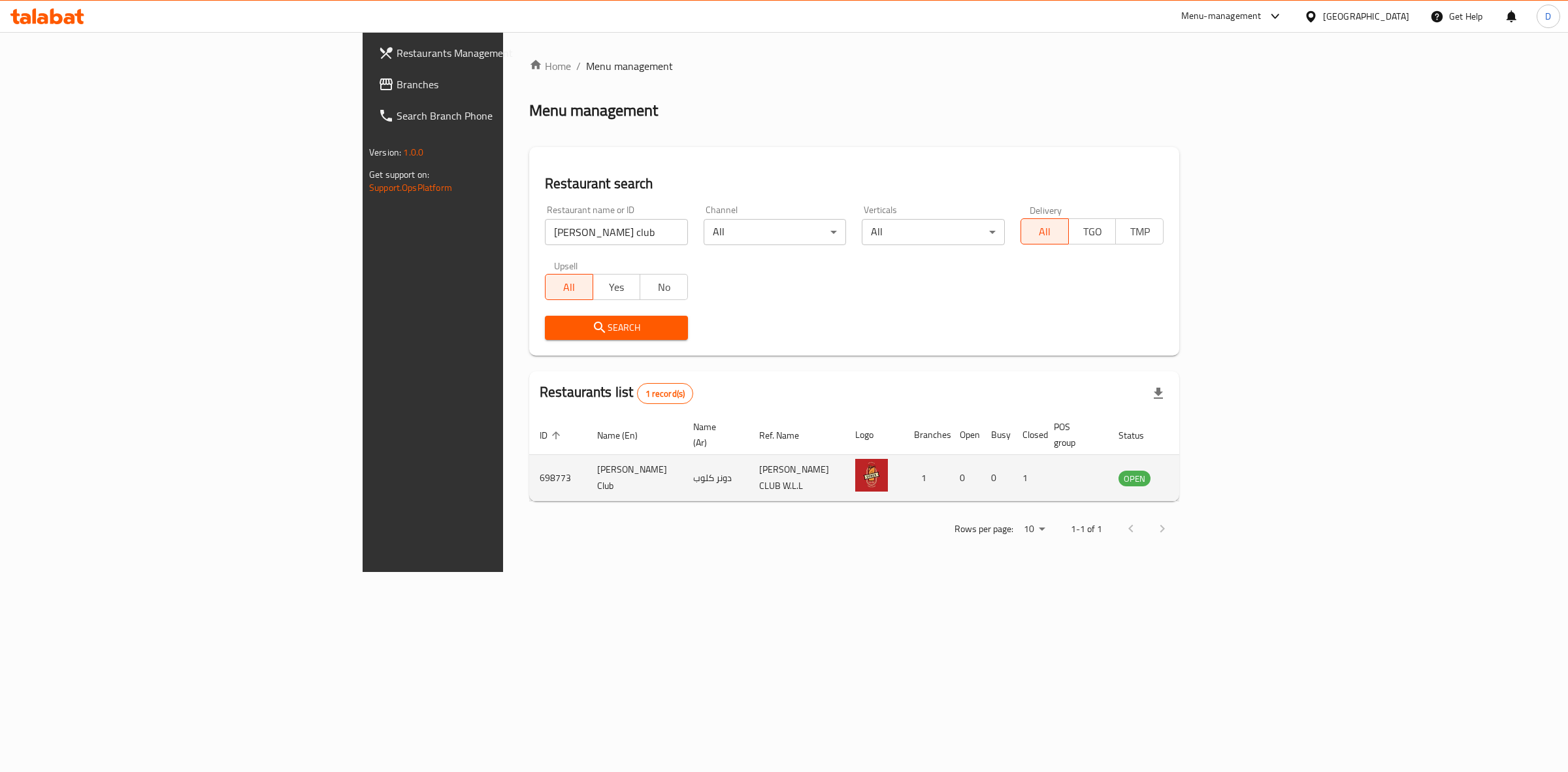
click at [529, 469] on td "698773" at bounding box center [558, 478] width 57 height 46
copy td "698773"
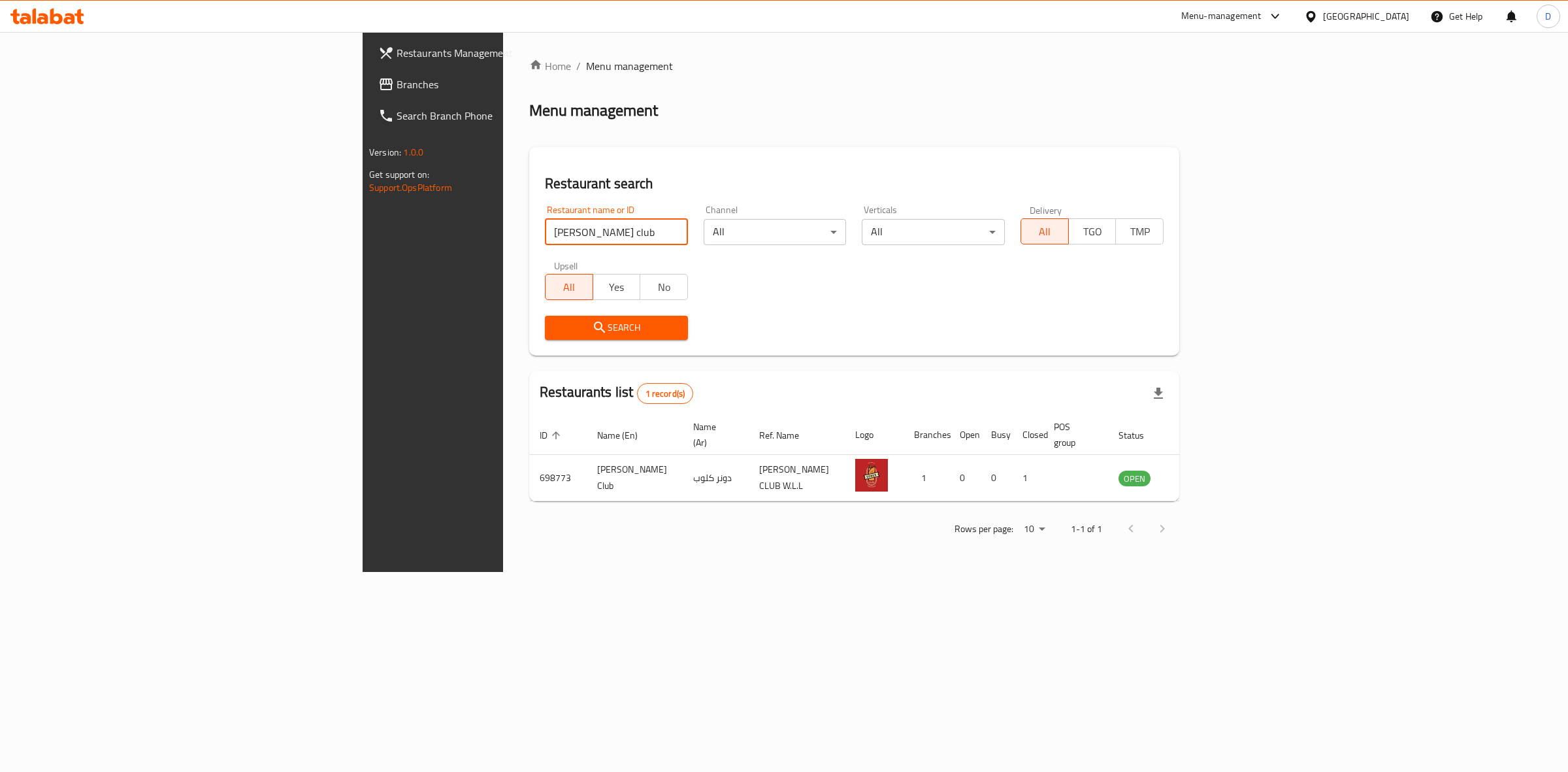
click at [545, 236] on input "[PERSON_NAME] club" at bounding box center [616, 232] width 143 height 26
type input "Cultea"
click button "Search" at bounding box center [616, 328] width 143 height 24
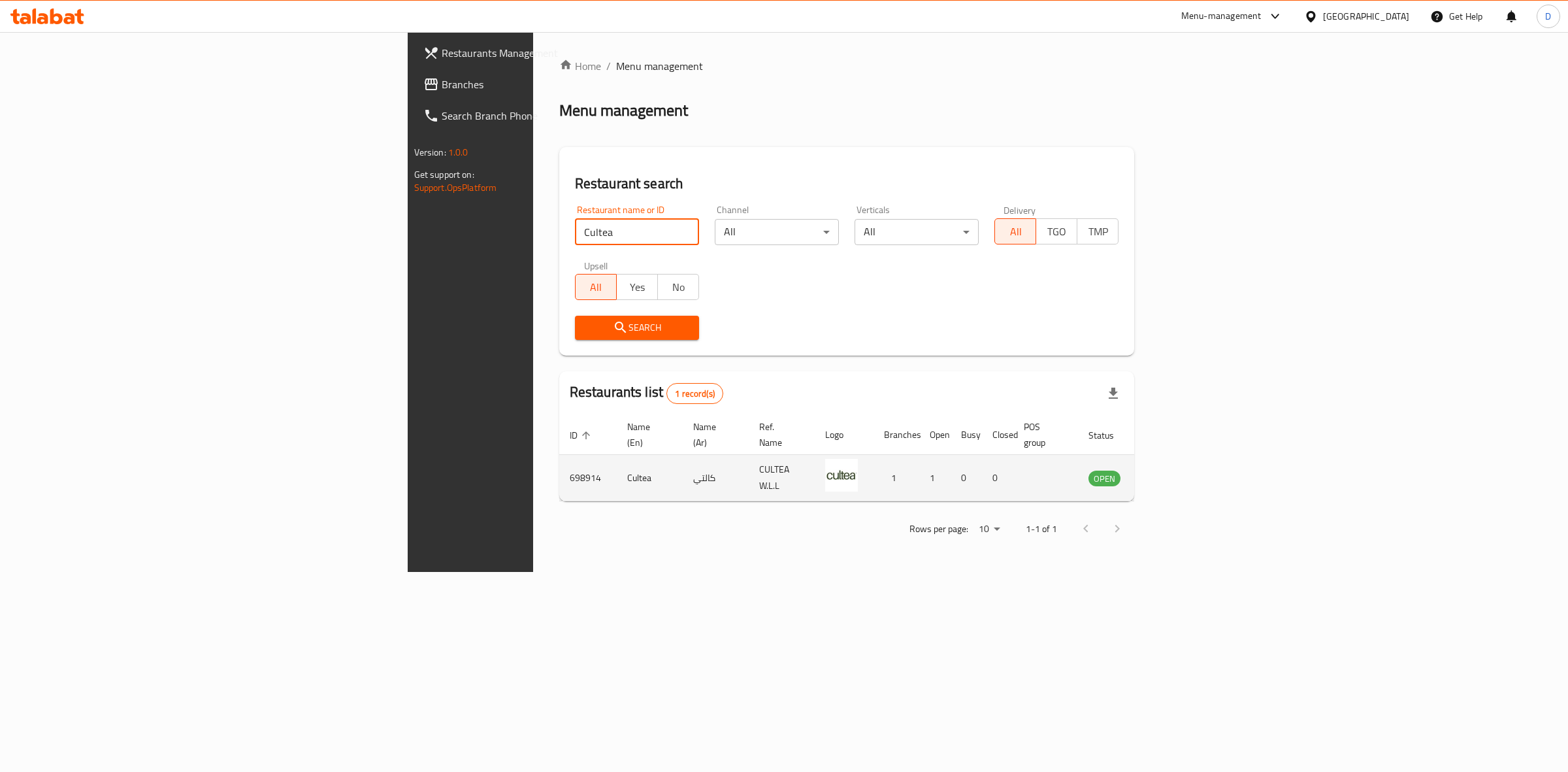
click at [560, 462] on td "698914" at bounding box center [588, 478] width 57 height 46
copy td "698914"
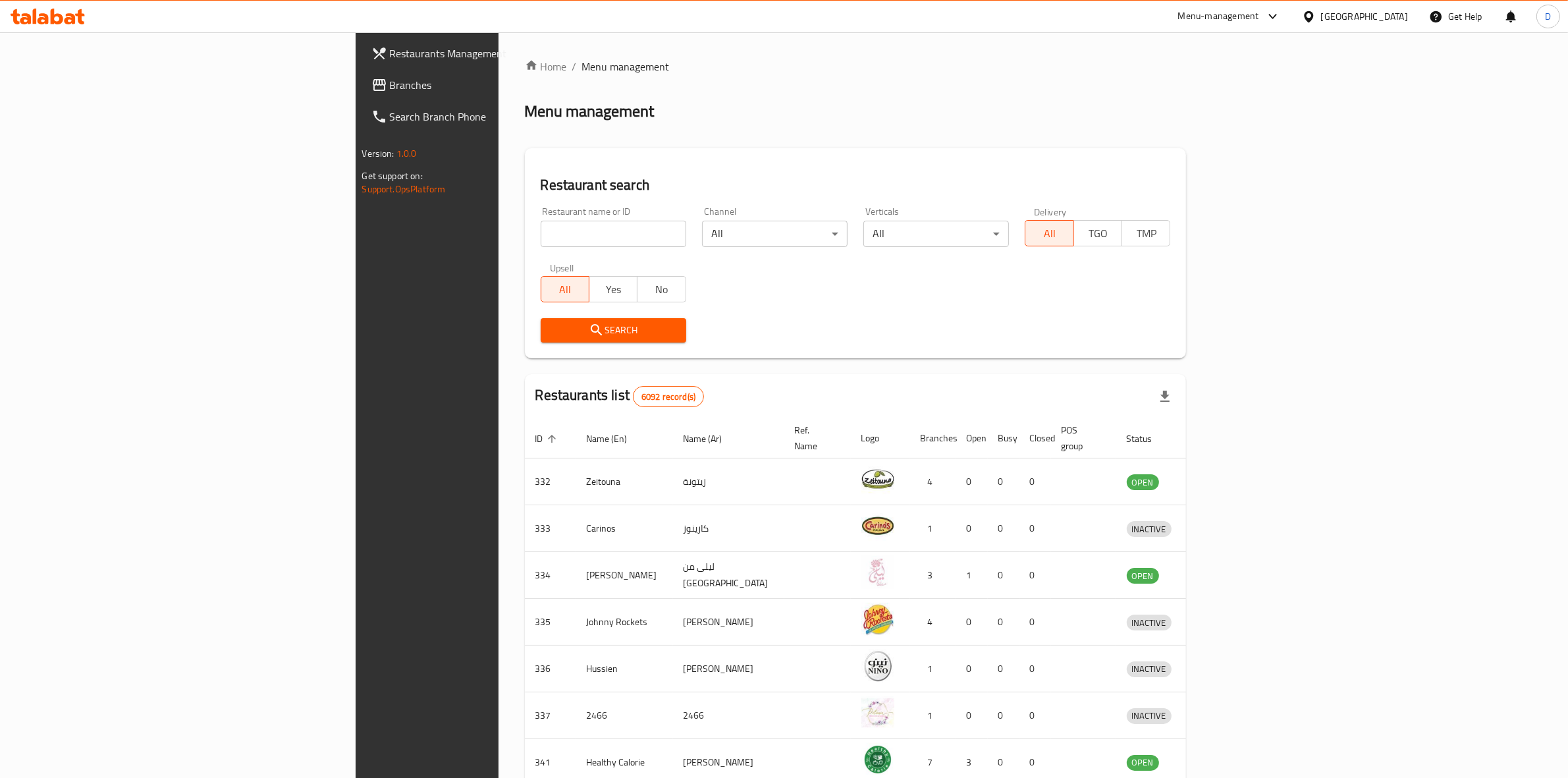
click at [1260, 10] on div "Menu-management" at bounding box center [1218, 17] width 81 height 16
click at [1216, 82] on div "Agent Campaigns Center" at bounding box center [1201, 89] width 99 height 15
click at [540, 225] on input "search" at bounding box center [613, 234] width 145 height 26
click at [540, 232] on input "search" at bounding box center [613, 234] width 145 height 26
type input "[PERSON_NAME] club"
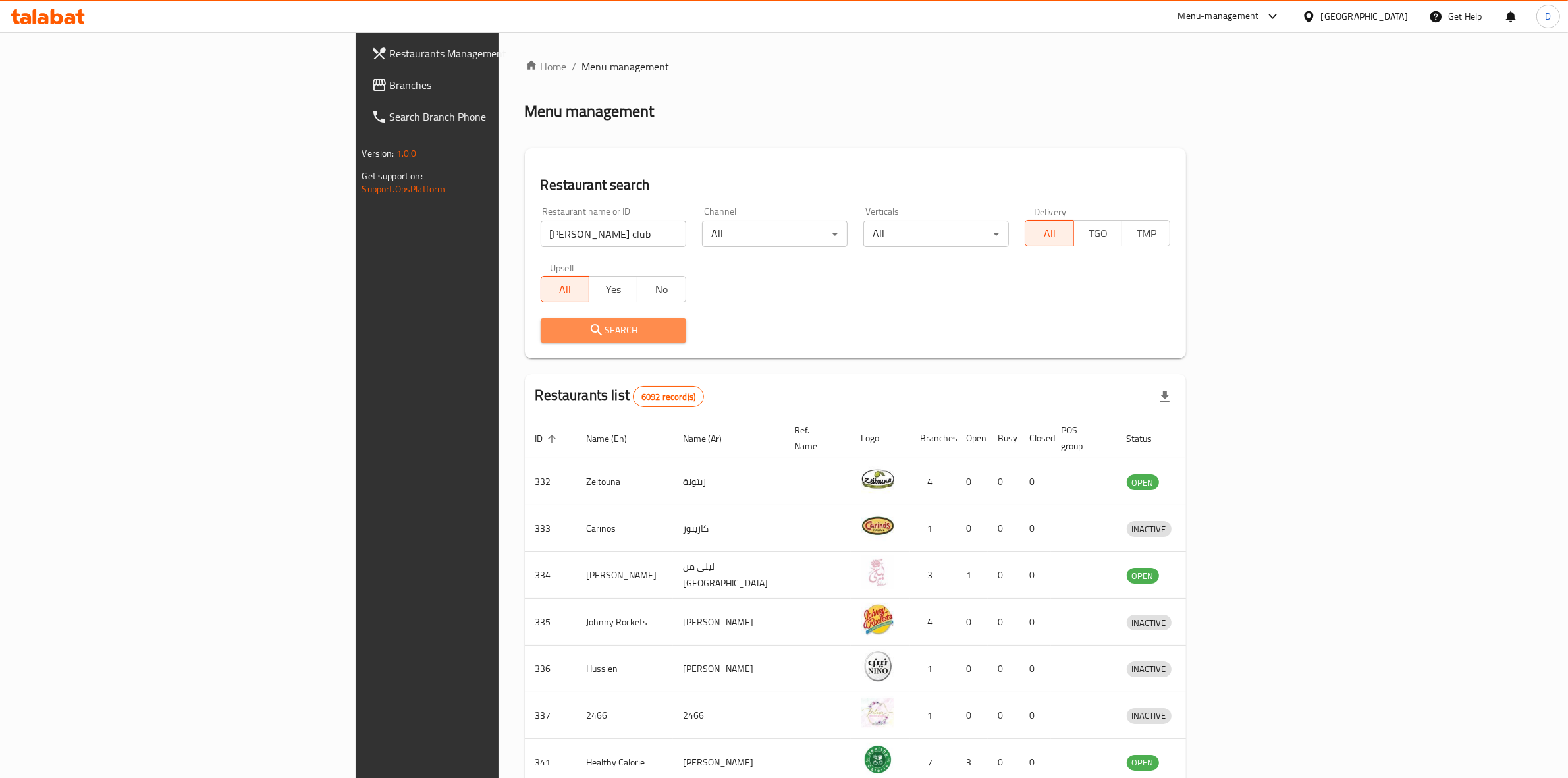
click at [551, 327] on span "Search" at bounding box center [613, 330] width 124 height 17
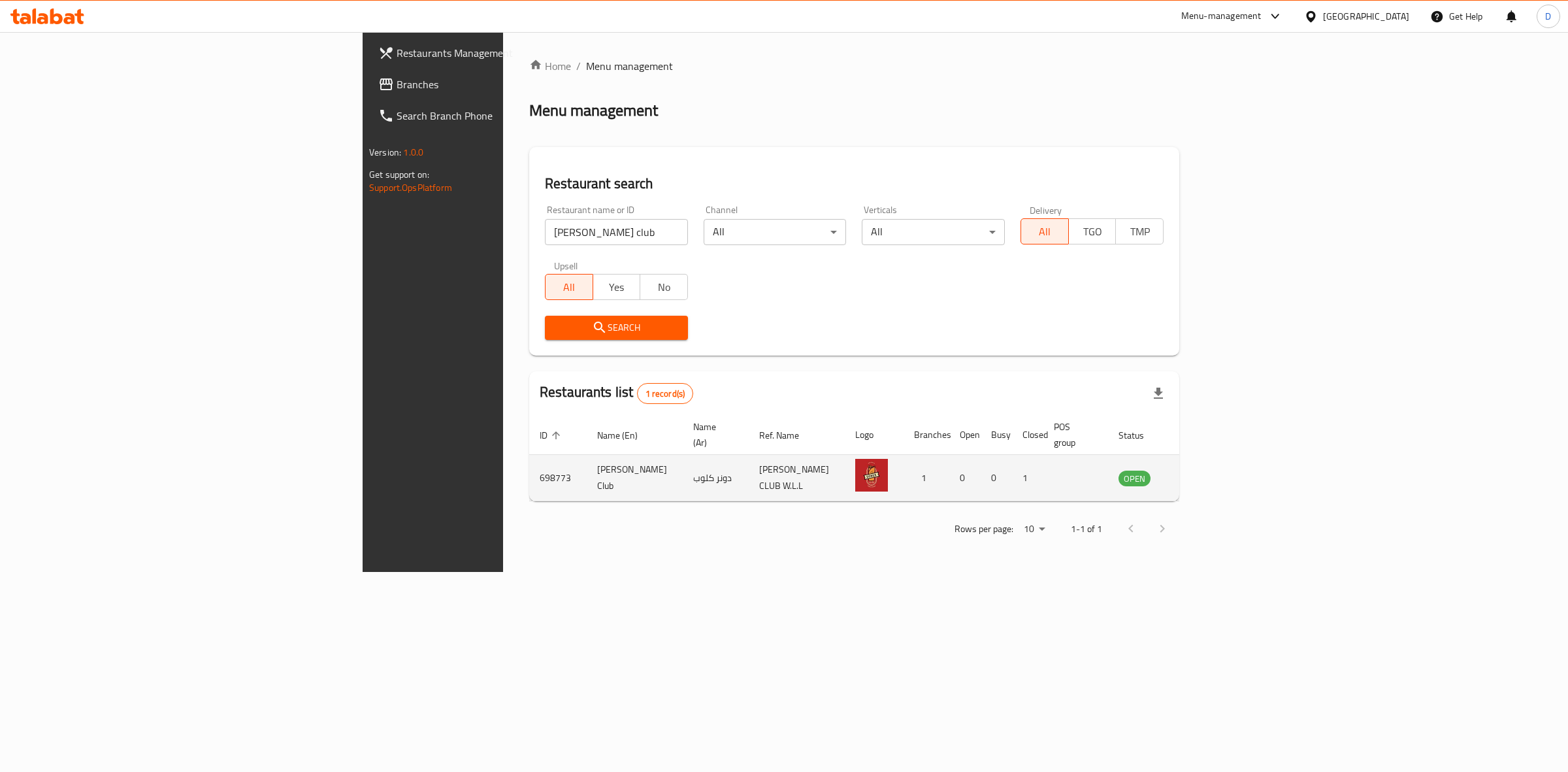
click at [1222, 455] on td "enhanced table" at bounding box center [1199, 478] width 45 height 46
click at [1203, 470] on icon "enhanced table" at bounding box center [1195, 478] width 16 height 16
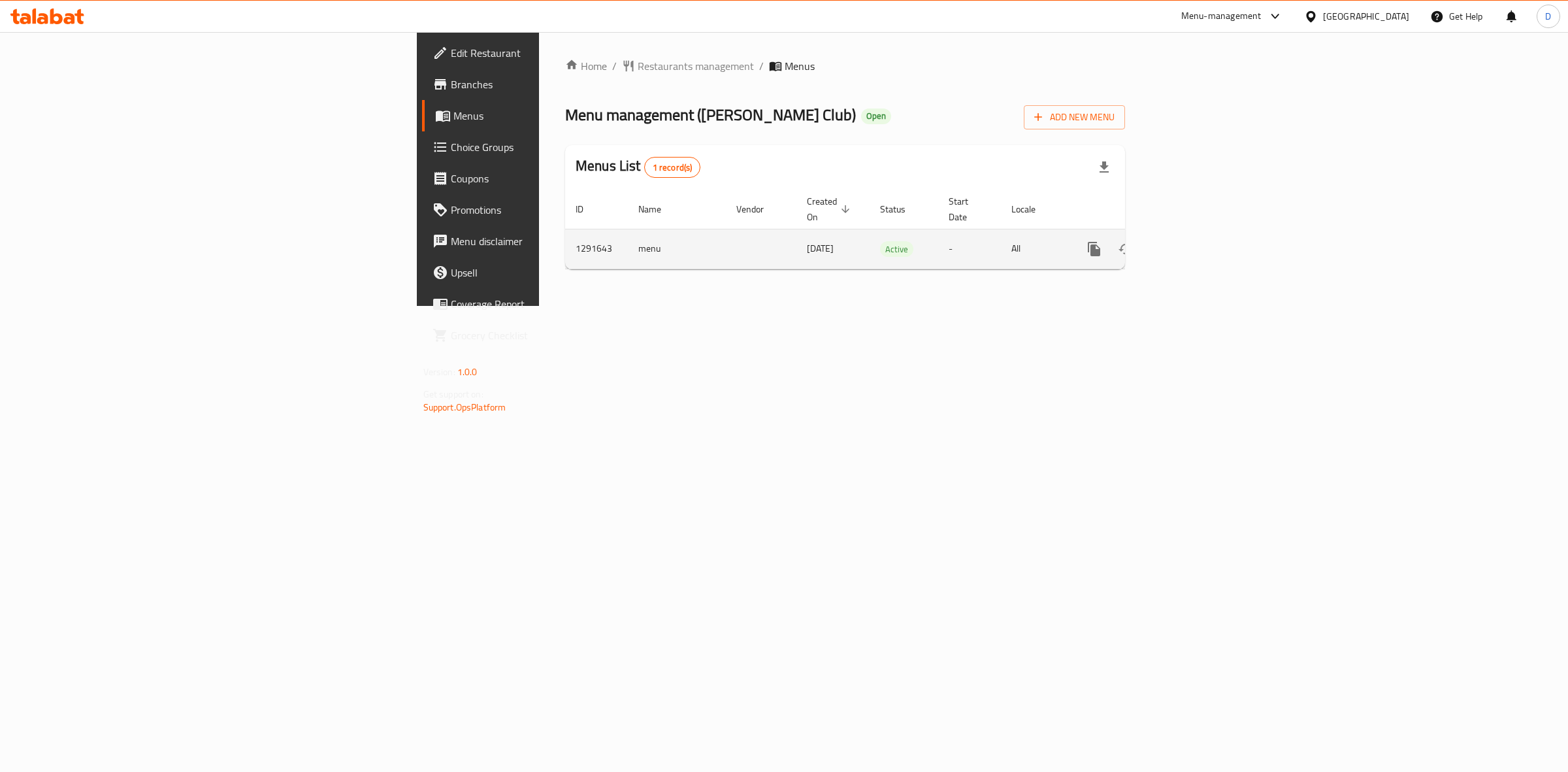
click at [1215, 251] on td "enhanced table" at bounding box center [1141, 249] width 146 height 39
click at [1196, 241] on icon "enhanced table" at bounding box center [1188, 249] width 16 height 16
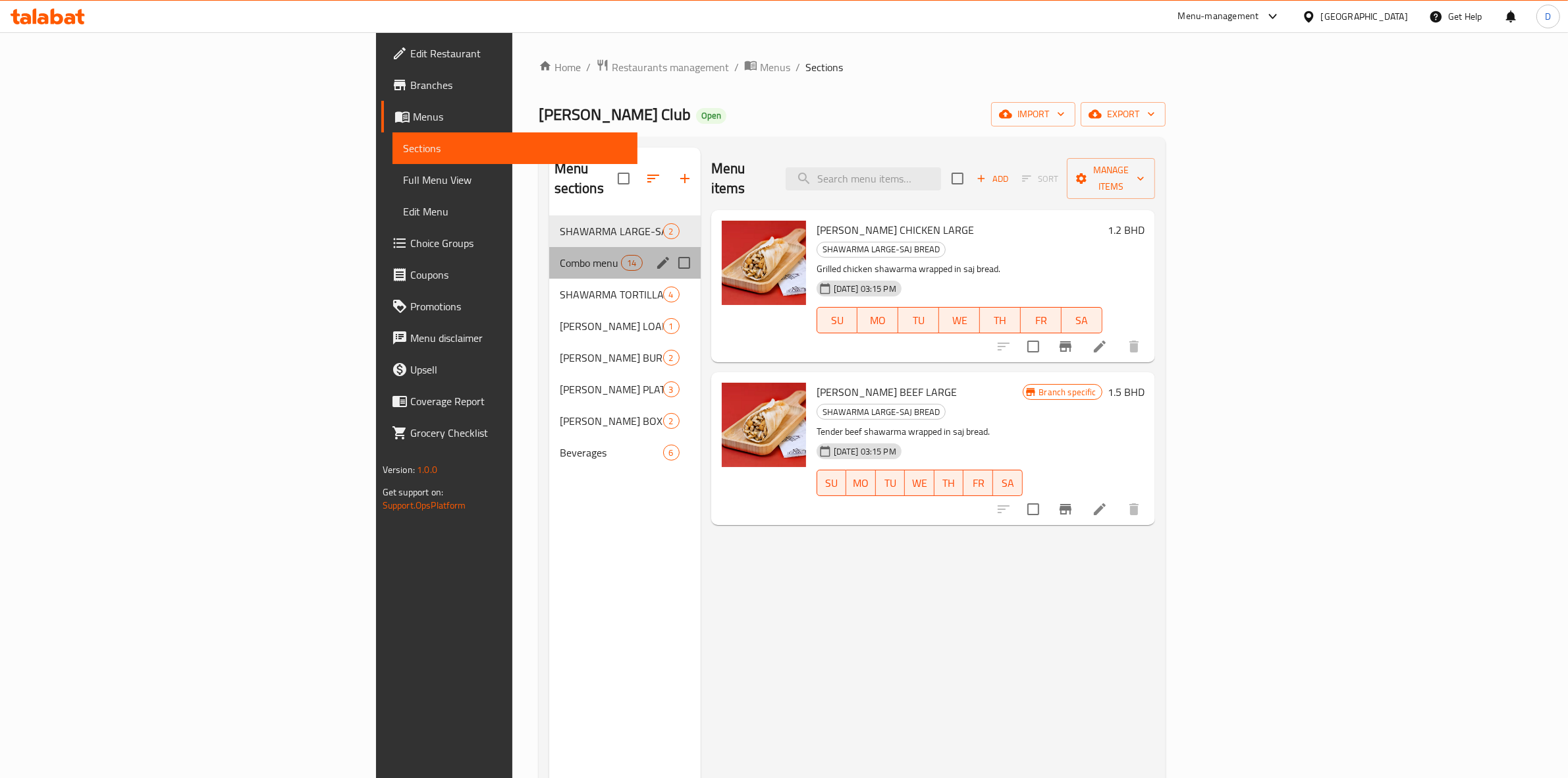
click at [549, 247] on div "Combo menu 14" at bounding box center [625, 263] width 151 height 32
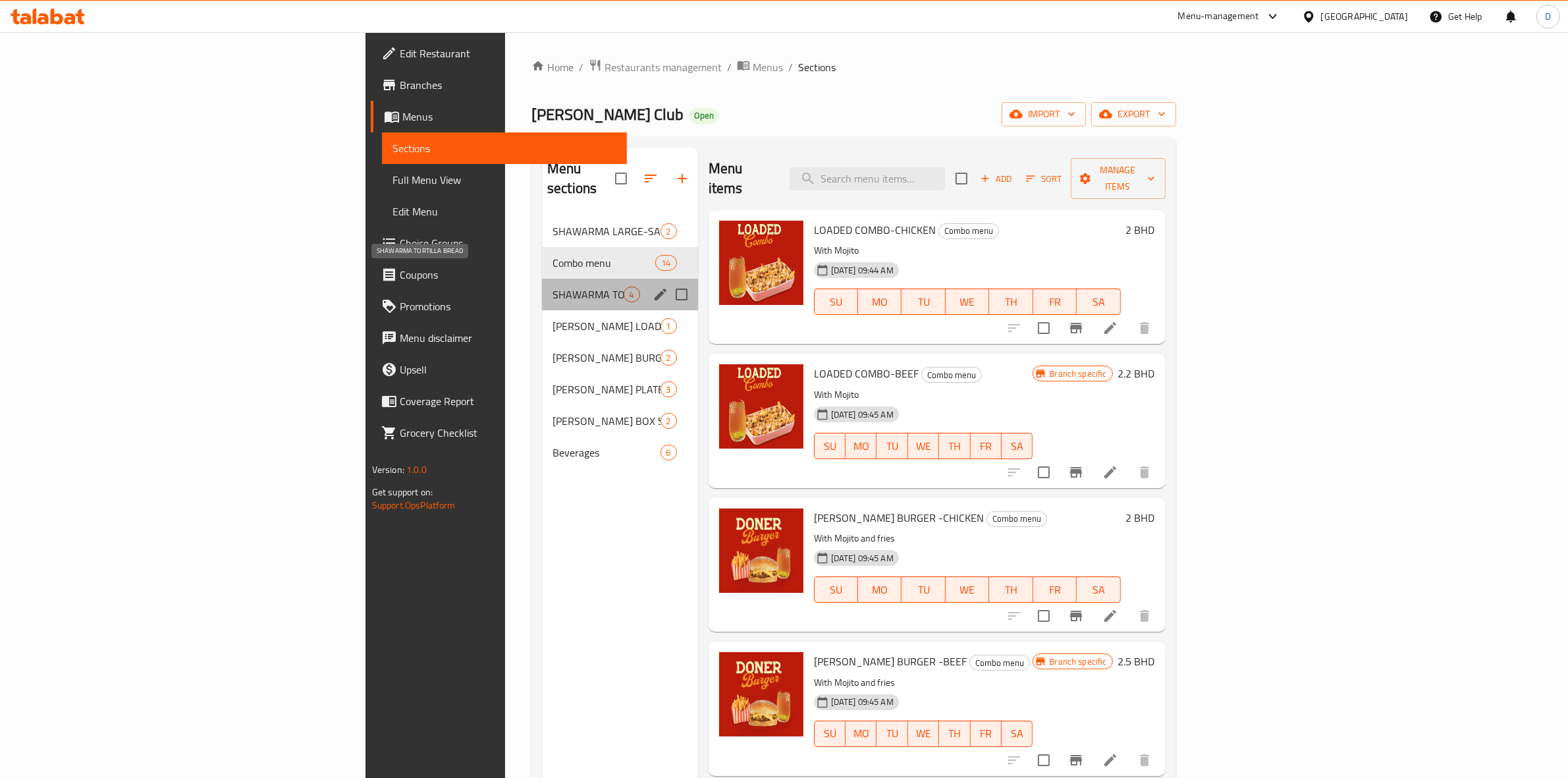
click at [552, 287] on span "SHAWARMA TORTILLA BREAD" at bounding box center [587, 294] width 71 height 16
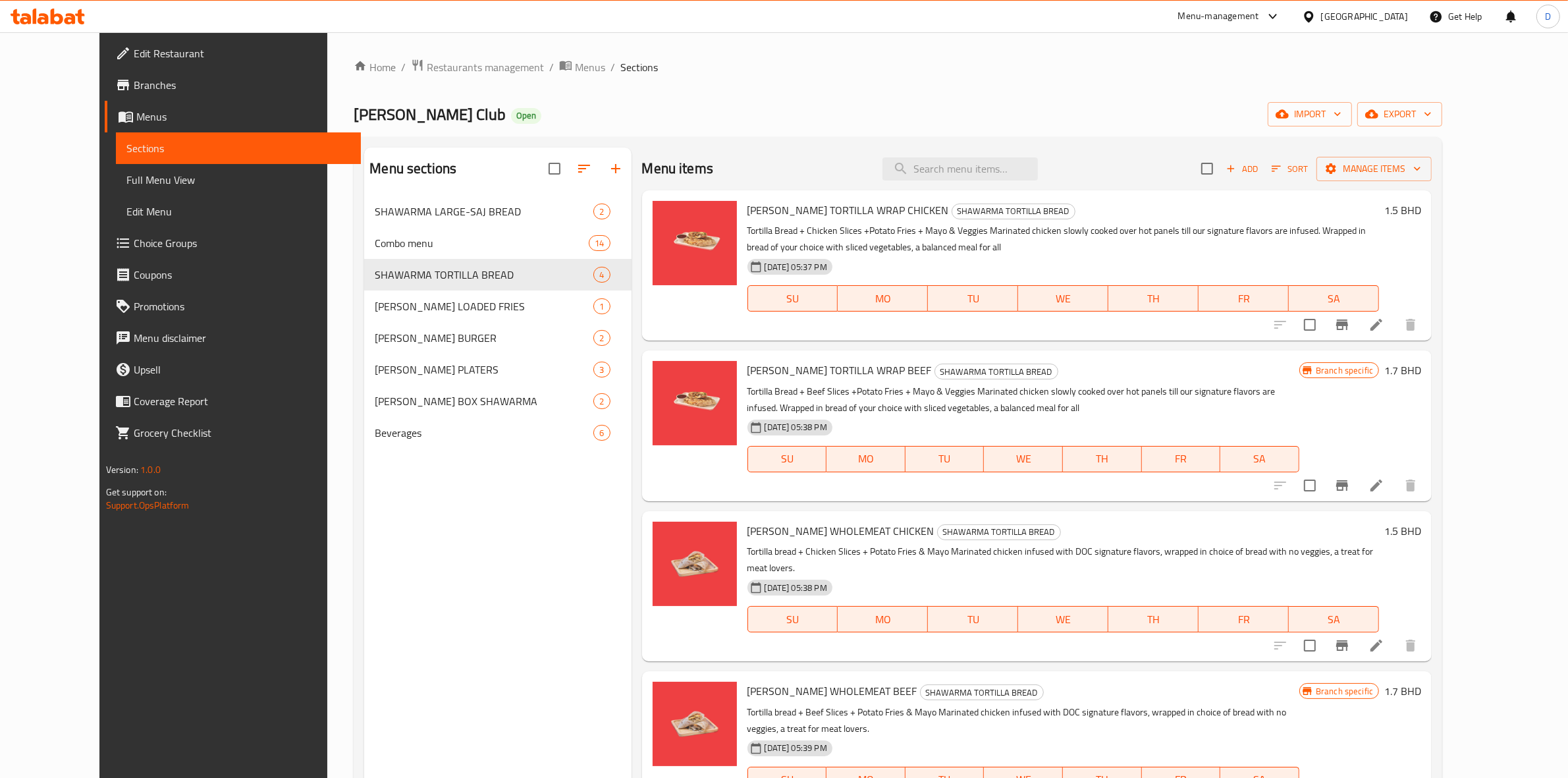
click at [133, 86] on span "Branches" at bounding box center [242, 85] width 217 height 16
